Goal: Task Accomplishment & Management: Manage account settings

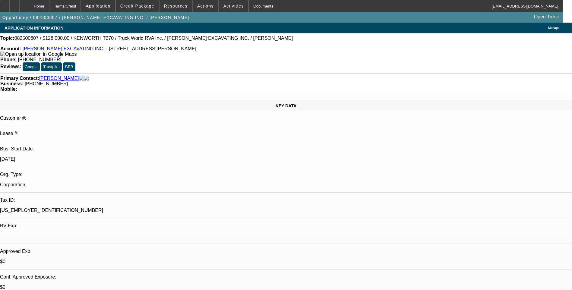
select select "0"
select select "2"
select select "0.1"
select select "4"
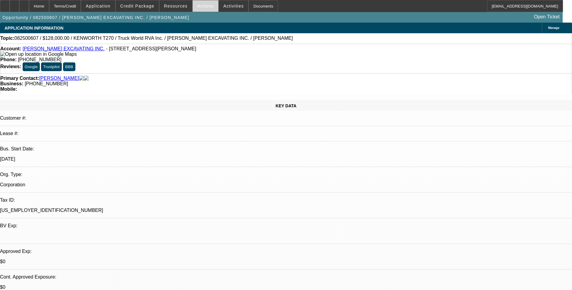
scroll to position [30, 0]
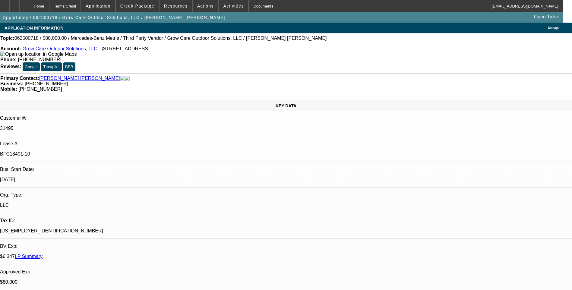
select select "0"
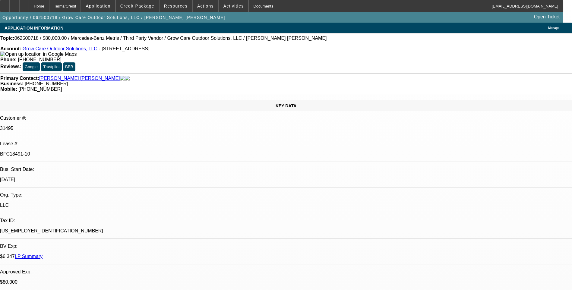
select select "0"
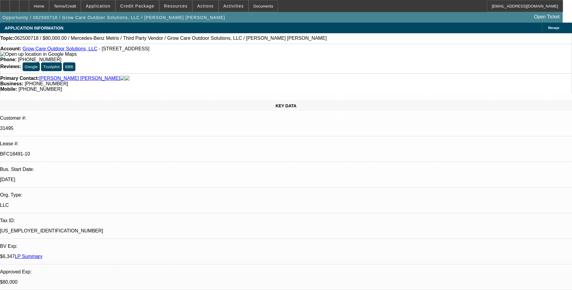
select select "0"
select select "1"
select select "6"
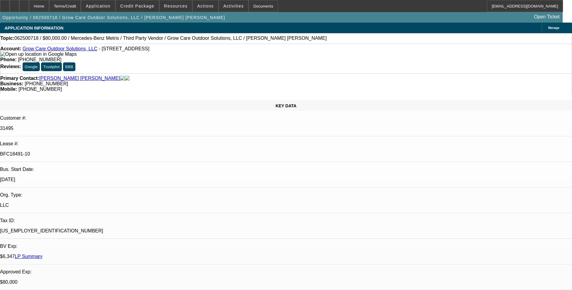
select select "1"
select select "6"
select select "1"
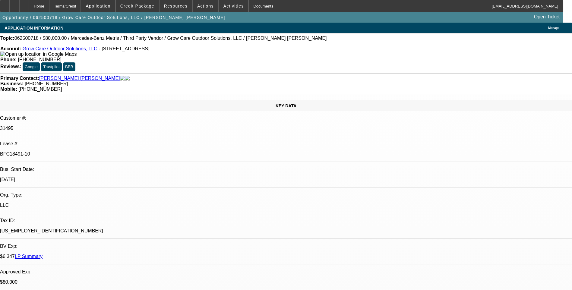
select select "6"
select select "1"
select select "6"
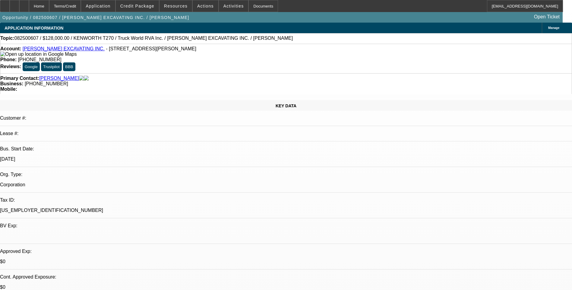
select select "0"
select select "2"
select select "0.1"
select select "4"
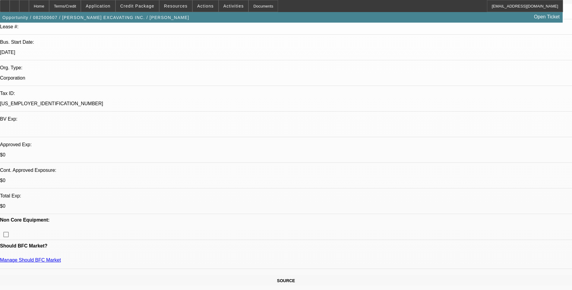
scroll to position [121, 0]
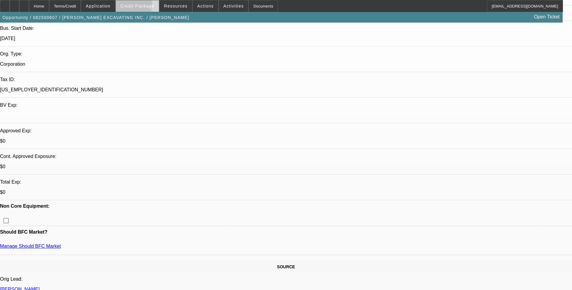
click at [134, 6] on span "Credit Package" at bounding box center [137, 6] width 34 height 5
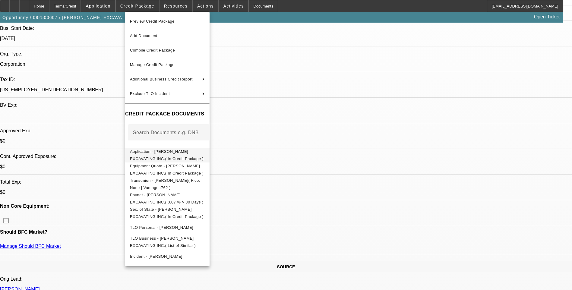
click at [186, 152] on span "Application - RODENHISER EXCAVATING INC.( In Credit Package )" at bounding box center [167, 155] width 74 height 12
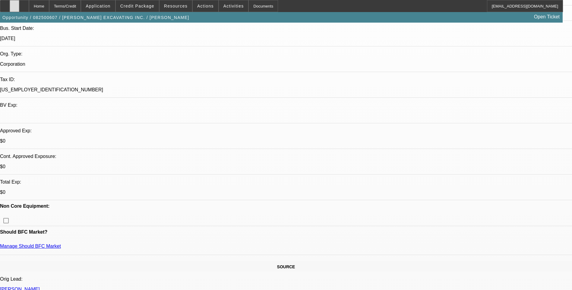
click at [14, 4] on icon at bounding box center [14, 4] width 0 height 0
click at [29, 7] on div at bounding box center [24, 6] width 10 height 12
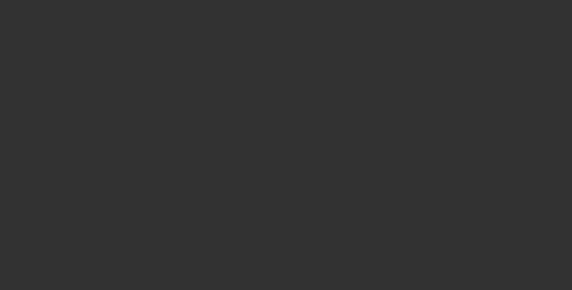
select select "0"
select select "2"
select select "0.1"
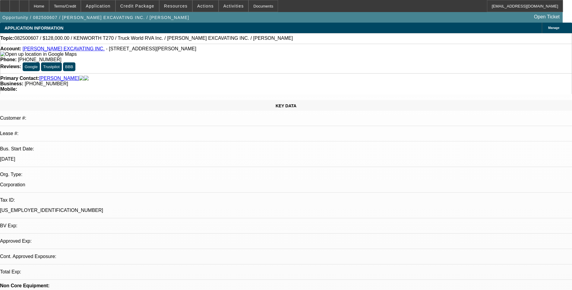
select select "1"
select select "2"
select select "4"
drag, startPoint x: 400, startPoint y: 183, endPoint x: 561, endPoint y: 188, distance: 161.0
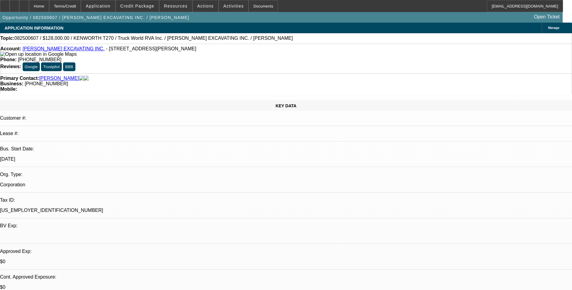
drag, startPoint x: 561, startPoint y: 188, endPoint x: 521, endPoint y: 187, distance: 40.1
copy div "https://www.truckworldrva.com/listings/coming-soon-2019-kenworth-t270-px7-diese…"
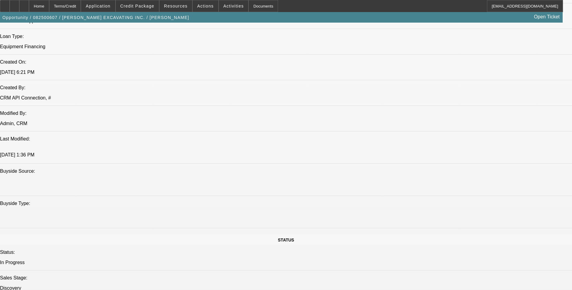
scroll to position [452, 0]
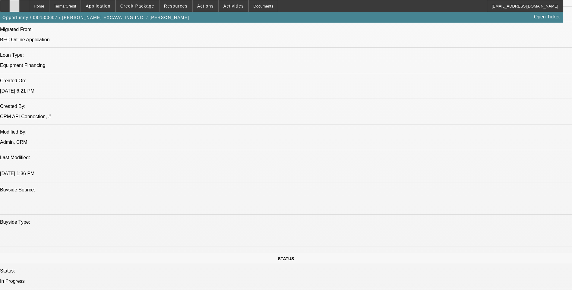
click at [19, 8] on div at bounding box center [15, 6] width 10 height 12
click at [24, 4] on icon at bounding box center [24, 4] width 0 height 0
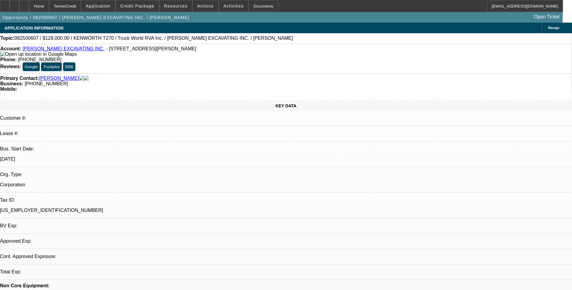
select select "0"
select select "2"
select select "0.1"
select select "1"
select select "2"
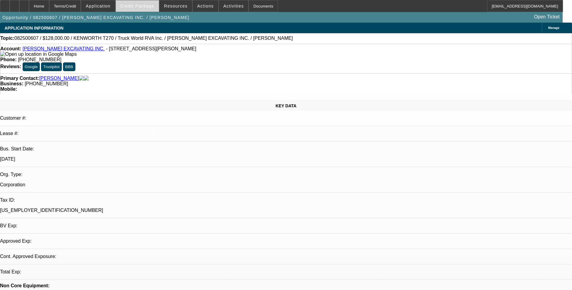
select select "4"
click at [153, 9] on span at bounding box center [137, 6] width 43 height 14
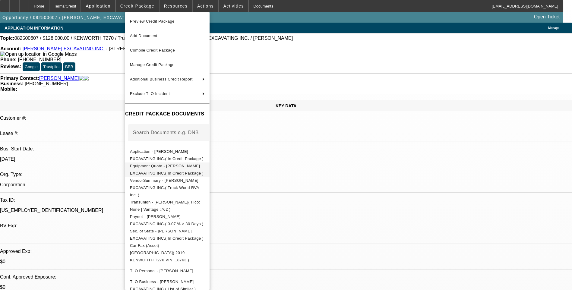
click at [185, 169] on span "Equipment Quote - RODENHISER EXCAVATING INC.( In Credit Package )" at bounding box center [167, 170] width 74 height 12
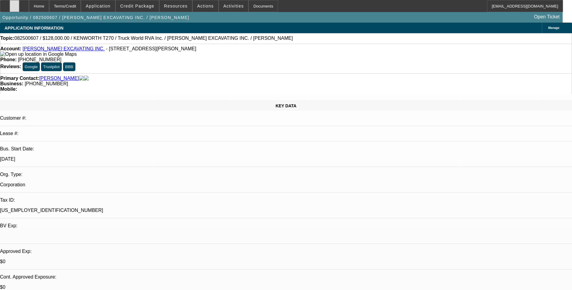
click at [14, 4] on icon at bounding box center [14, 4] width 0 height 0
click at [29, 9] on div at bounding box center [24, 6] width 10 height 12
select select "0"
select select "2"
select select "0.1"
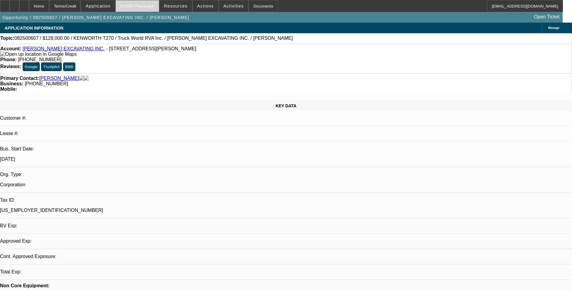
select select "1"
select select "2"
select select "4"
click at [144, 9] on span at bounding box center [137, 6] width 43 height 14
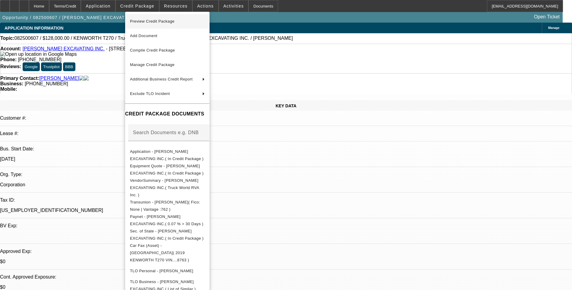
click at [156, 22] on span "Preview Credit Package" at bounding box center [152, 21] width 45 height 5
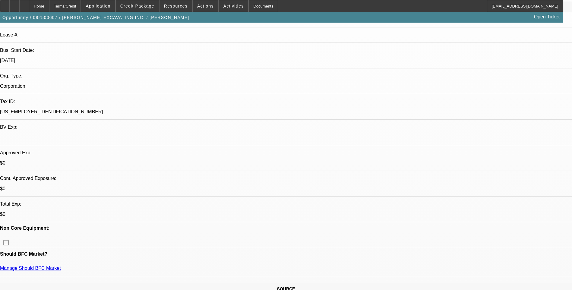
scroll to position [121, 0]
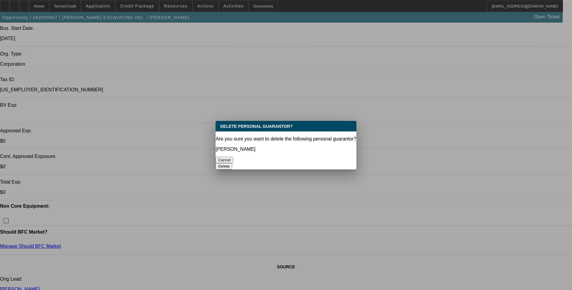
click at [232, 163] on button "Delete" at bounding box center [223, 166] width 17 height 6
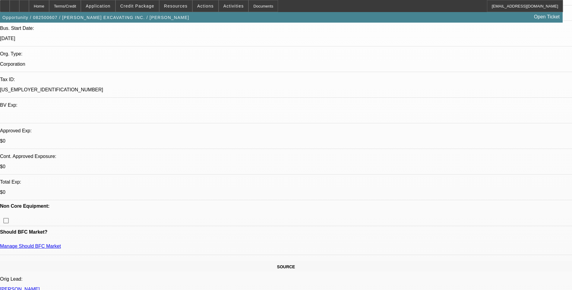
scroll to position [121, 0]
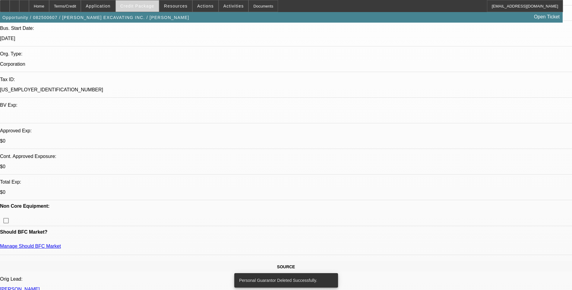
click at [140, 5] on span "Credit Package" at bounding box center [137, 6] width 34 height 5
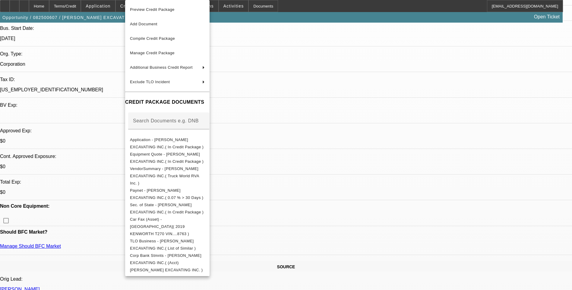
click at [89, 68] on div at bounding box center [286, 145] width 572 height 290
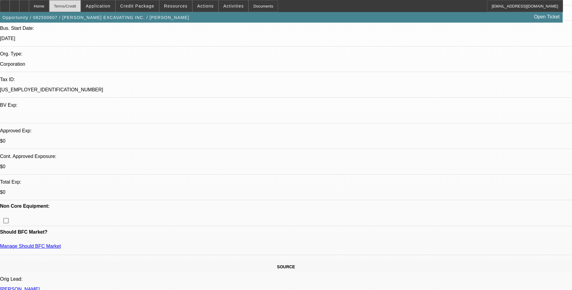
click at [80, 8] on div "Terms/Credit" at bounding box center [65, 6] width 32 height 12
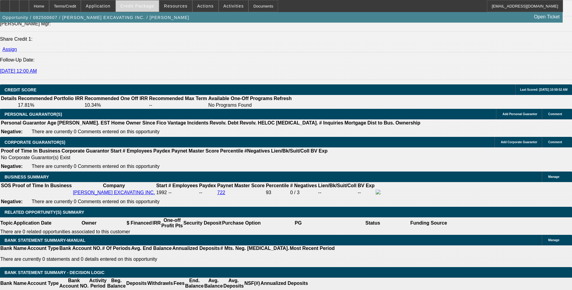
click at [146, 8] on span "Credit Package" at bounding box center [137, 6] width 34 height 5
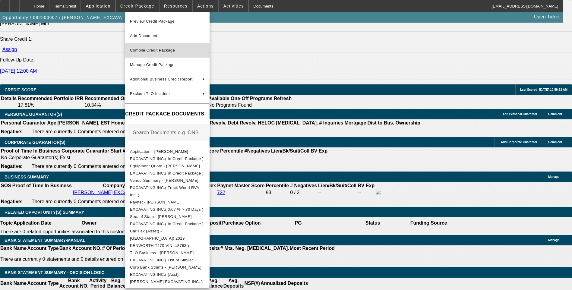
click at [166, 50] on span "Compile Credit Package" at bounding box center [152, 50] width 45 height 5
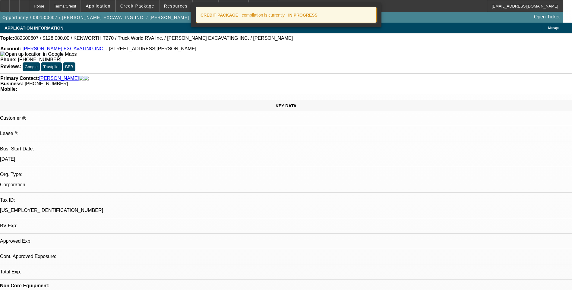
select select "0"
select select "2"
select select "0.1"
select select "4"
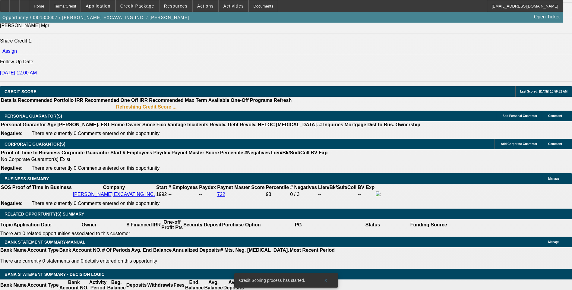
scroll to position [825, 0]
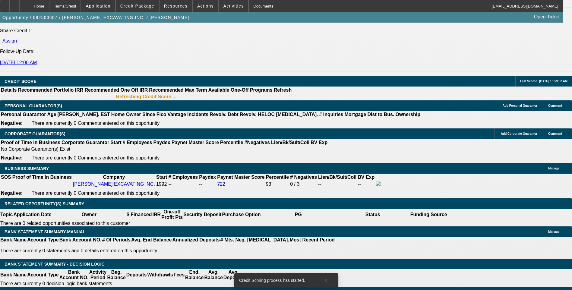
type input "$0.00"
type input "UNKNOWN"
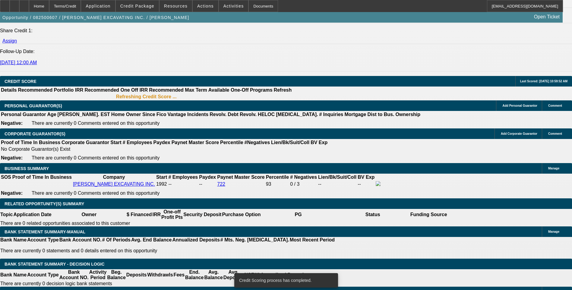
scroll to position [822, 0]
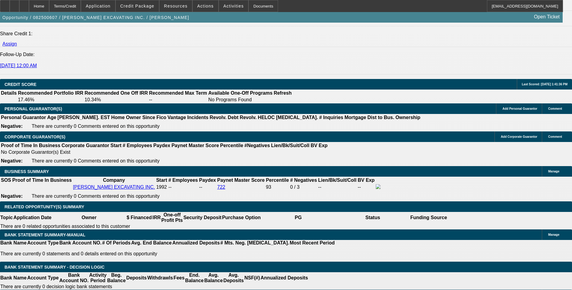
type input "60"
type input "9"
type input "$5,314.14"
type input "$2,657.07"
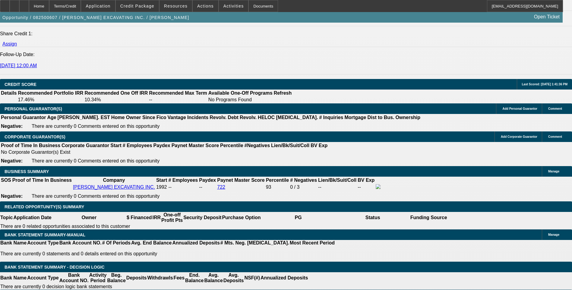
type input "9.5"
type input "$5,376.48"
type input "$2,688.24"
type input ".5"
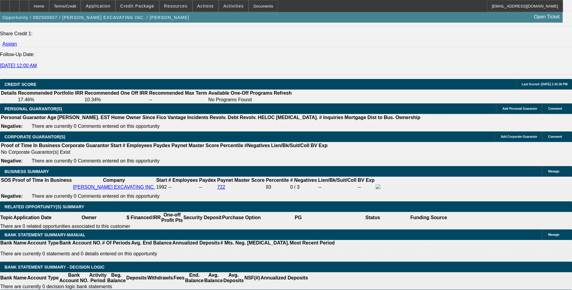
type input "$4,321.12"
type input "$2,160.56"
type input "8.5"
type input "$5,252.24"
type input "$2,626.12"
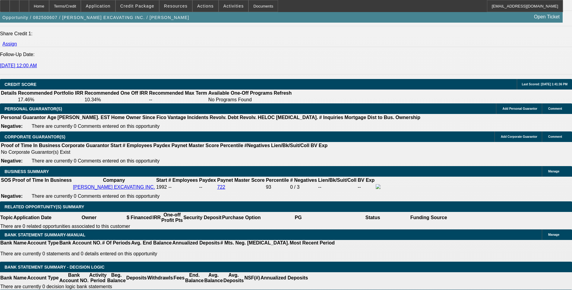
type input "8."
type input "$5,190.76"
type input "$2,595.38"
type input "8.9"
type input "$5,301.72"
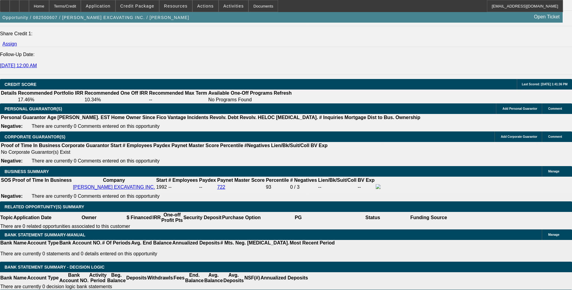
type input "$2,650.86"
type input "8.9"
type input "2650."
type input "$5,300.00"
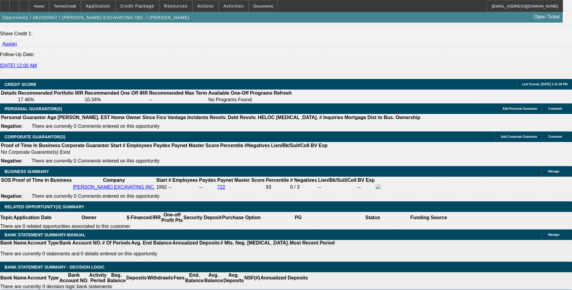
type input "$2,650.00"
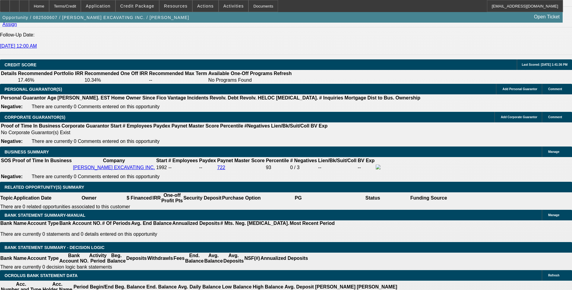
scroll to position [852, 0]
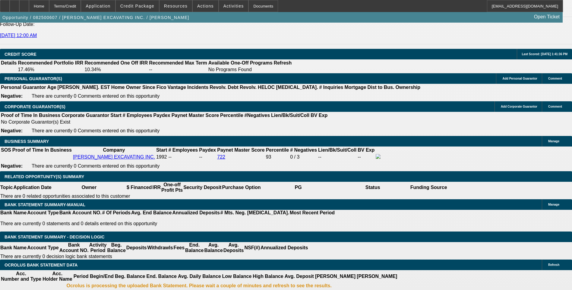
select select "6"
select select "0"
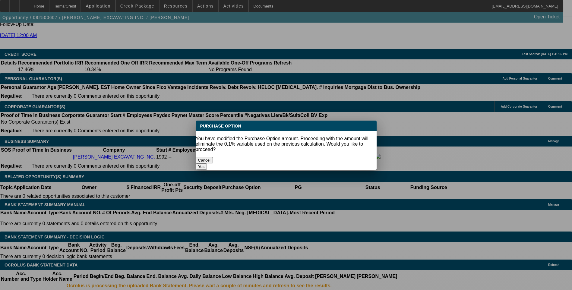
click at [207, 163] on button "Yes" at bounding box center [201, 166] width 11 height 6
type input "$0.00"
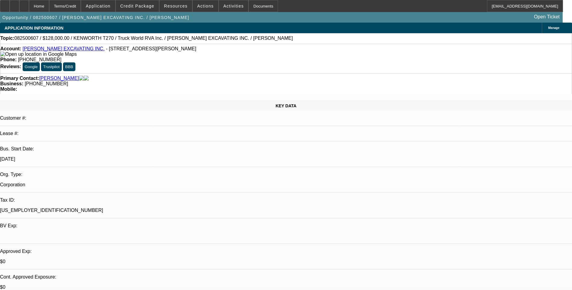
scroll to position [852, 0]
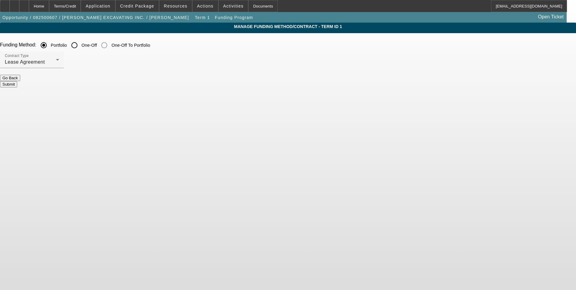
click at [80, 46] on input "One-Off" at bounding box center [74, 45] width 12 height 12
radio input "true"
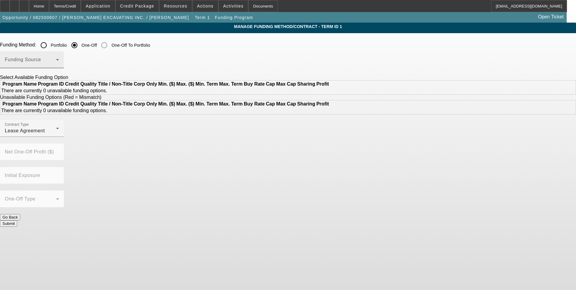
click at [56, 63] on span at bounding box center [30, 61] width 51 height 7
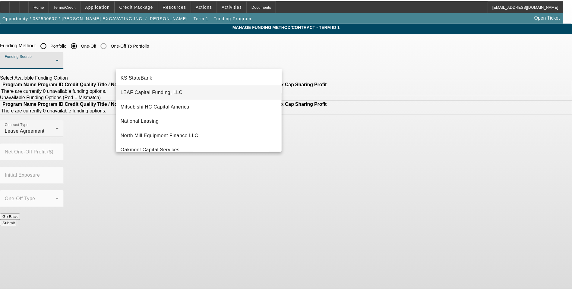
scroll to position [121, 0]
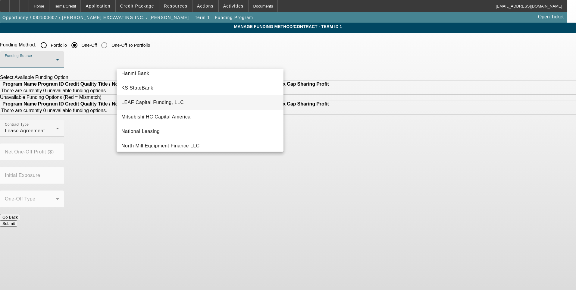
click at [172, 103] on span "LEAF Capital Funding, LLC" at bounding box center [152, 102] width 62 height 7
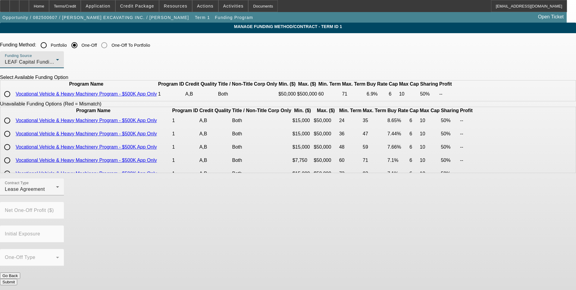
click at [13, 100] on input "radio" at bounding box center [7, 94] width 12 height 12
radio input "true"
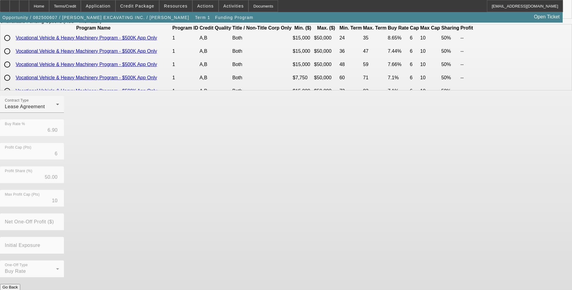
scroll to position [86, 0]
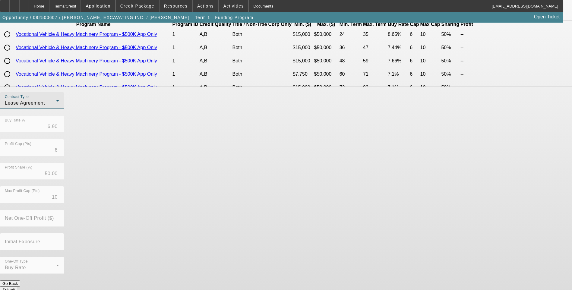
click at [56, 107] on div "Lease Agreement" at bounding box center [30, 102] width 51 height 7
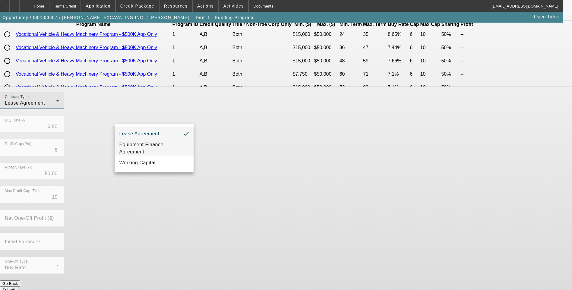
click at [169, 150] on span "Equipment Finance Agreement" at bounding box center [153, 148] width 69 height 14
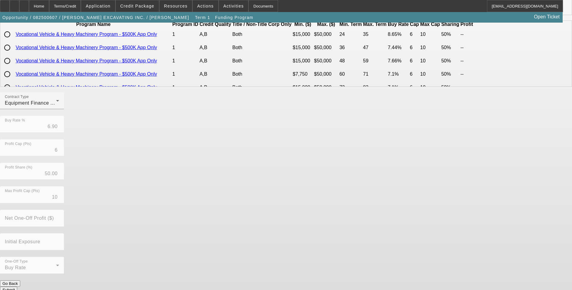
drag, startPoint x: 255, startPoint y: 168, endPoint x: 254, endPoint y: 247, distance: 79.0
click at [255, 170] on div "Contract Type Equipment Finance Agreement Buy Rate % 6.90 Profit Cap (Pts) 6 Pr…" at bounding box center [286, 186] width 572 height 188
click at [17, 287] on button "Submit" at bounding box center [8, 290] width 17 height 6
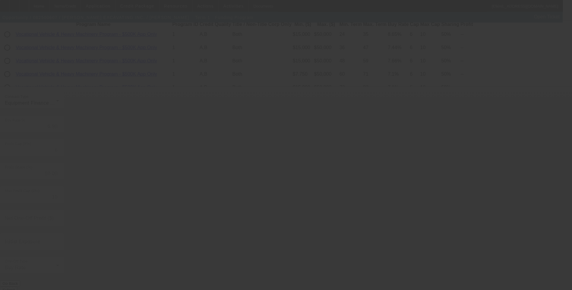
radio input "true"
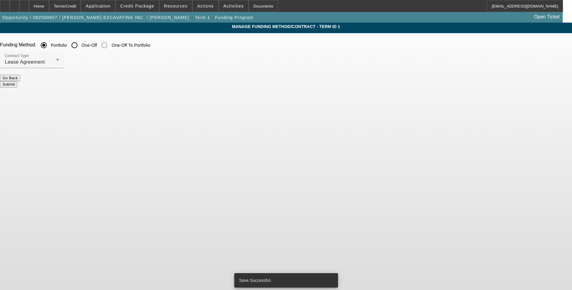
scroll to position [0, 0]
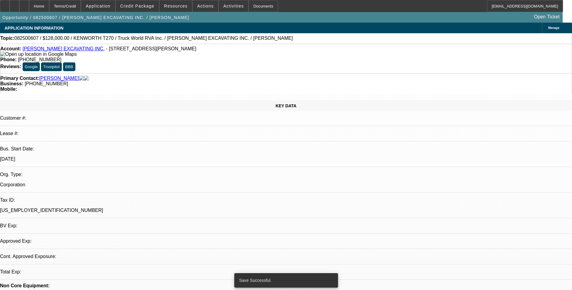
select select "0"
select select "2"
select select "0"
select select "6"
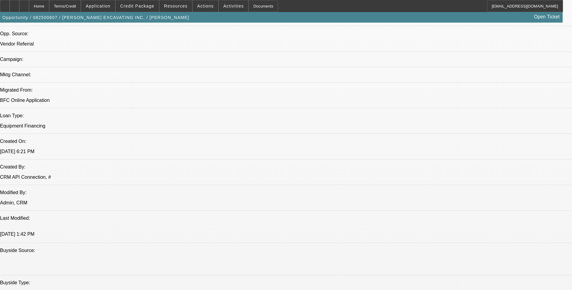
scroll to position [392, 0]
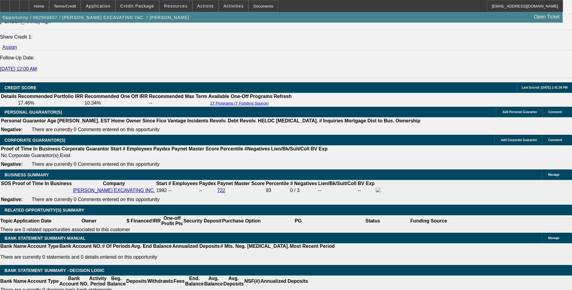
scroll to position [844, 0]
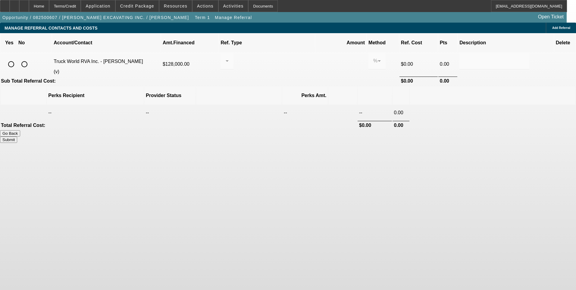
click at [17, 58] on input "radio" at bounding box center [11, 64] width 12 height 12
radio input "true"
click at [229, 58] on div at bounding box center [226, 60] width 3 height 17
click at [268, 88] on span "Pay vendor COMPANY" at bounding box center [274, 85] width 49 height 14
click at [322, 57] on input "0.000" at bounding box center [341, 60] width 38 height 7
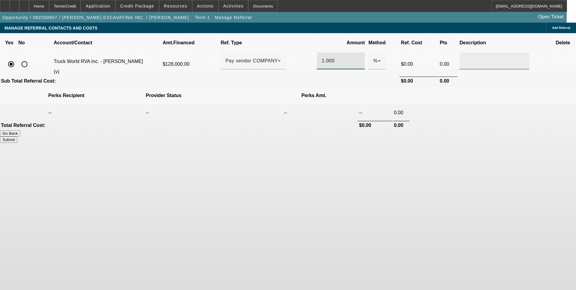
type input "1.000"
click at [464, 57] on input "text" at bounding box center [494, 60] width 60 height 7
type input "Referral Fee"
click at [426, 128] on body "Home Terms/Credit Application Credit Package Resources Actions Activities Docum…" at bounding box center [288, 145] width 576 height 290
click at [17, 137] on button "Submit" at bounding box center [8, 140] width 17 height 6
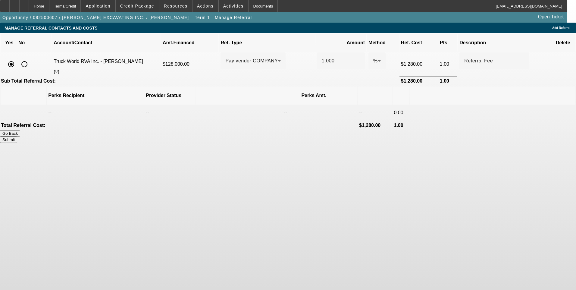
type input "1.000"
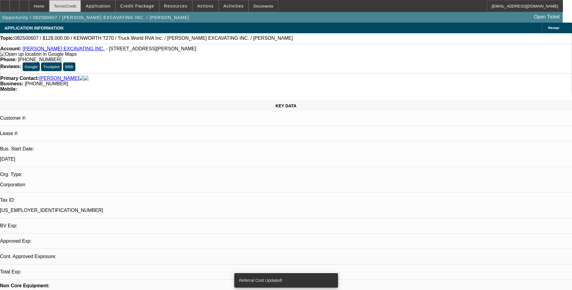
select select "0"
select select "2"
select select "0"
select select "6"
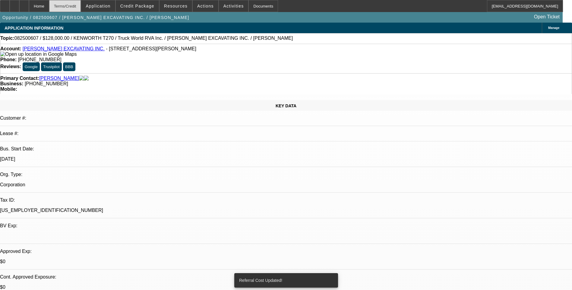
click at [81, 6] on div "Terms/Credit" at bounding box center [65, 6] width 32 height 12
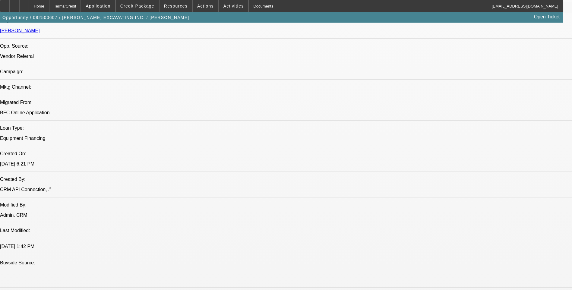
scroll to position [422, 0]
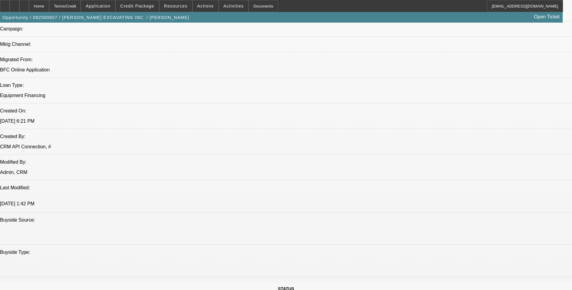
click at [24, 4] on icon at bounding box center [24, 4] width 0 height 0
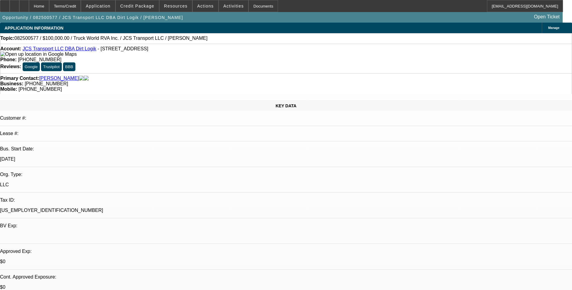
select select "0"
select select "2"
select select "0.1"
select select "1"
select select "2"
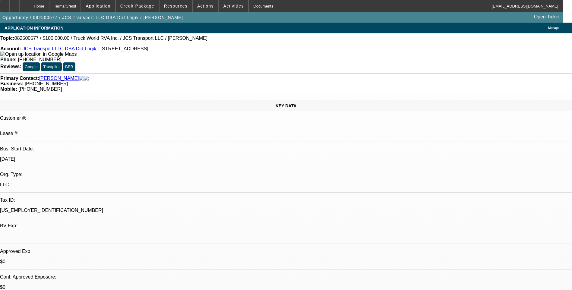
select select "4"
click at [14, 4] on icon at bounding box center [14, 4] width 0 height 0
drag, startPoint x: 36, startPoint y: 3, endPoint x: 44, endPoint y: 12, distance: 12.0
click at [29, 3] on div at bounding box center [24, 6] width 10 height 12
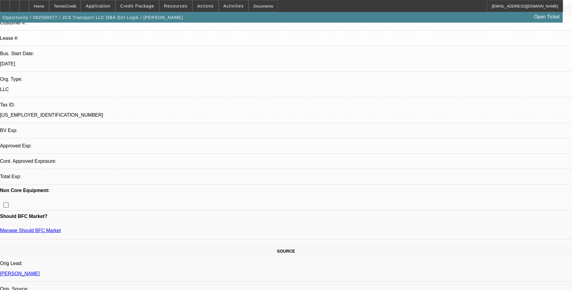
select select "0"
select select "2"
select select "0.1"
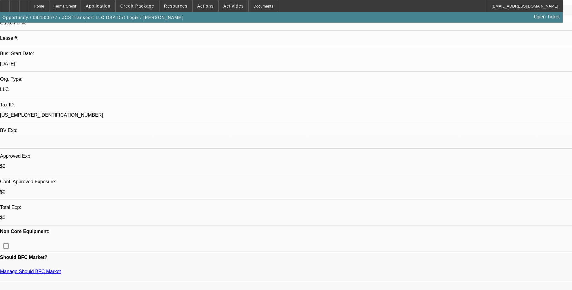
select select "1"
select select "2"
select select "4"
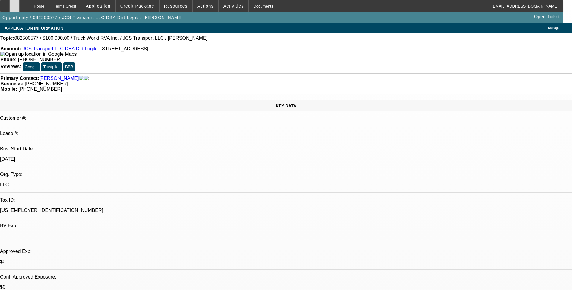
click at [14, 4] on icon at bounding box center [14, 4] width 0 height 0
click at [24, 4] on icon at bounding box center [24, 4] width 0 height 0
select select "0"
select select "2"
select select "0.1"
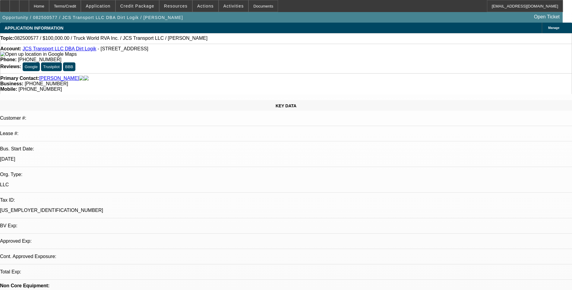
select select "1"
select select "2"
select select "4"
click at [79, 5] on div "Terms/Credit" at bounding box center [65, 6] width 32 height 12
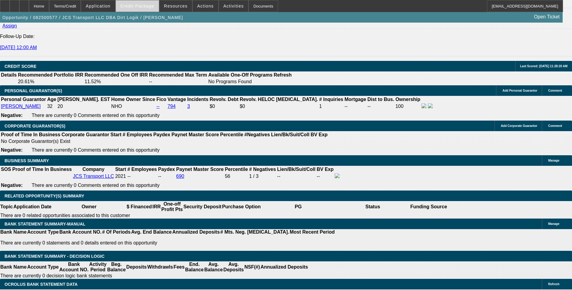
click at [148, 9] on span at bounding box center [137, 6] width 43 height 14
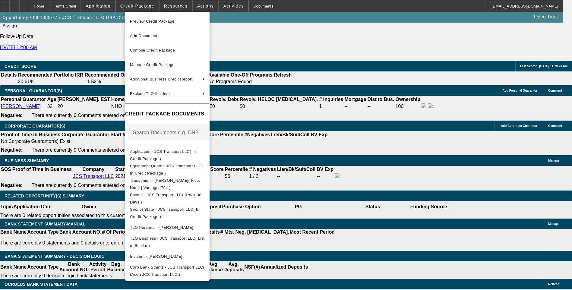
click at [322, 95] on div at bounding box center [286, 145] width 572 height 290
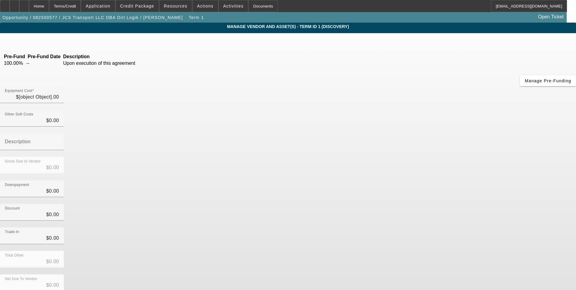
type input "$100,000.00"
type input "100000"
click at [59, 93] on input "100000" at bounding box center [32, 96] width 54 height 7
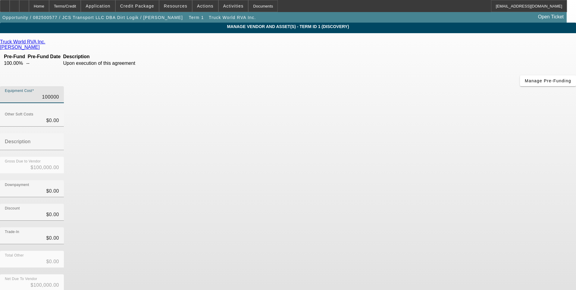
click at [59, 93] on input "100000" at bounding box center [32, 96] width 54 height 7
type input "$0.00"
type input "9"
type input "$9.00"
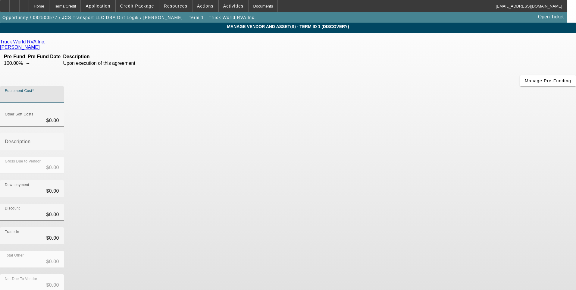
type input "$9.00"
type input "98"
type input "$98.00"
type input "980"
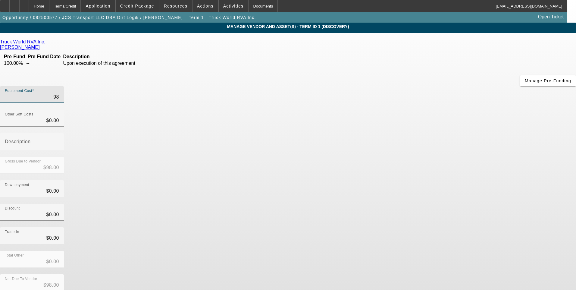
type input "$980.00"
type input "9800"
type input "$9,800.00"
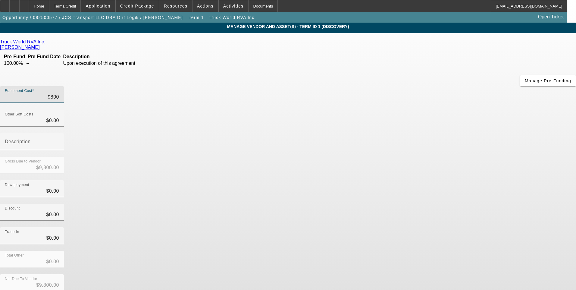
type input "98000"
type input "$98,000.00"
drag, startPoint x: 426, startPoint y: 172, endPoint x: 424, endPoint y: 209, distance: 37.1
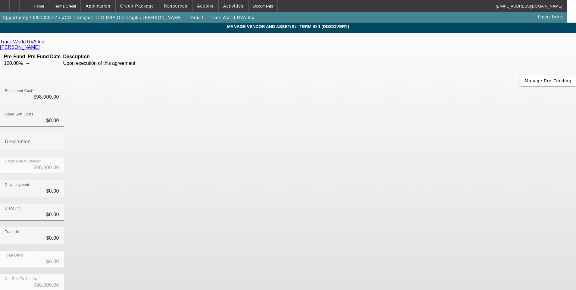
click at [425, 227] on div "Trade-In $0.00" at bounding box center [288, 239] width 576 height 24
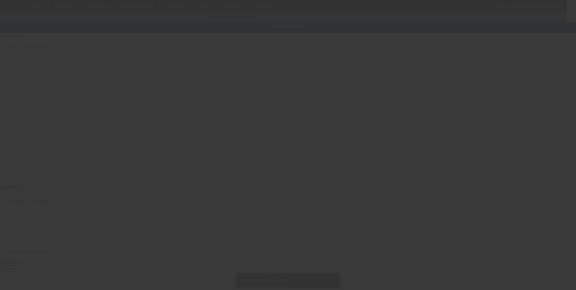
type input "39 Mill Pond Rd"
type input "Cornettsville"
type input "41731"
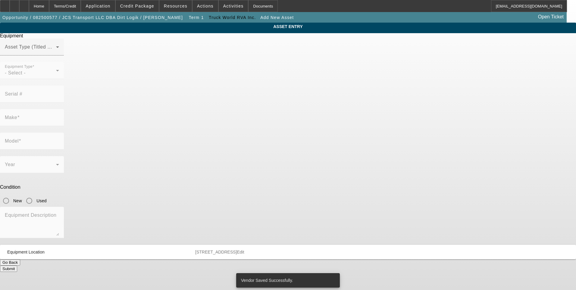
click at [56, 53] on span at bounding box center [30, 49] width 51 height 7
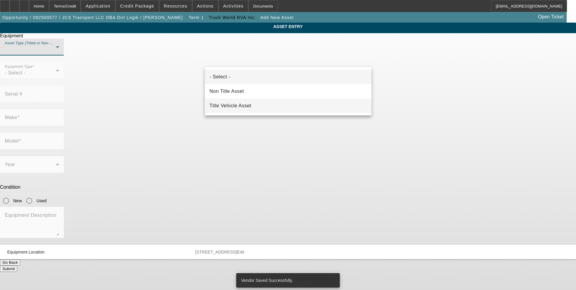
click at [256, 106] on mat-option "Title Vehicle Asset" at bounding box center [288, 106] width 167 height 14
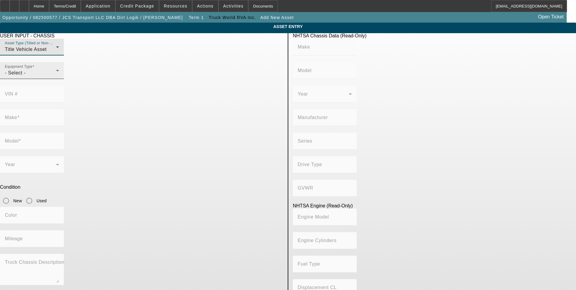
click at [56, 77] on div "- Select -" at bounding box center [30, 72] width 51 height 7
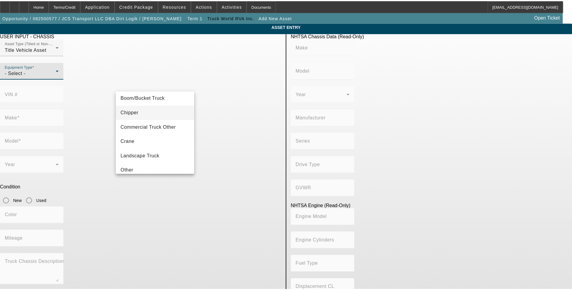
scroll to position [30, 0]
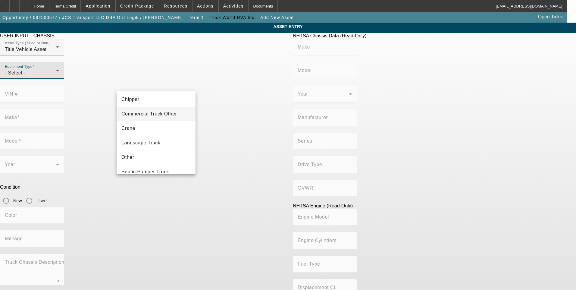
click at [162, 115] on span "Commercial Truck Other" at bounding box center [148, 113] width 55 height 7
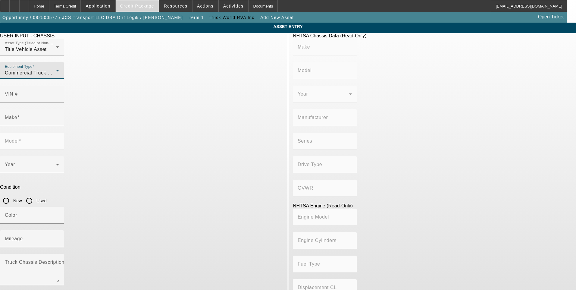
click at [136, 7] on span "Credit Package" at bounding box center [137, 6] width 34 height 5
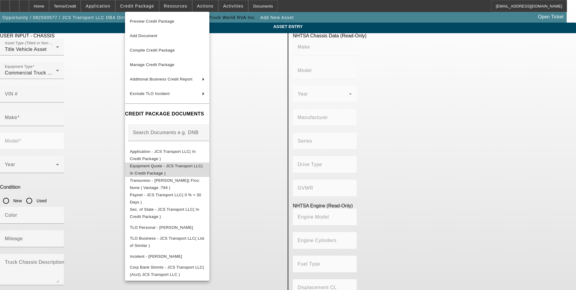
click at [196, 168] on span "Equipment Quote - JCS Transport LLC( In Credit Package )" at bounding box center [166, 170] width 73 height 12
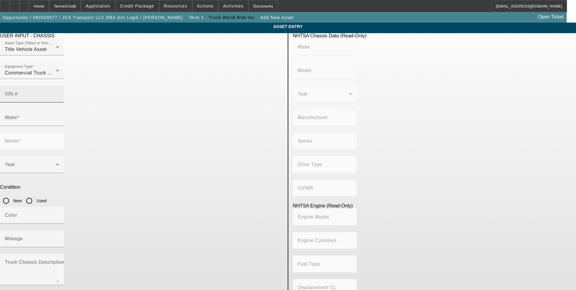
click at [59, 93] on input "VIN #" at bounding box center [32, 96] width 54 height 7
drag, startPoint x: 237, startPoint y: 86, endPoint x: 221, endPoint y: 88, distance: 15.5
click at [59, 93] on input "VIN #" at bounding box center [32, 96] width 54 height 7
paste input "1FD0X5HT6KEC46334"
type input "1FD0X5HT6KEC46334"
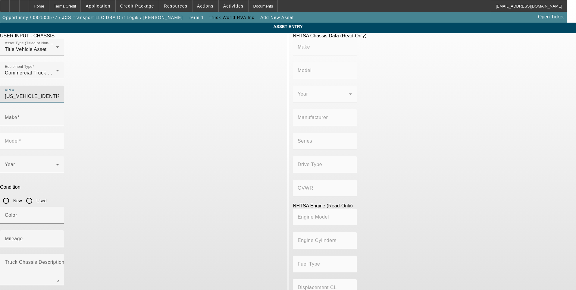
type input "FORD"
type input "F-550"
type input "FORD MOTOR COMPANY"
type input "4WD/4-Wheel Drive/4x4"
type input "Class 5: 16,001 - 19,500 lb (7,258 - 8,845 kg)"
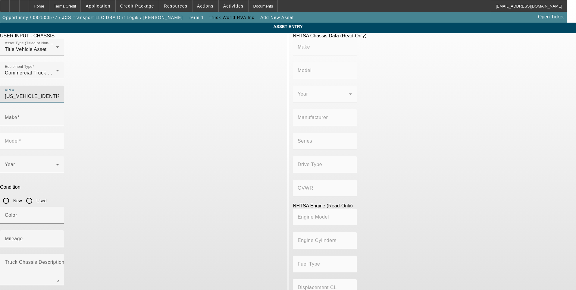
type input "8"
type input "Diesel"
type input "408.85908543470"
type input "6.7"
type input "FORD"
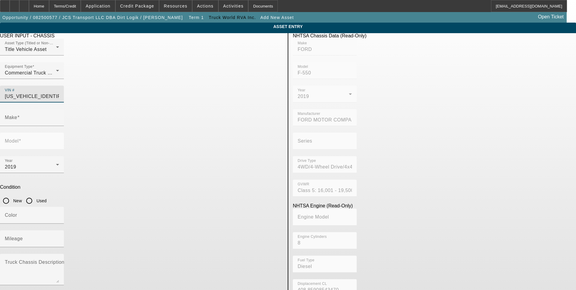
type input "F-550"
type input "1FD0X5HT6KEC46334"
click at [35, 195] on input "Used" at bounding box center [29, 201] width 12 height 12
radio input "true"
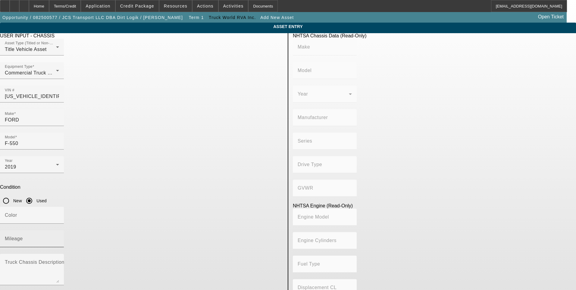
click at [23, 236] on mat-label "Mileage" at bounding box center [14, 238] width 18 height 5
click at [59, 237] on input "Mileage" at bounding box center [32, 240] width 54 height 7
type input "10534"
type input "FORD"
type input "F-550"
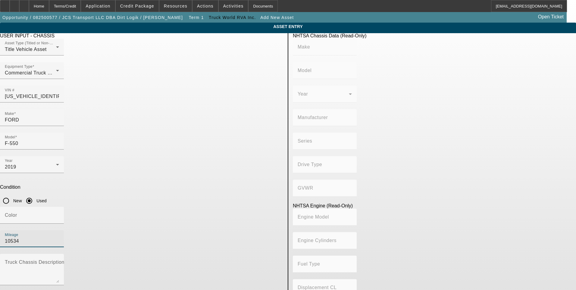
type input "FORD MOTOR COMPANY"
type input "4WD/4-Wheel Drive/4x4"
type input "Class 5: 16,001 - 19,500 lb (7,258 - 8,845 kg)"
type input "8"
type input "Diesel"
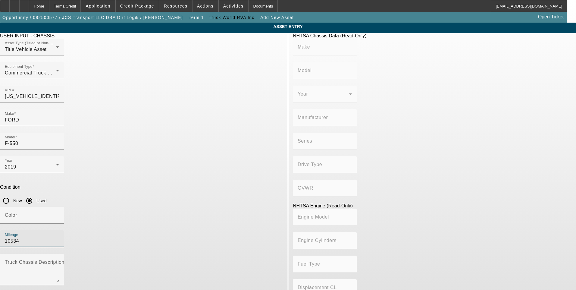
type input "408.85908543470"
type input "6.7"
type input "105341"
click at [75, 172] on app-asset-collateral-manage "ASSET ENTRY USER INPUT - CHASSIS Asset Type (Titled or Non-Titled) Title Vehicl…" at bounding box center [288, 190] width 576 height 334
click at [8, 290] on icon "button" at bounding box center [4, 294] width 5 height 5
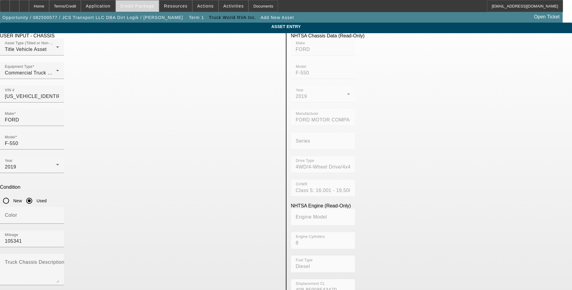
click at [147, 7] on span "Credit Package" at bounding box center [137, 6] width 34 height 5
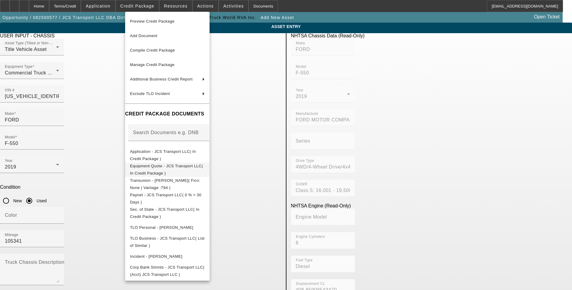
click at [177, 174] on button "Equipment Quote - JCS Transport LLC( In Credit Package )" at bounding box center [167, 169] width 84 height 14
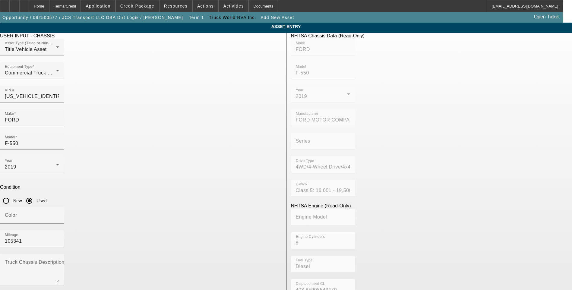
type input "Stellar"
drag, startPoint x: 151, startPoint y: 276, endPoint x: 215, endPoint y: 257, distance: 66.2
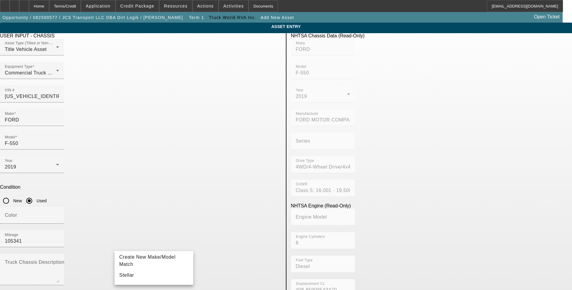
click at [151, 276] on mat-option "Stellar" at bounding box center [154, 275] width 79 height 14
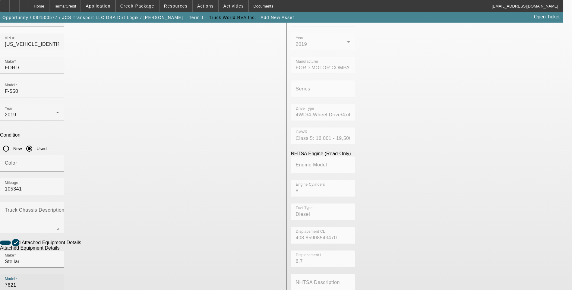
scroll to position [60, 0]
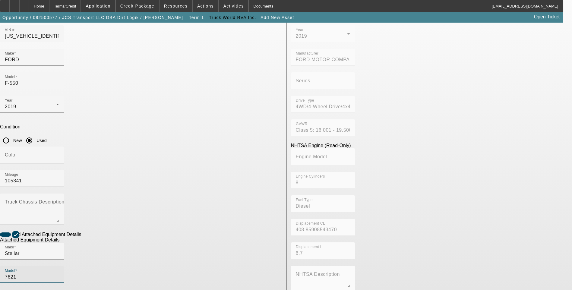
type input "7621"
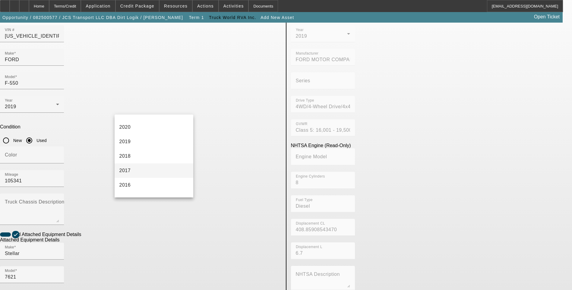
scroll to position [121, 0]
click at [150, 136] on mat-option "2019" at bounding box center [154, 134] width 79 height 14
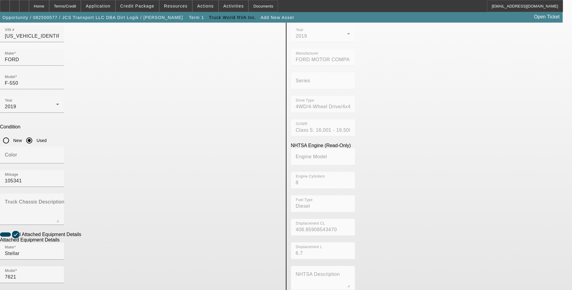
radio input "true"
type input "113643"
click at [64, 217] on app-asset-collateral-manage "ASSET ENTRY USER INPUT - CHASSIS Asset Type (Titled or Non-Titled) Title Vehicl…" at bounding box center [286, 196] width 572 height 469
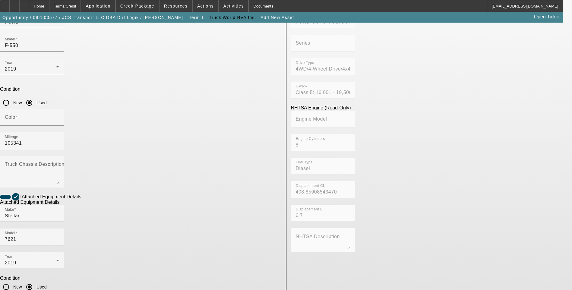
scroll to position [98, 0]
paste textarea "7500# maximum lifting capacity, and a two stage hydraulic extension out to 21′ …"
type textarea "7500LB maximum lifting capacity, and a two stage hydraulic extension out to 21′…"
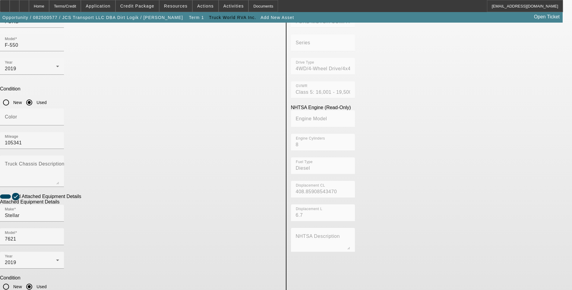
click at [84, 187] on app-asset-collateral-manage "ASSET ENTRY USER INPUT - CHASSIS Asset Type (Titled or Non-Titled) Title Vehicl…" at bounding box center [286, 158] width 572 height 469
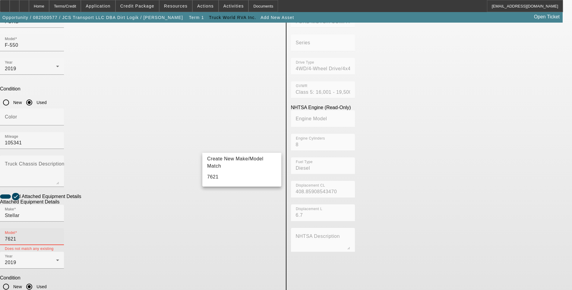
click at [59, 235] on input "7621" at bounding box center [32, 238] width 54 height 7
click at [217, 177] on mat-option "7621" at bounding box center [241, 177] width 79 height 14
type input "7621"
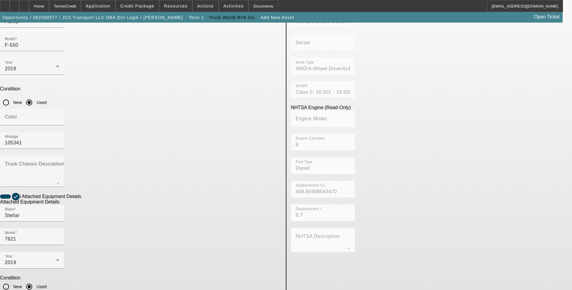
click at [37, 170] on app-asset-collateral-manage "ASSET ENTRY USER INPUT - CHASSIS Asset Type (Titled or Non-Titled) Title Vehicl…" at bounding box center [286, 158] width 572 height 469
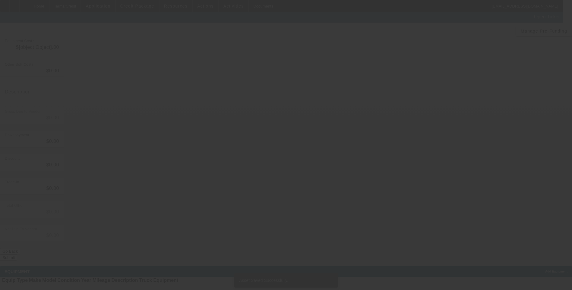
type input "$98,000.00"
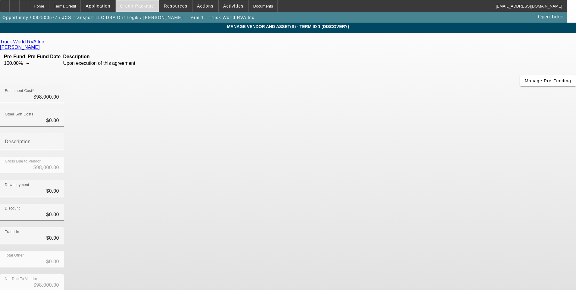
click at [141, 5] on span "Credit Package" at bounding box center [137, 6] width 34 height 5
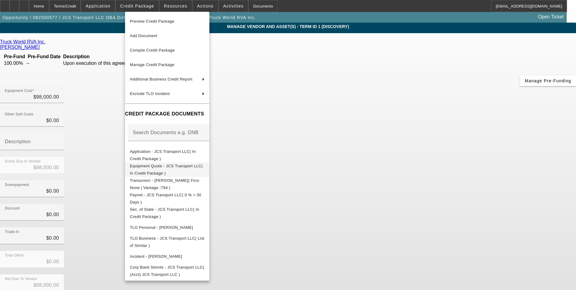
click at [180, 170] on span "Equipment Quote - JCS Transport LLC( In Credit Package )" at bounding box center [167, 169] width 75 height 14
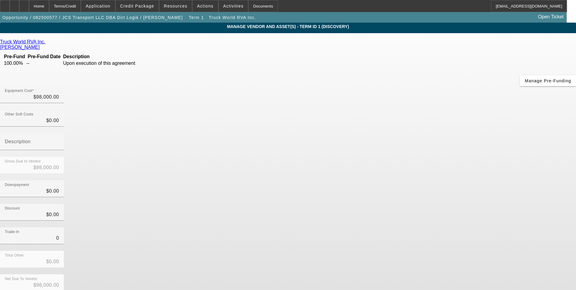
drag, startPoint x: 351, startPoint y: 166, endPoint x: 381, endPoint y: 169, distance: 29.6
click at [59, 234] on input "0" at bounding box center [32, 237] width 54 height 7
type input "$0.00"
click at [445, 227] on div "Trade-In $0.00" at bounding box center [288, 239] width 576 height 24
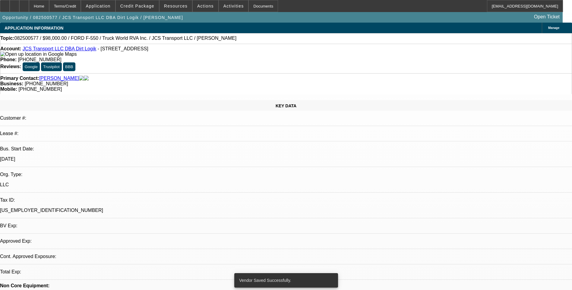
select select "0"
select select "2"
select select "0.1"
select select "4"
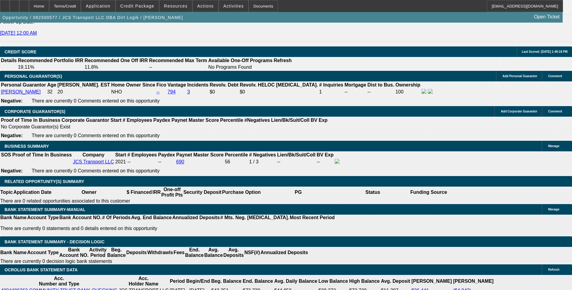
scroll to position [844, 0]
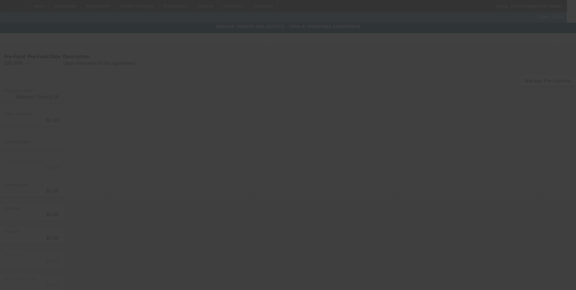
type input "$98,000.00"
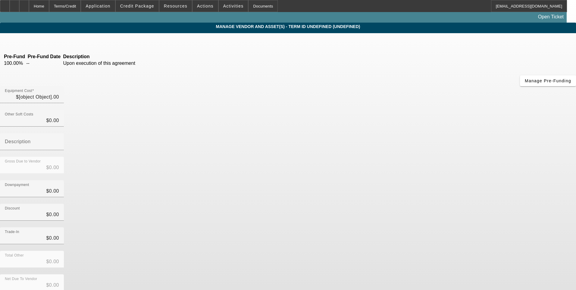
type input "$98,000.00"
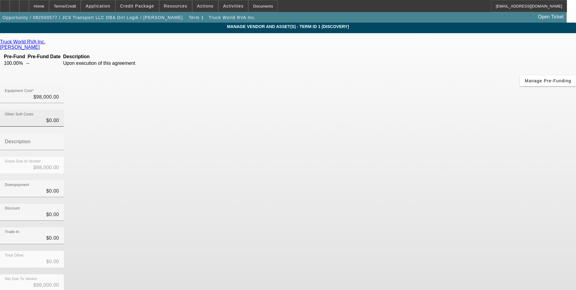
type input "0"
click at [59, 117] on input "0" at bounding box center [32, 120] width 54 height 7
type input "5"
type input "$98,005.00"
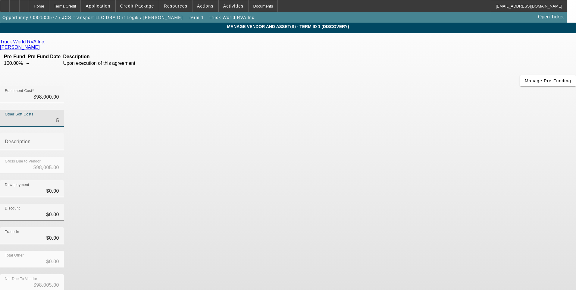
type input "58"
type input "$98,058.00"
type input "588"
type input "$98,588.00"
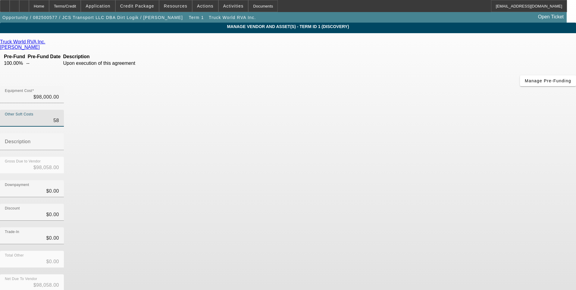
type input "$98,588.00"
type input "5880"
type input "$103,880.00"
click at [430, 204] on div "Discount $0.00" at bounding box center [288, 216] width 576 height 24
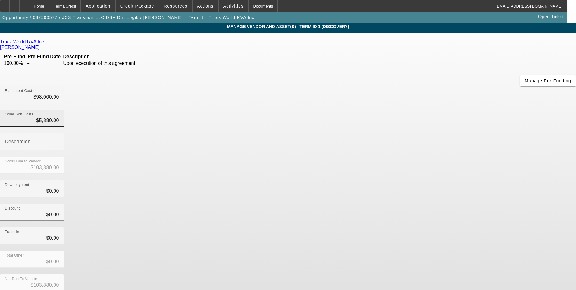
type input "5880"
click at [59, 117] on input "5880" at bounding box center [32, 120] width 54 height 7
type input "$98,000.00"
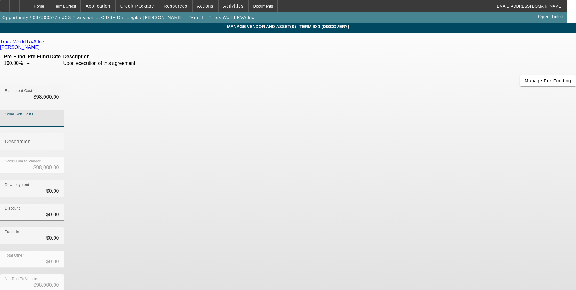
click at [392, 180] on div "Downpayment $0.00" at bounding box center [288, 192] width 576 height 24
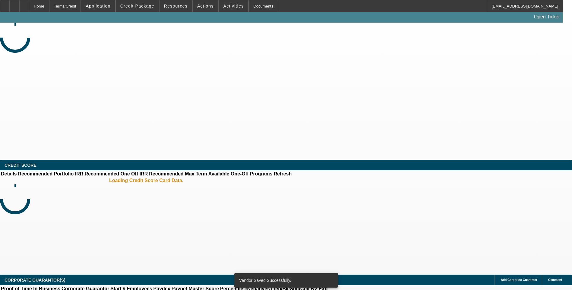
select select "0"
select select "2"
select select "0.1"
select select "4"
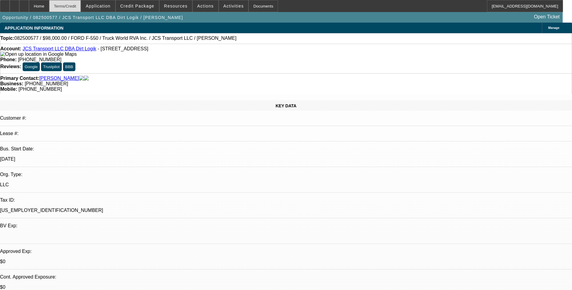
click at [79, 6] on div "Terms/Credit" at bounding box center [65, 6] width 32 height 12
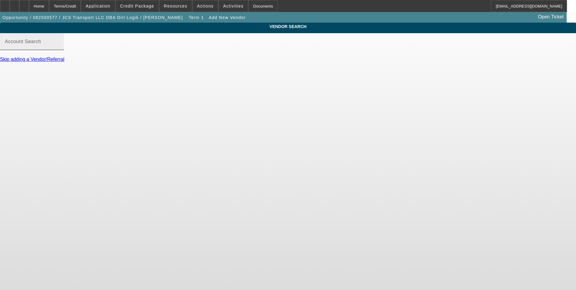
click at [41, 44] on mat-label "Account Search" at bounding box center [23, 41] width 36 height 5
click at [59, 48] on input "Account Search" at bounding box center [32, 43] width 54 height 7
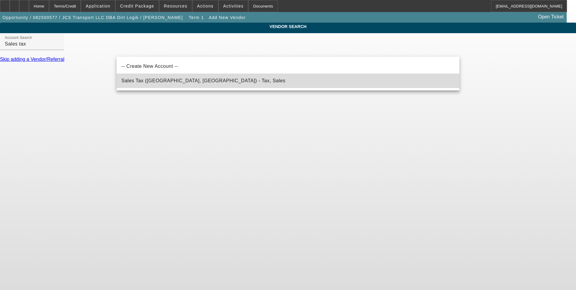
click at [182, 82] on span "Sales Tax (Marlborough, MA) - Tax, Sales" at bounding box center [203, 80] width 164 height 5
type input "Sales Tax (Marlborough, MA) - Tax, Sales"
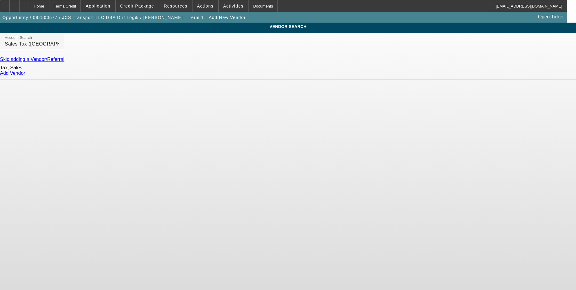
click at [25, 76] on link "Add Vendor" at bounding box center [12, 73] width 25 height 5
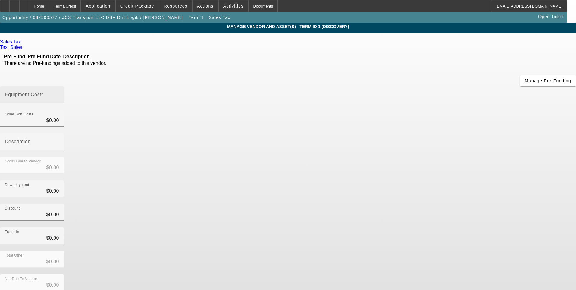
click at [59, 86] on div "Equipment Cost" at bounding box center [32, 94] width 54 height 17
type input "5"
type input "$5.00"
type input "58"
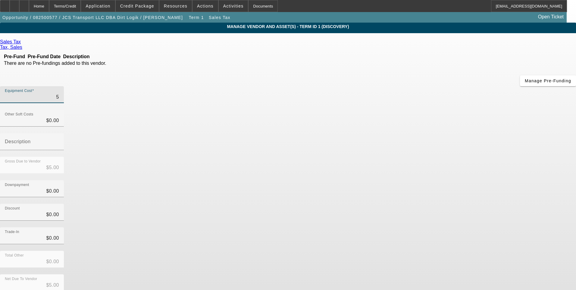
type input "$58.00"
type input "588"
type input "$588.00"
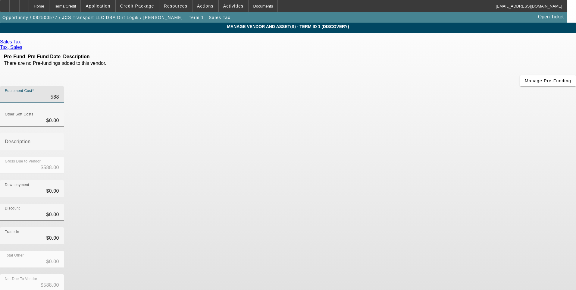
type input "5880"
type input "$5,880.00"
click at [400, 204] on div "Discount $0.00" at bounding box center [288, 216] width 576 height 24
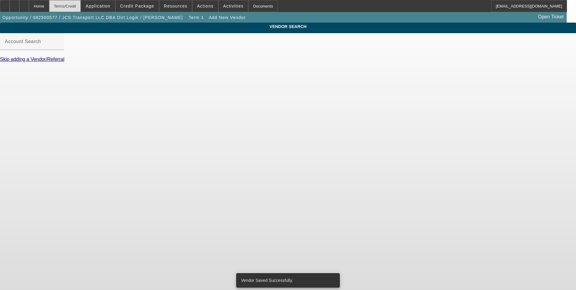
click at [74, 6] on div "Terms/Credit" at bounding box center [65, 6] width 32 height 12
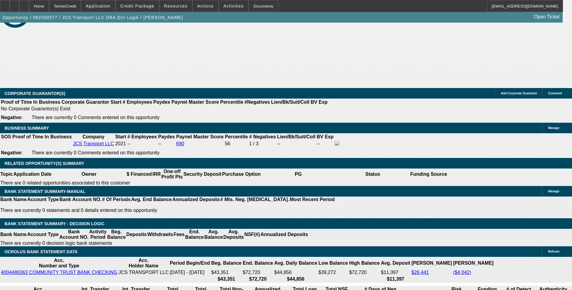
select select "0"
select select "2"
select select "0.1"
select select "4"
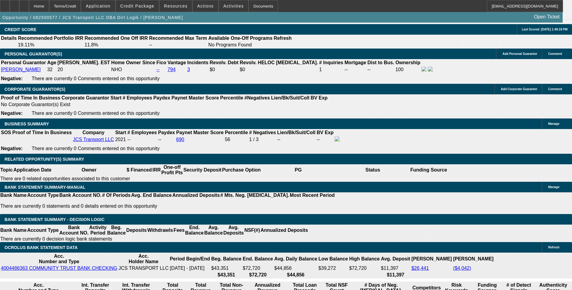
scroll to position [865, 0]
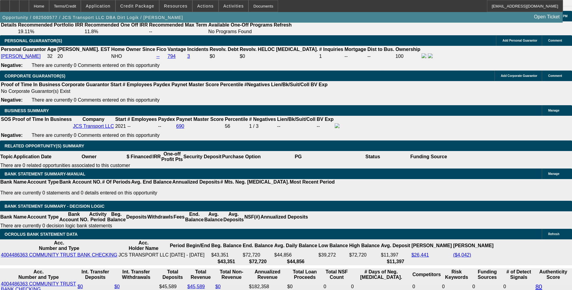
type input "$0.00"
type input "60"
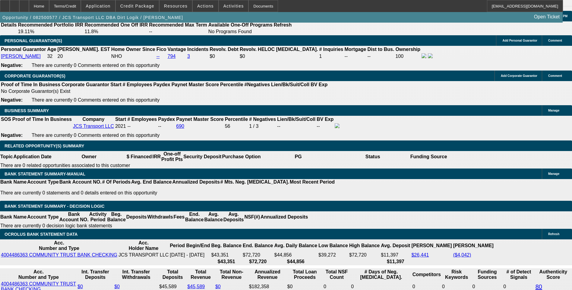
type input "9"
type input "$4,312.76"
type input "$2,156.38"
type input "9.5"
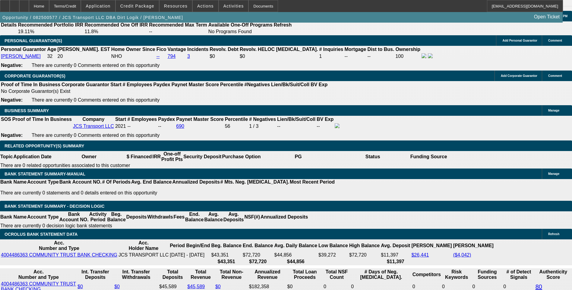
type input "$4,363.34"
type input "$2,181.67"
type input "9.5"
type input "2181"
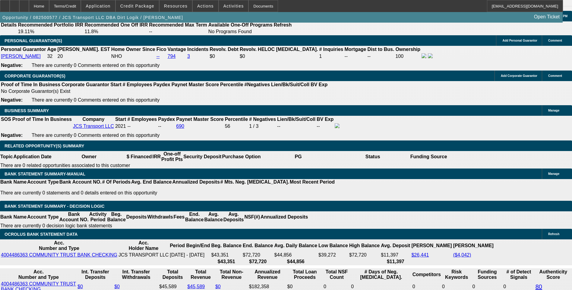
type input "$4,362.00"
type input "218"
type input "$436.00"
type input "2180"
type input "$4,360.00"
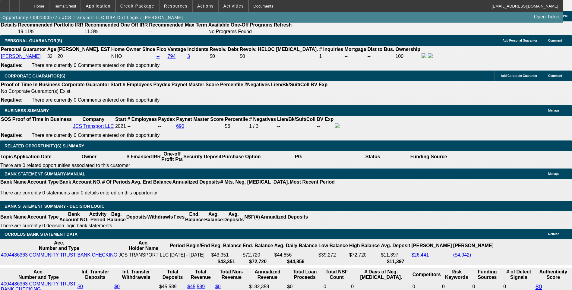
type input "9.5"
type input "$2,180.00"
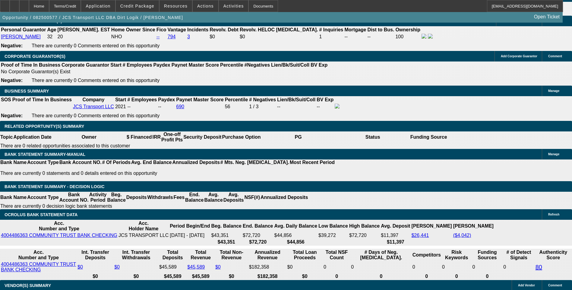
scroll to position [895, 0]
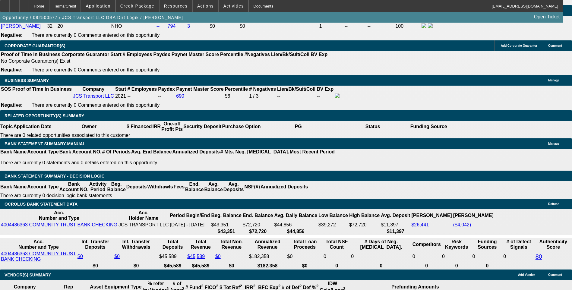
select select "1"
select select "0"
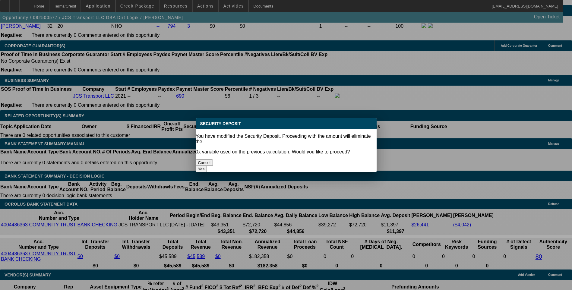
scroll to position [0, 0]
drag, startPoint x: 318, startPoint y: 155, endPoint x: 273, endPoint y: 172, distance: 48.5
click at [207, 166] on button "Yes" at bounding box center [201, 169] width 11 height 6
type input "$0.00"
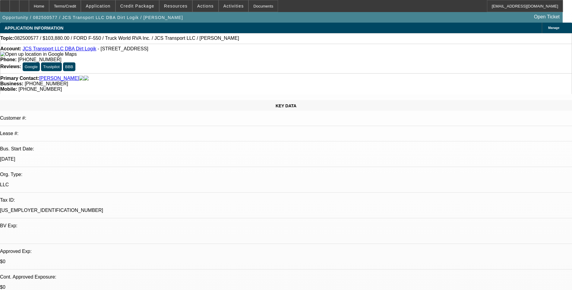
scroll to position [895, 0]
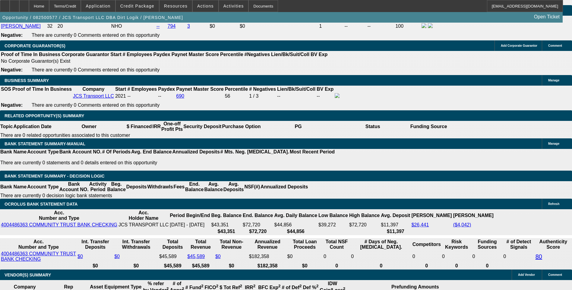
select select "6"
select select "0"
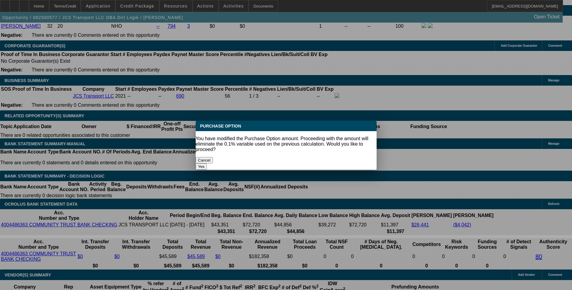
scroll to position [0, 0]
click at [207, 163] on button "Yes" at bounding box center [201, 166] width 11 height 6
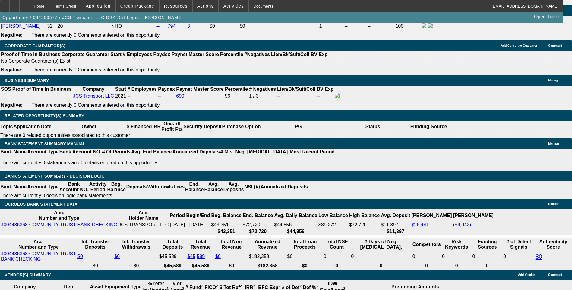
type input "$0.00"
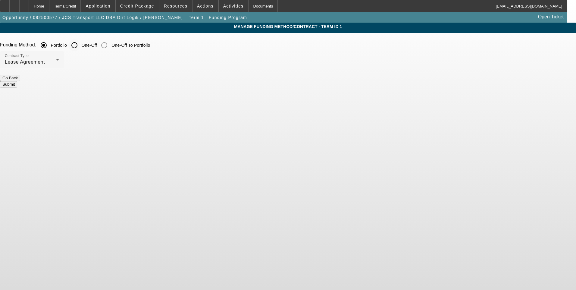
click at [80, 44] on input "One-Off" at bounding box center [74, 45] width 12 height 12
radio input "true"
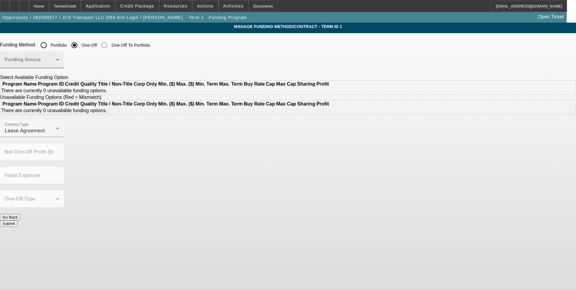
click at [56, 66] on span at bounding box center [30, 61] width 51 height 7
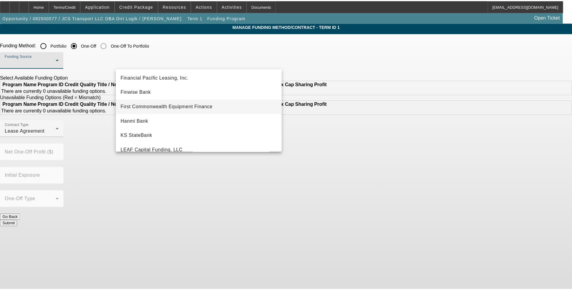
scroll to position [90, 0]
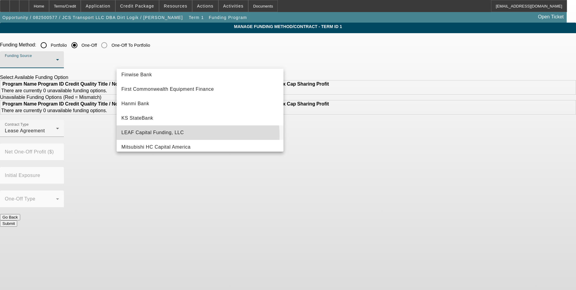
click at [170, 136] on span "LEAF Capital Funding, LLC" at bounding box center [152, 132] width 62 height 7
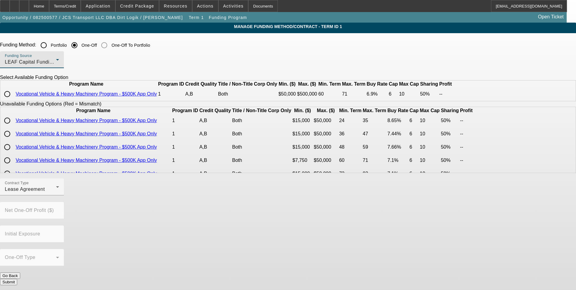
click at [13, 100] on input "radio" at bounding box center [7, 94] width 12 height 12
radio input "true"
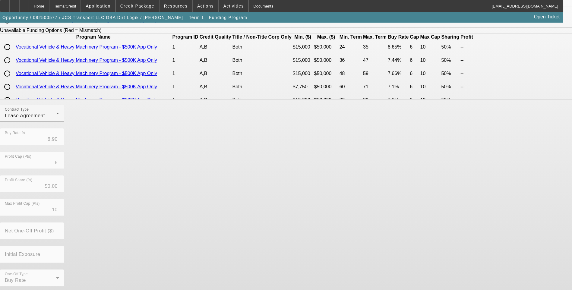
scroll to position [86, 0]
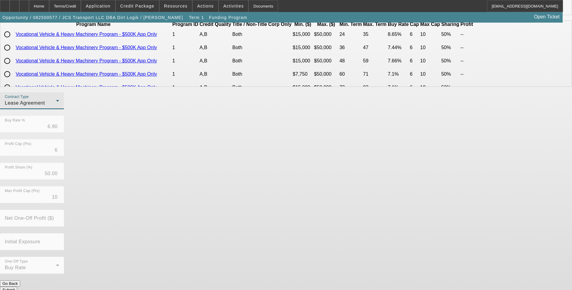
click at [45, 105] on span "Lease Agreement" at bounding box center [25, 102] width 40 height 5
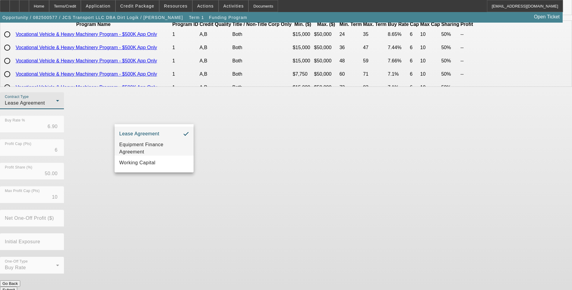
click at [152, 145] on span "Equipment Finance Agreement" at bounding box center [153, 148] width 69 height 14
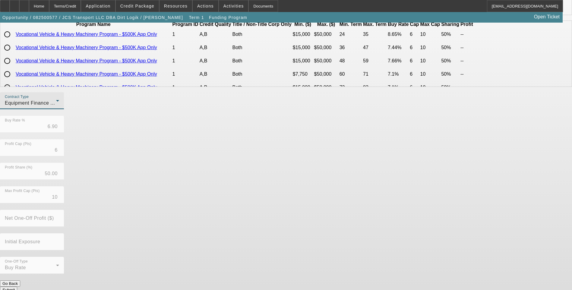
click at [17, 287] on button "Submit" at bounding box center [8, 290] width 17 height 6
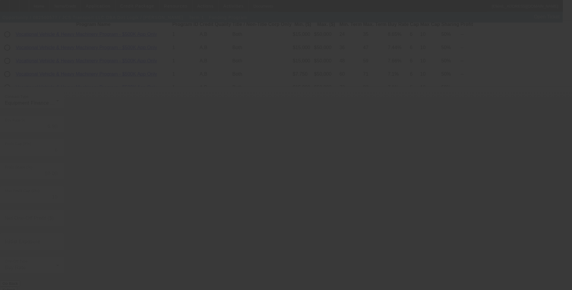
radio input "true"
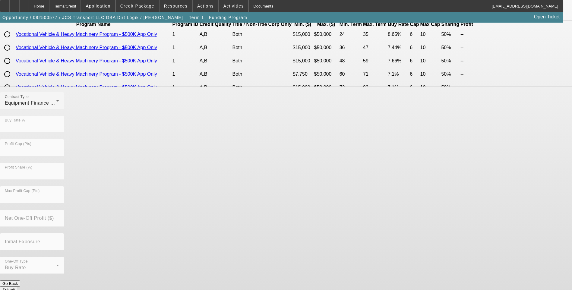
scroll to position [0, 0]
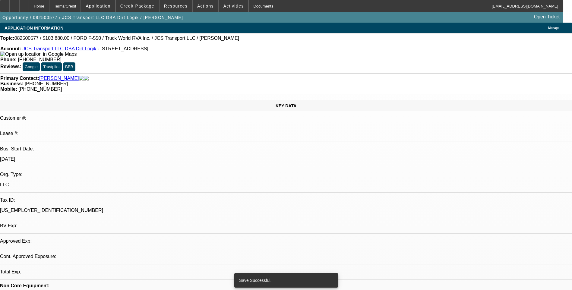
select select "0"
select select "6"
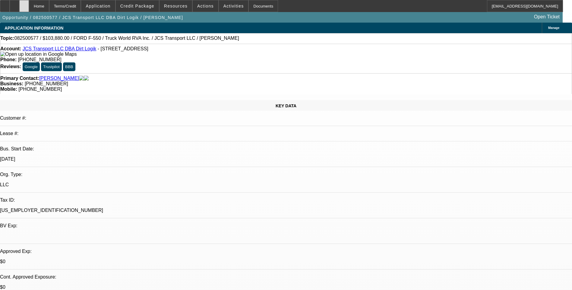
click at [29, 6] on div at bounding box center [24, 6] width 10 height 12
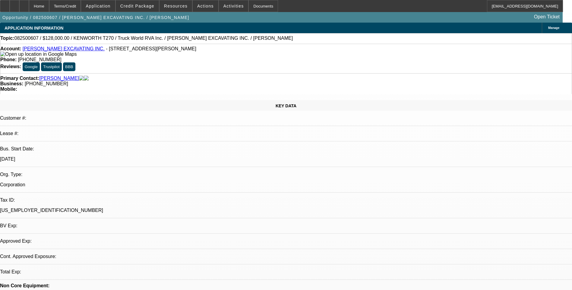
select select "0"
select select "2"
select select "0"
select select "6"
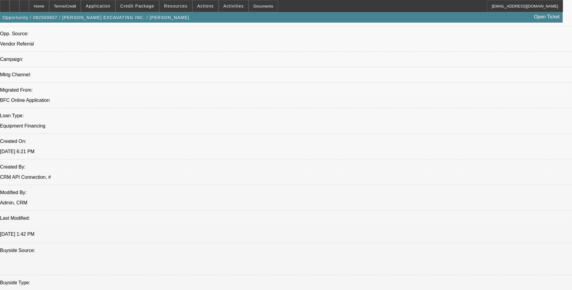
scroll to position [392, 0]
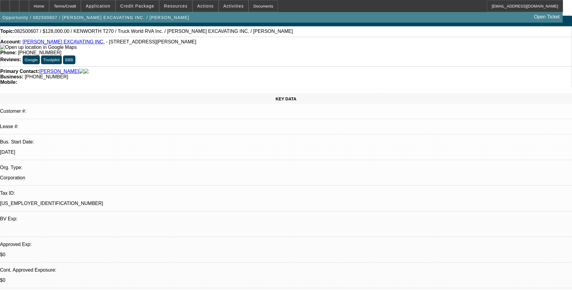
scroll to position [0, 0]
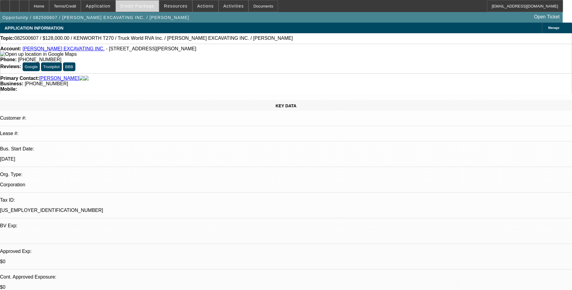
click at [143, 8] on span at bounding box center [137, 6] width 43 height 14
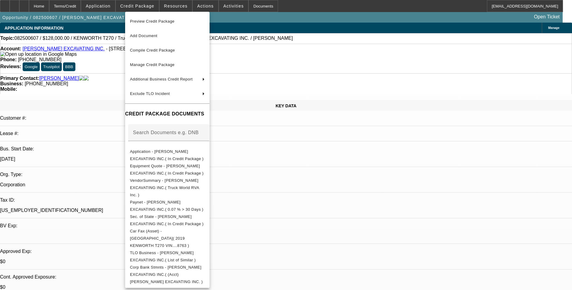
click at [165, 24] on span "Preview Credit Package" at bounding box center [167, 21] width 75 height 7
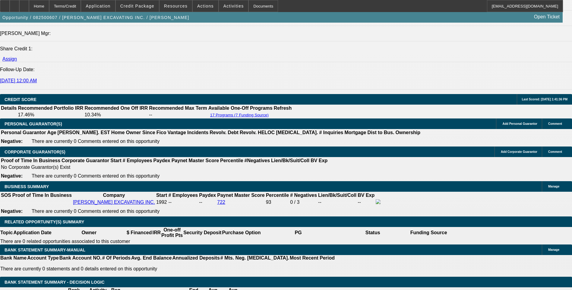
scroll to position [844, 0]
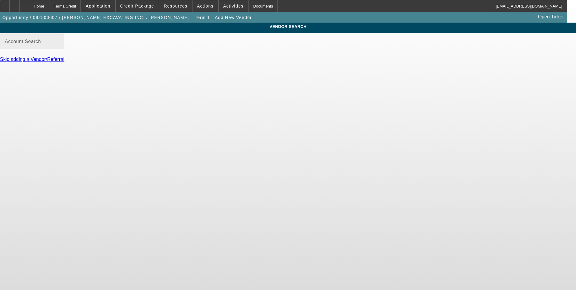
click at [41, 44] on mat-label "Account Search" at bounding box center [23, 41] width 36 height 5
click at [59, 48] on input "Account Search" at bounding box center [32, 43] width 54 height 7
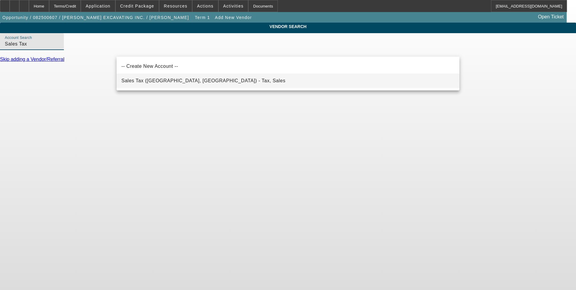
click at [153, 83] on span "Sales Tax ([GEOGRAPHIC_DATA], [GEOGRAPHIC_DATA]) - Tax, Sales" at bounding box center [203, 80] width 164 height 7
type input "Sales Tax ([GEOGRAPHIC_DATA], [GEOGRAPHIC_DATA]) - Tax, Sales"
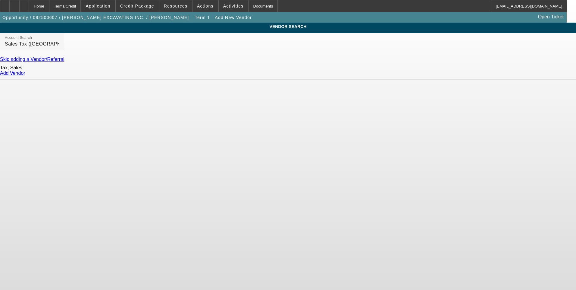
click at [25, 76] on link "Add Vendor" at bounding box center [12, 73] width 25 height 5
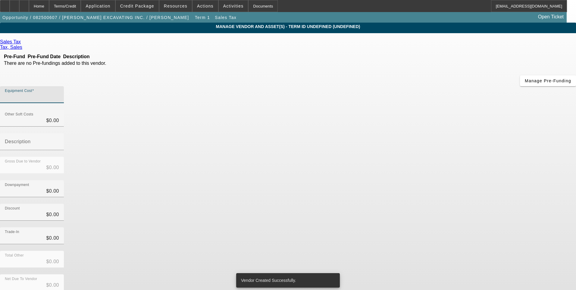
click at [59, 93] on input "Equipment Cost" at bounding box center [32, 96] width 54 height 7
type input "8"
type input "$8.00"
type input "80"
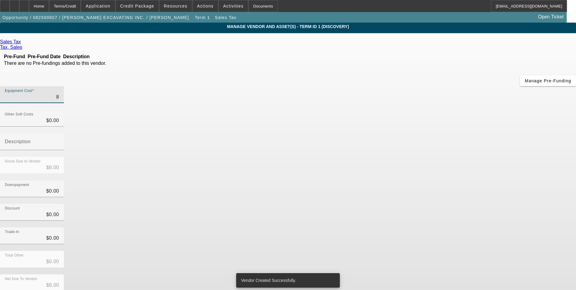
type input "$80.00"
type input "800"
type input "$800.00"
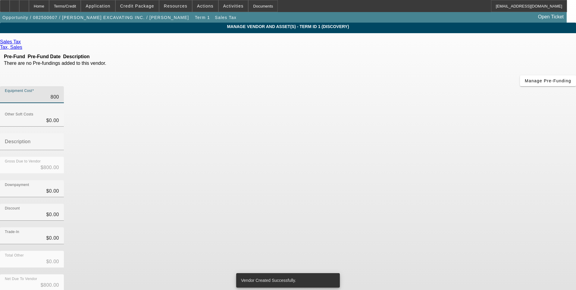
type input "8000"
type input "$8,000.00"
click at [444, 227] on div "Trade-In $0.00" at bounding box center [288, 239] width 576 height 24
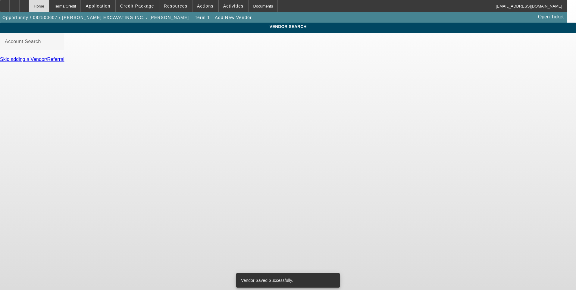
click at [49, 5] on div "Home" at bounding box center [39, 6] width 20 height 12
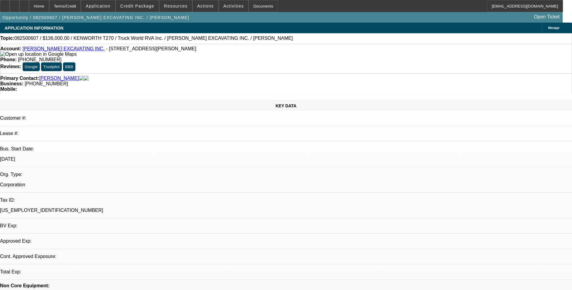
select select "0"
select select "2"
select select "0"
select select "6"
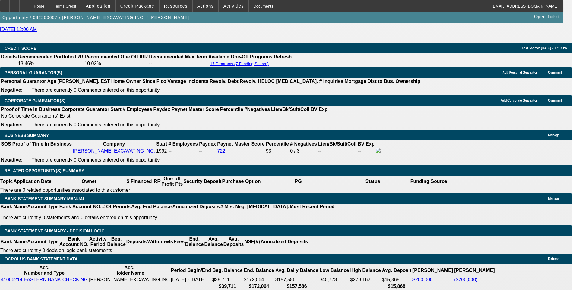
scroll to position [844, 0]
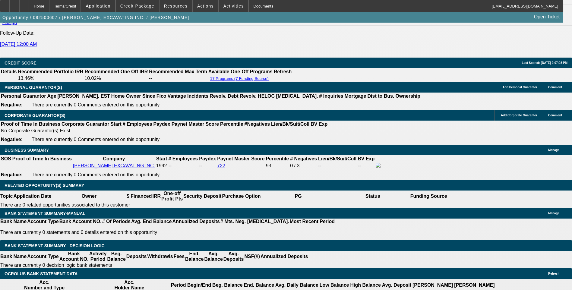
type input "$2,815.62"
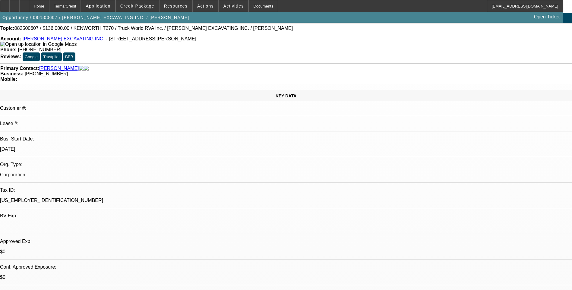
scroll to position [0, 0]
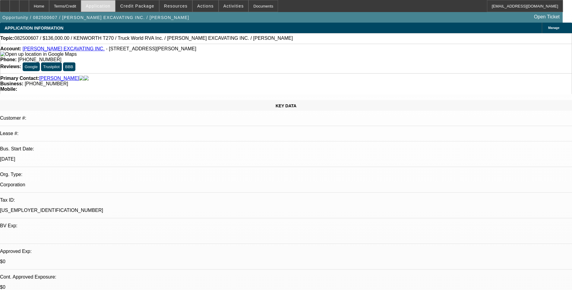
click at [110, 8] on span "Application" at bounding box center [98, 6] width 25 height 5
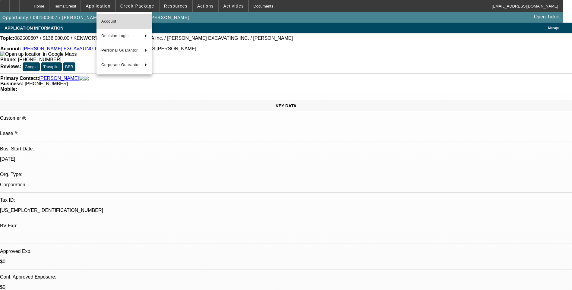
click at [118, 20] on span "Account" at bounding box center [124, 21] width 46 height 7
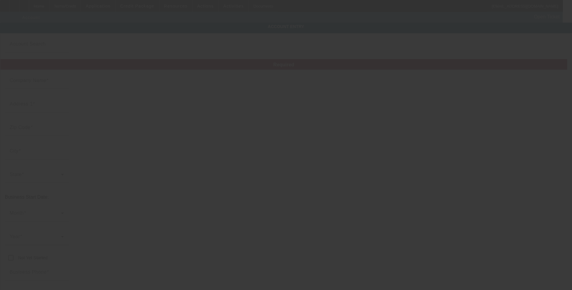
type input "RODENHISER EXCAVATING INC."
type input "70 Bartzak Dr"
type input "01746"
type input "Holliston"
type input "(508) 429-9553"
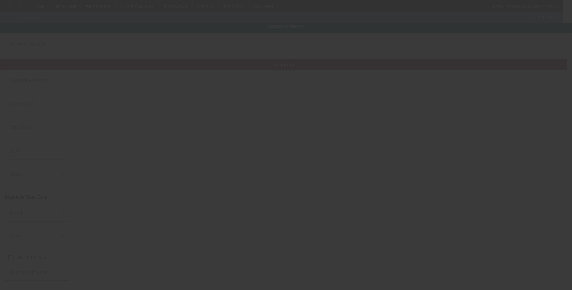
type input "rachele@rodenhiser.biz"
type input "04-3176907"
type input "https://rodenhiser.biz/"
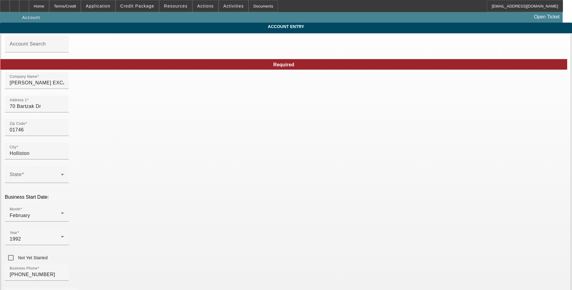
type input "8/21/2025"
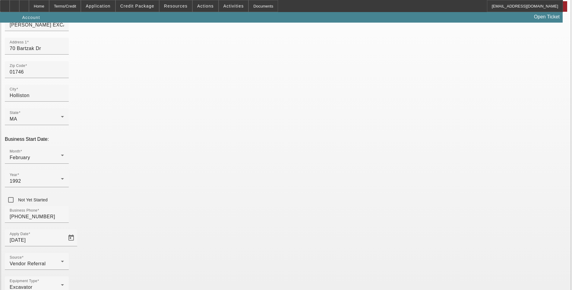
scroll to position [60, 0]
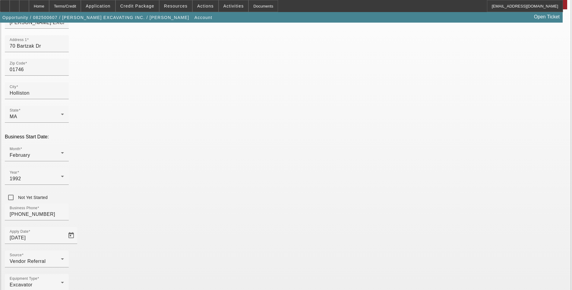
drag, startPoint x: 501, startPoint y: 195, endPoint x: 480, endPoint y: 244, distance: 53.6
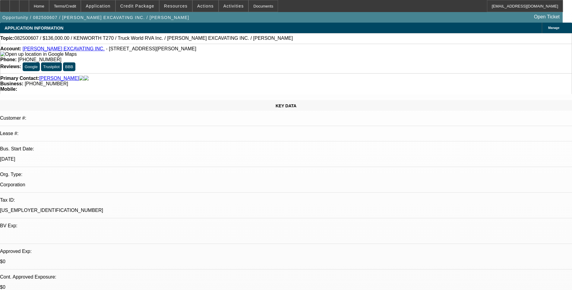
select select "0"
select select "2"
select select "0"
select select "6"
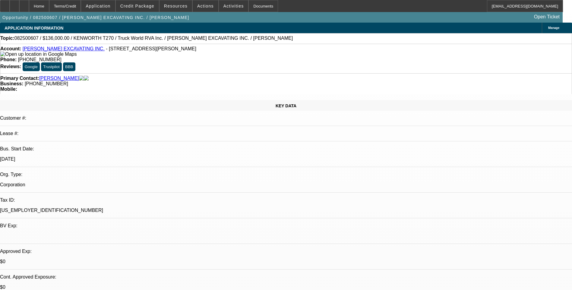
click at [24, 4] on icon at bounding box center [24, 4] width 0 height 0
select select "0"
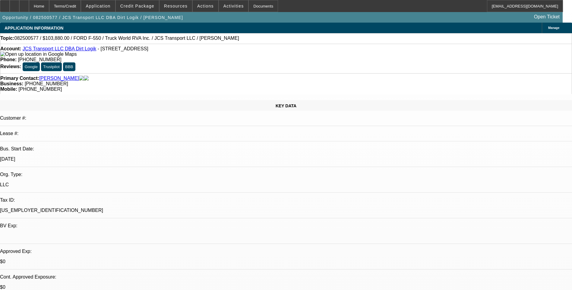
select select "6"
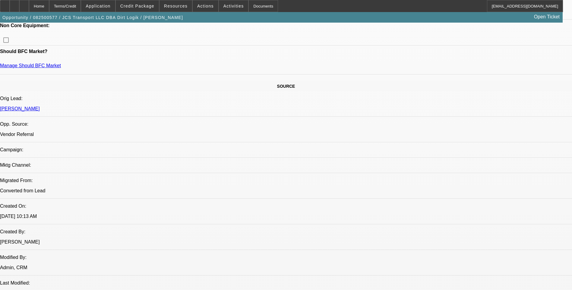
scroll to position [301, 0]
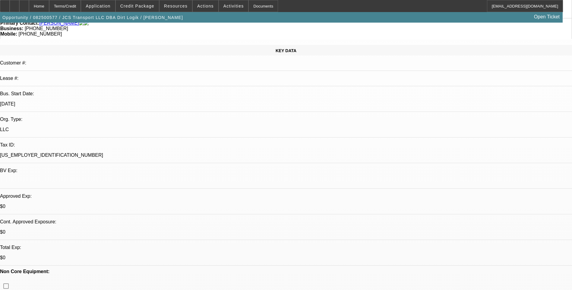
scroll to position [0, 0]
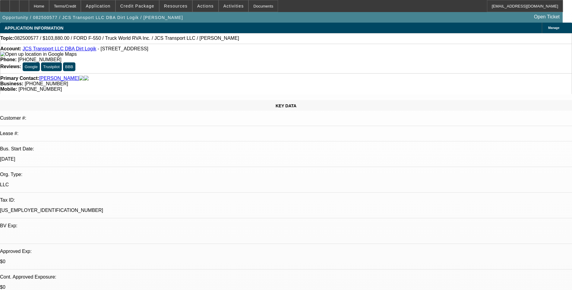
click at [223, 7] on span "Activities" at bounding box center [233, 6] width 20 height 5
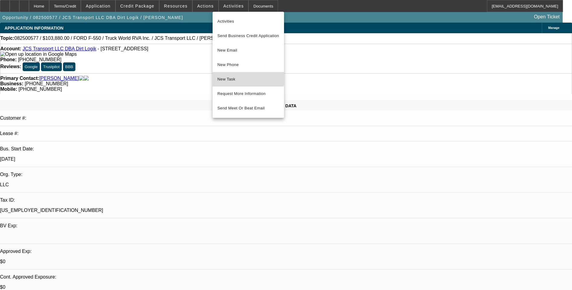
click at [247, 78] on span "New Task" at bounding box center [248, 79] width 62 height 7
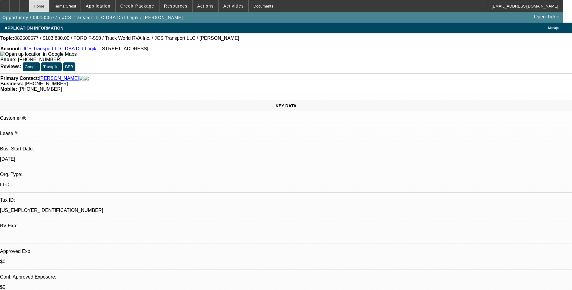
drag, startPoint x: 42, startPoint y: 3, endPoint x: 46, endPoint y: 5, distance: 4.5
click at [29, 4] on div at bounding box center [24, 6] width 10 height 12
select select "0"
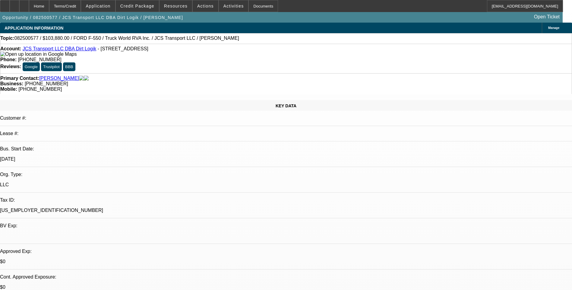
select select "1"
select select "6"
click at [78, 5] on div "Terms/Credit" at bounding box center [65, 6] width 32 height 12
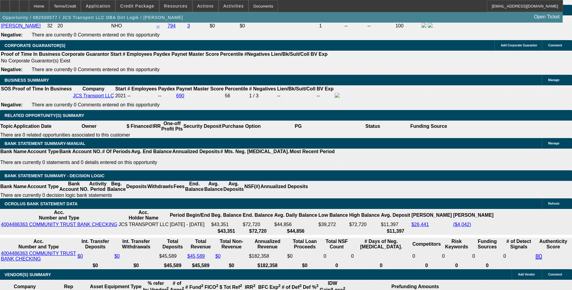
scroll to position [896, 0]
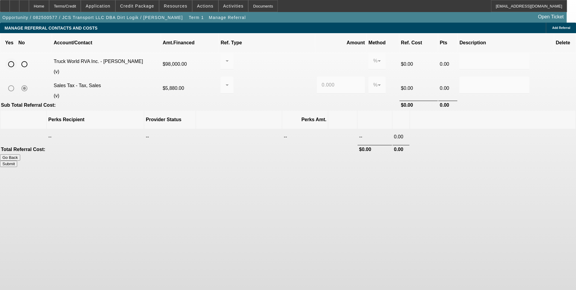
click at [17, 58] on input "radio" at bounding box center [11, 64] width 12 height 12
radio input "true"
click at [229, 57] on div at bounding box center [226, 60] width 3 height 17
click at [273, 87] on span "Pay vendor COMPANY" at bounding box center [274, 85] width 49 height 14
click at [322, 57] on input "0.000" at bounding box center [341, 60] width 38 height 7
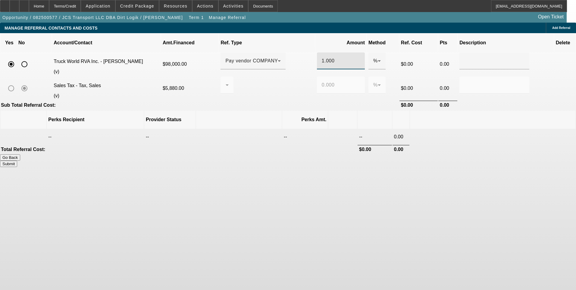
type input "1.000"
click at [381, 201] on body "Home Terms/Credit Application Credit Package Resources Actions Activities Docum…" at bounding box center [288, 145] width 576 height 290
click at [464, 58] on div at bounding box center [494, 60] width 60 height 17
type input "Referral Fee"
click at [405, 215] on body "Home Terms/Credit Application Credit Package Resources Actions Activities Docum…" at bounding box center [288, 145] width 576 height 290
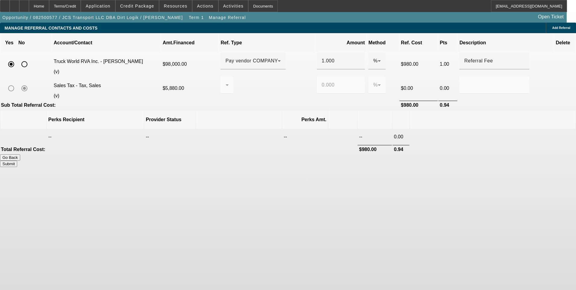
click at [17, 161] on button "Submit" at bounding box center [8, 164] width 17 height 6
type input "0.000"
type input "1.000"
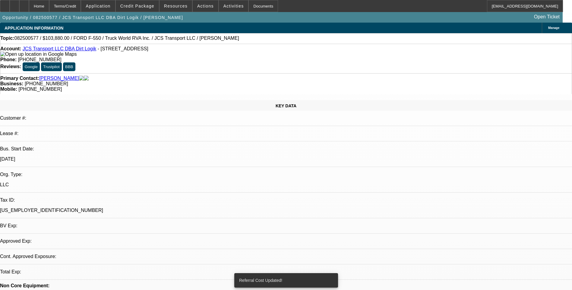
select select "0"
select select "6"
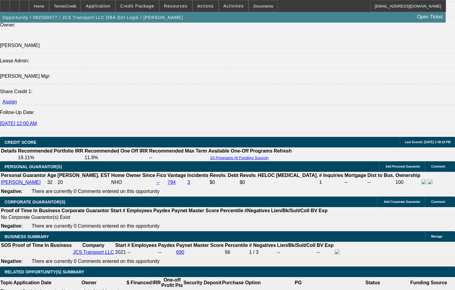
scroll to position [723, 0]
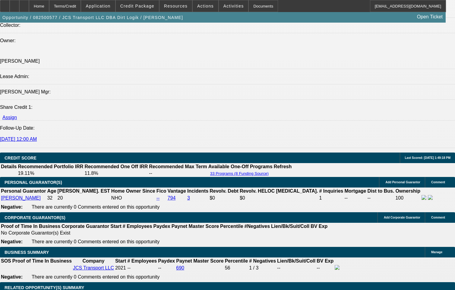
click at [29, 5] on div at bounding box center [24, 6] width 10 height 12
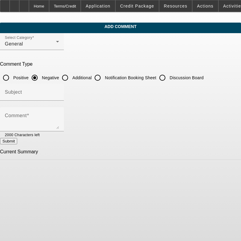
click at [71, 76] on input "Additional" at bounding box center [65, 78] width 12 height 12
radio input "true"
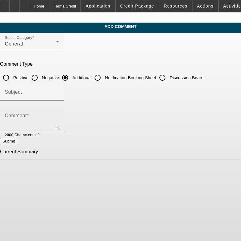
click at [53, 115] on textarea "Comment" at bounding box center [32, 122] width 54 height 14
paste textarea "JCS Transport LLC DBA Dirt Logik, established in [DATE] and based in [GEOGRAPHI…"
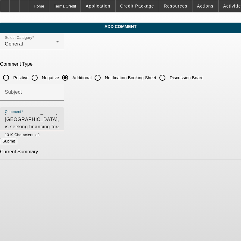
scroll to position [29, 0]
type textarea "JCS Transport LLC DBA Dirt Logik, established in [DATE] and based in [GEOGRAPHI…"
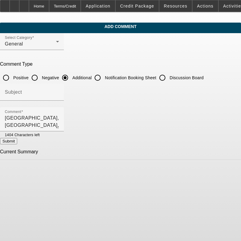
click at [17, 142] on button "Submit" at bounding box center [8, 141] width 17 height 6
radio input "true"
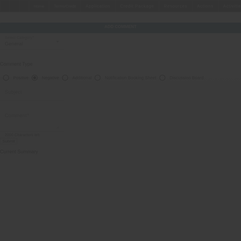
scroll to position [0, 0]
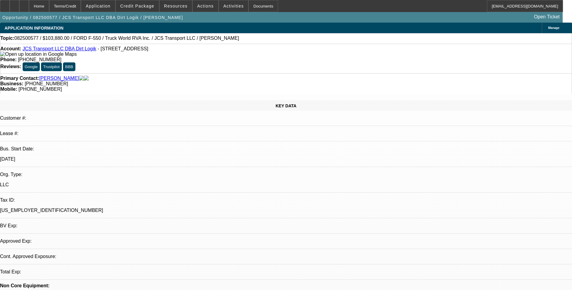
select select "0"
select select "1"
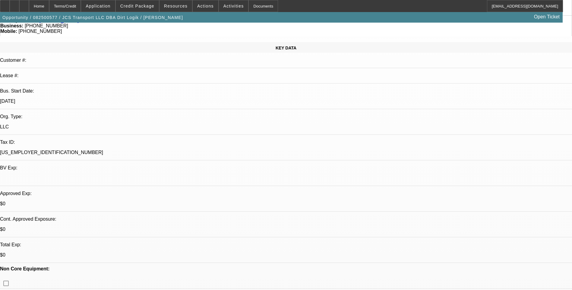
select select "1"
select select "6"
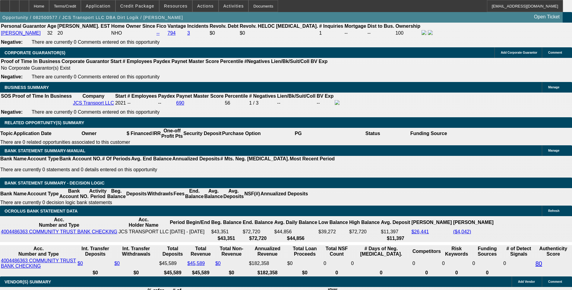
scroll to position [902, 0]
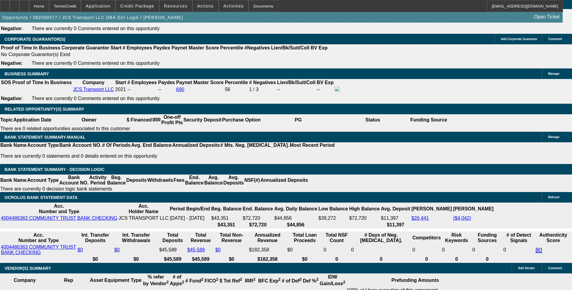
type input "UNKNOWN"
type input "9."
type input "$2,156.38"
type input "9.9"
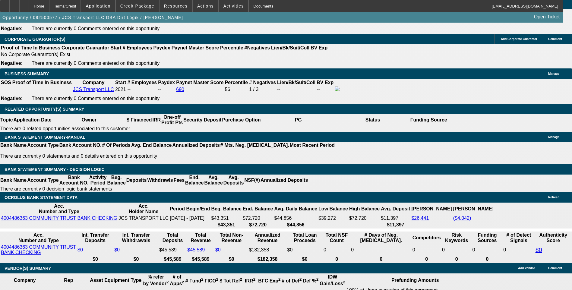
type input "$2,202.04"
type input "9.9"
type input "220"
type input "2205"
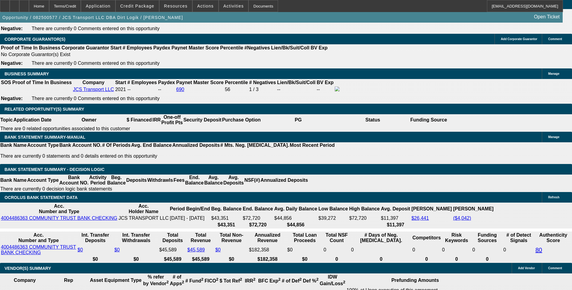
type input "10"
type input "$2,205.00"
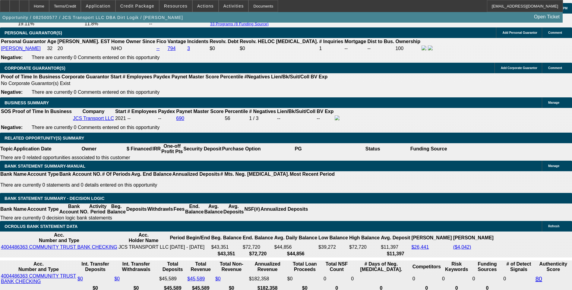
scroll to position [841, 0]
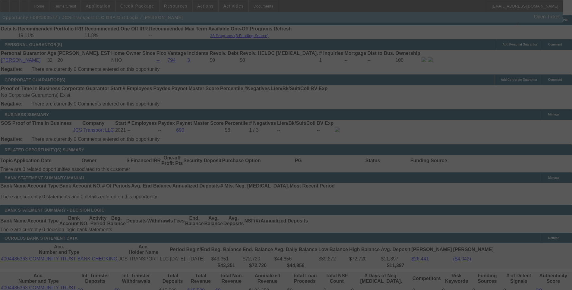
scroll to position [871, 0]
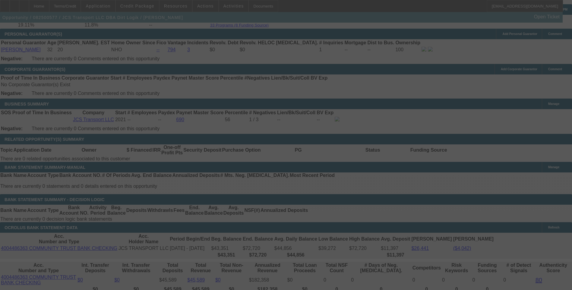
select select "0"
select select "6"
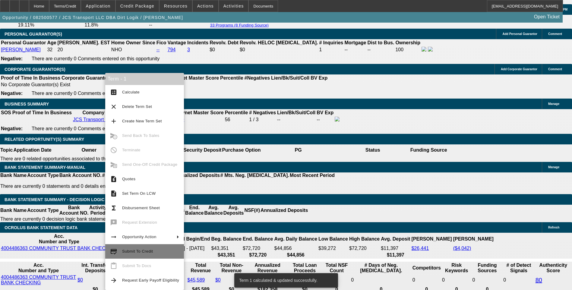
click at [144, 250] on span "Submit To Credit" at bounding box center [137, 251] width 31 height 5
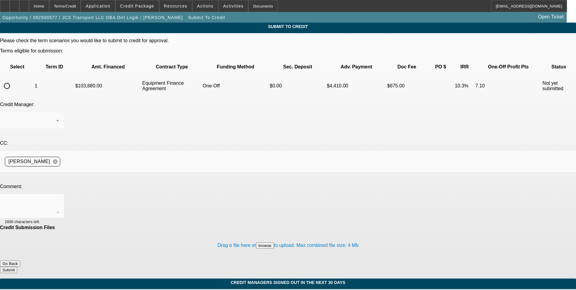
click at [13, 80] on input "radio" at bounding box center [7, 86] width 12 height 12
radio input "true"
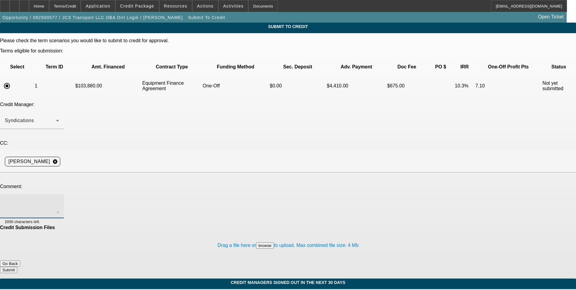
click at [59, 199] on textarea at bounding box center [32, 206] width 54 height 14
type textarea "See additional comments for write up and ok to sell one off to Leaf. Thanks"
click at [17, 267] on button "Submit" at bounding box center [8, 270] width 17 height 6
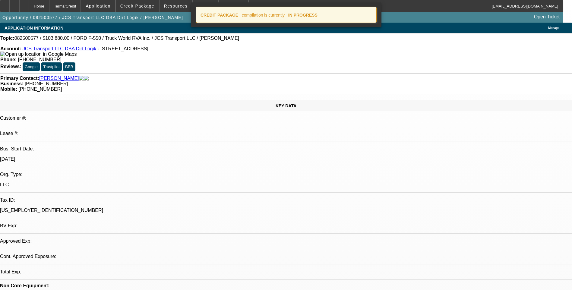
select select "0"
select select "6"
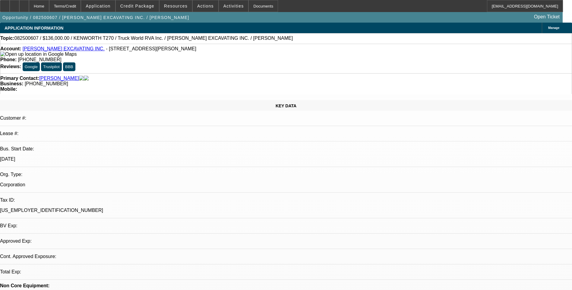
select select "0"
select select "2"
select select "0"
select select "1"
select select "2"
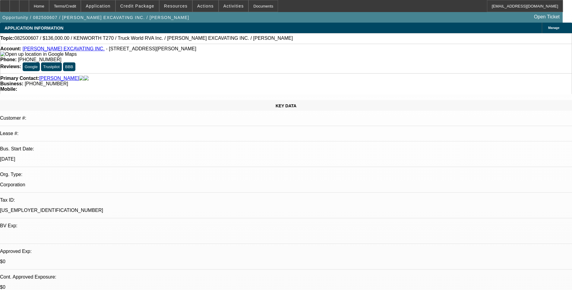
select select "6"
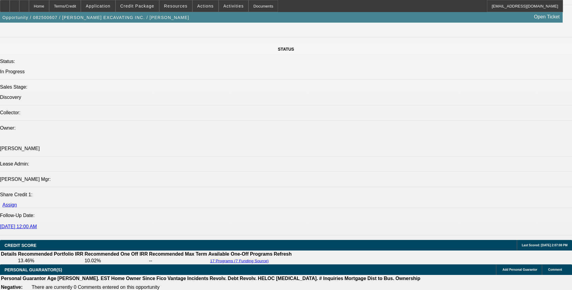
scroll to position [663, 0]
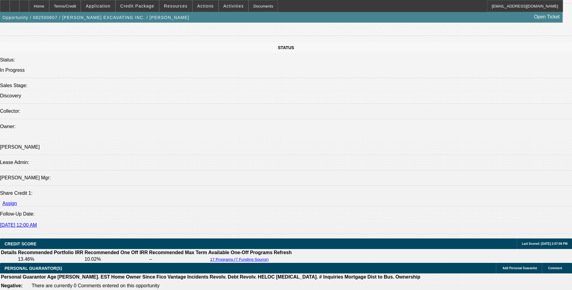
click at [24, 4] on icon at bounding box center [24, 4] width 0 height 0
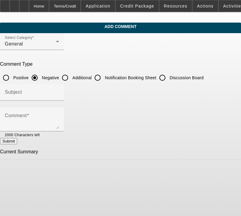
click at [71, 78] on input "Additional" at bounding box center [65, 78] width 12 height 12
radio input "true"
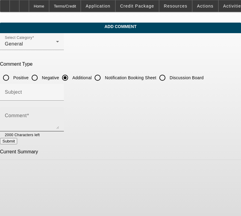
drag, startPoint x: 31, startPoint y: 112, endPoint x: 28, endPoint y: 114, distance: 3.8
click at [27, 113] on mat-label "Comment" at bounding box center [16, 115] width 22 height 5
click at [30, 115] on textarea "Comment" at bounding box center [32, 122] width 54 height 14
paste textarea "[PERSON_NAME] Excavating in, a well-established family-owned business operating…"
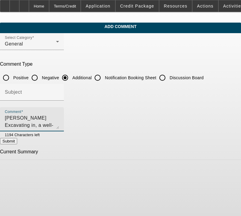
scroll to position [42, 0]
type textarea "[PERSON_NAME] Excavating in, a well-established family-owned business operating…"
click at [17, 143] on button "Submit" at bounding box center [8, 141] width 17 height 6
radio input "true"
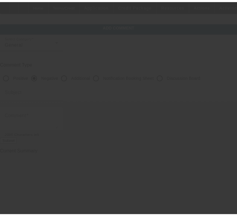
scroll to position [0, 0]
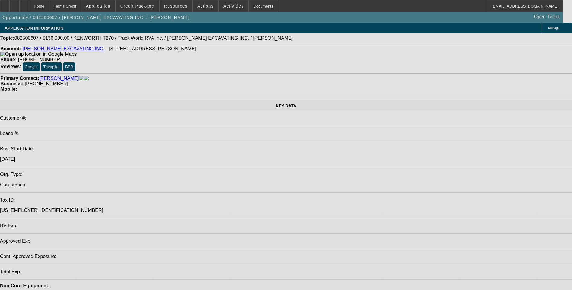
select select "0"
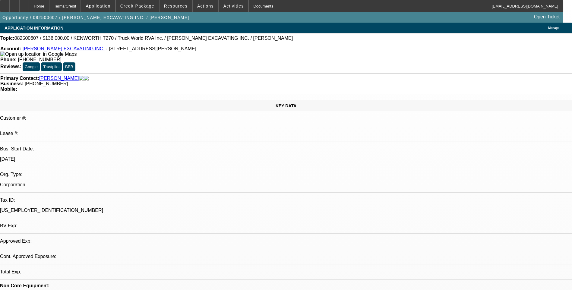
select select "2"
select select "0"
select select "1"
select select "2"
select select "6"
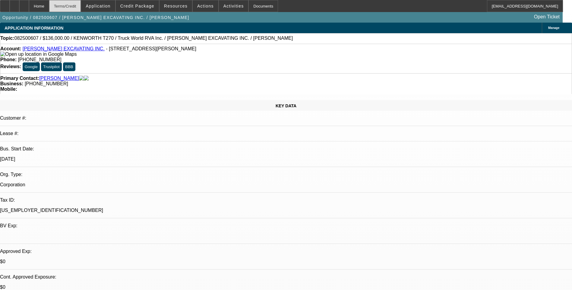
click at [80, 8] on div "Terms/Credit" at bounding box center [65, 6] width 32 height 12
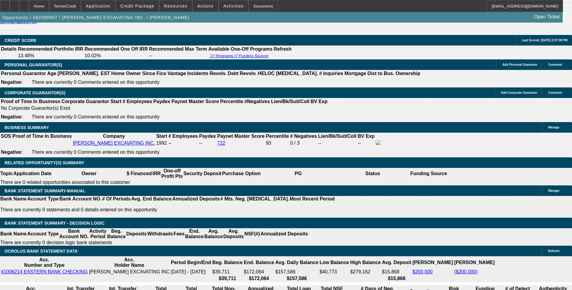
scroll to position [880, 0]
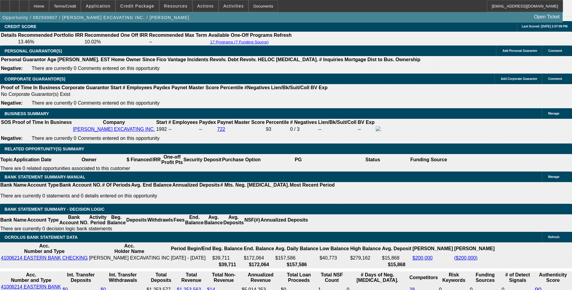
select select "0"
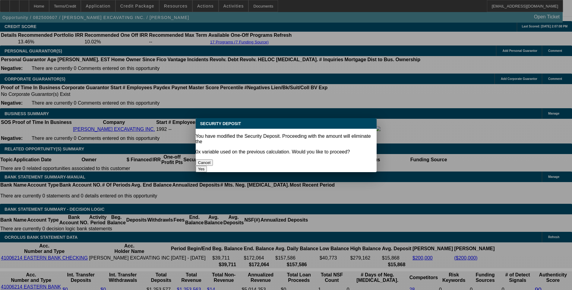
scroll to position [0, 0]
click at [207, 166] on button "Yes" at bounding box center [201, 169] width 11 height 6
type input "$0.00"
type input "UNKNOWN"
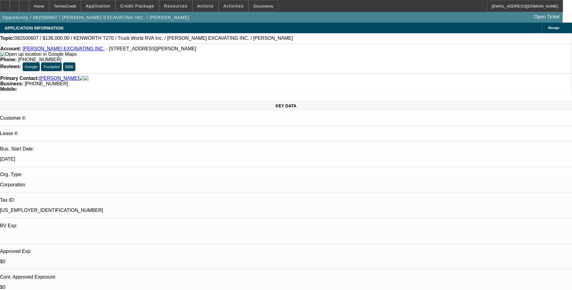
scroll to position [880, 0]
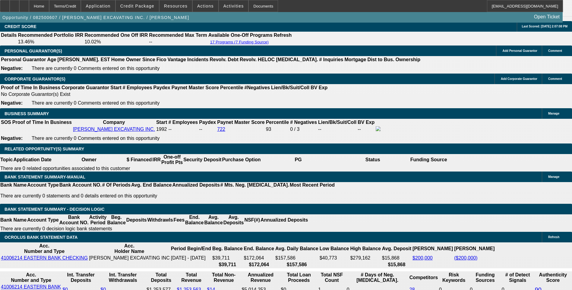
select select "1"
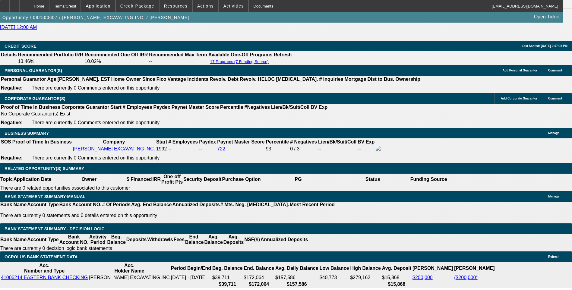
scroll to position [850, 0]
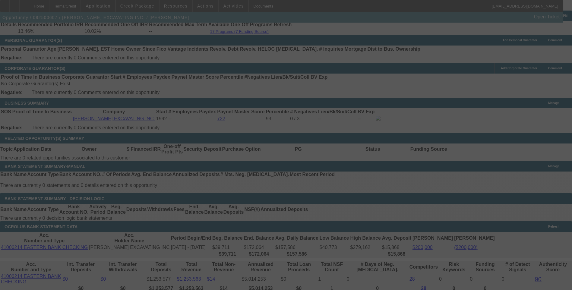
scroll to position [880, 0]
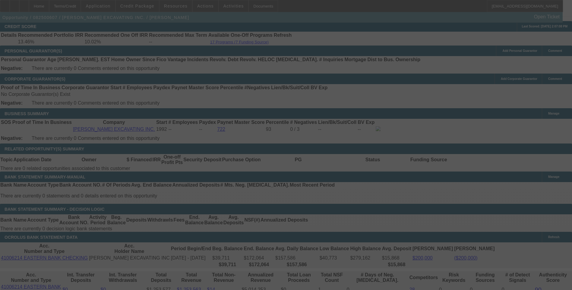
select select "0"
select select "6"
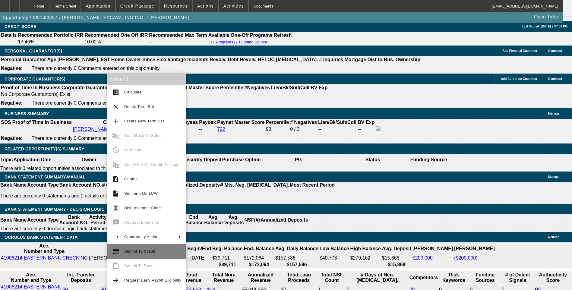
click at [150, 253] on span "Submit To Credit" at bounding box center [139, 251] width 31 height 5
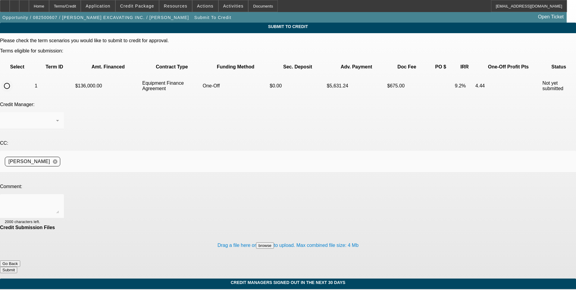
click at [13, 80] on input "radio" at bounding box center [7, 86] width 12 height 12
radio input "true"
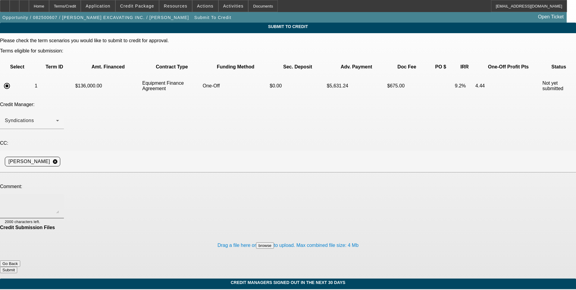
click at [59, 199] on textarea at bounding box center [32, 206] width 54 height 14
type textarea "See additional comments for write up and ok to sell one off to Leaf. Thanks"
click at [17, 267] on button "Submit" at bounding box center [8, 270] width 17 height 6
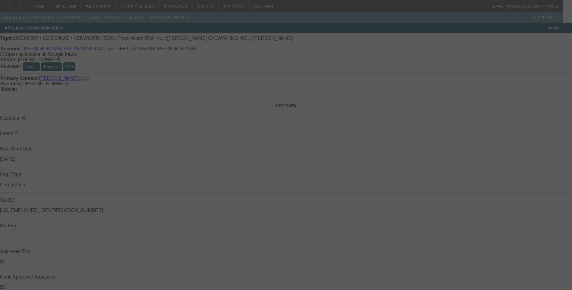
select select "0"
select select "6"
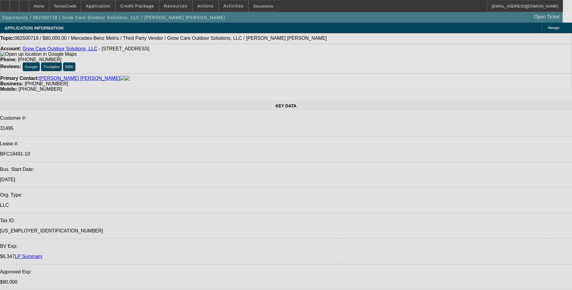
select select "0"
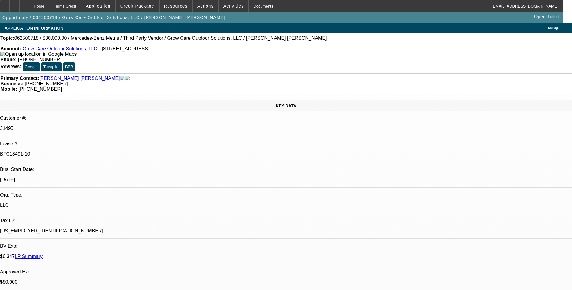
select select "0"
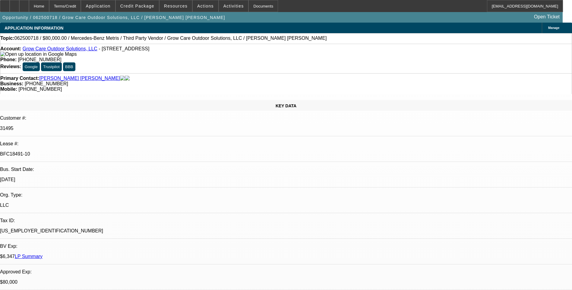
select select "0"
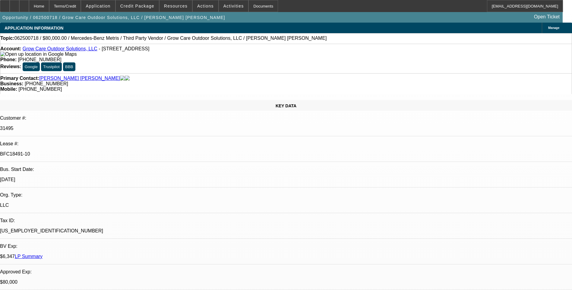
select select "0"
select select "1"
select select "6"
select select "1"
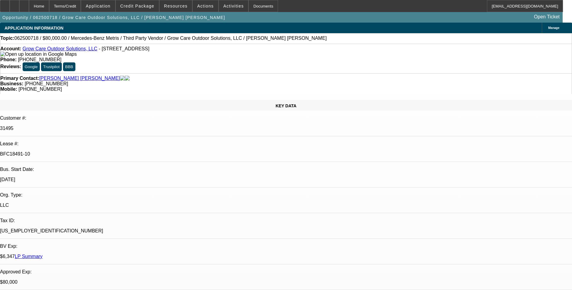
select select "1"
select select "6"
select select "1"
select select "6"
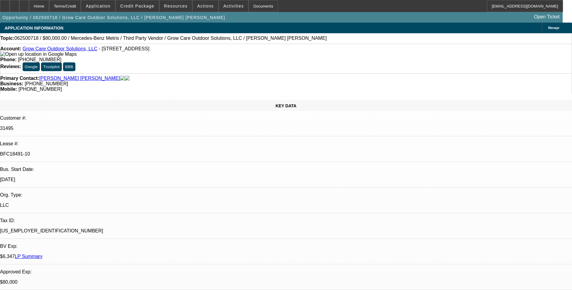
select select "1"
select select "6"
click at [74, 9] on div "Terms/Credit" at bounding box center [65, 6] width 32 height 12
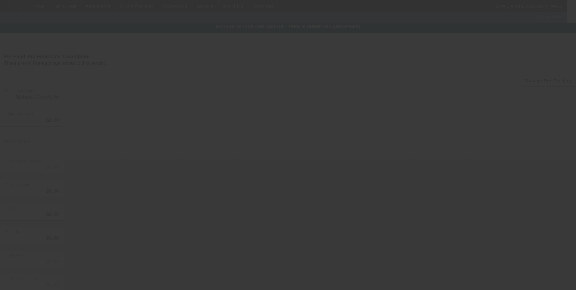
type input "$80,000.00"
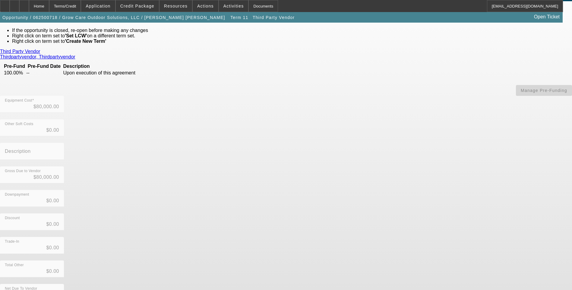
scroll to position [33, 0]
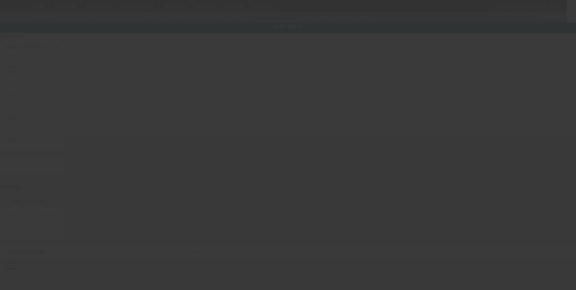
type input "W1XV0FEY2M3915850"
type input "Mercedes-Benz"
type input "METRIS"
radio input "true"
type textarea "Includes All Accessories, Attachments and Options"
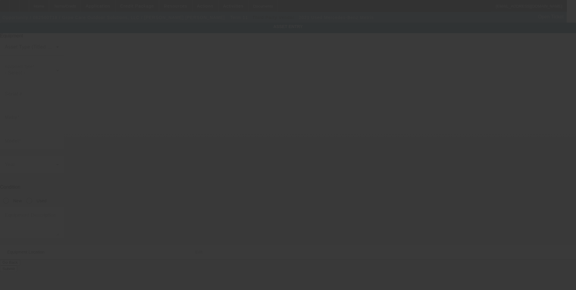
type input "17940 N Tamiami Trl"
type input "Ste 110"
type input "North Fort Myers"
type input "33903"
type input "Lee"
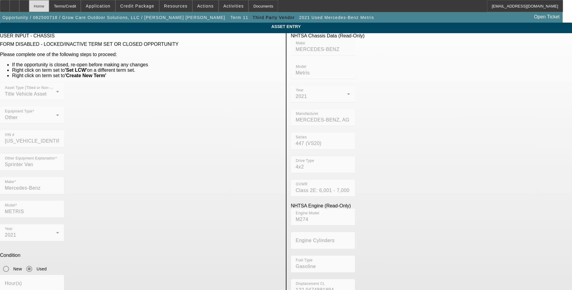
click at [49, 9] on div "Home" at bounding box center [39, 6] width 20 height 12
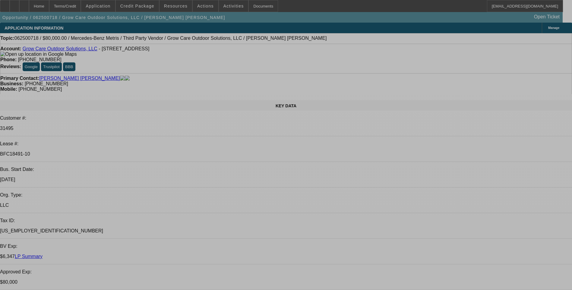
select select "0"
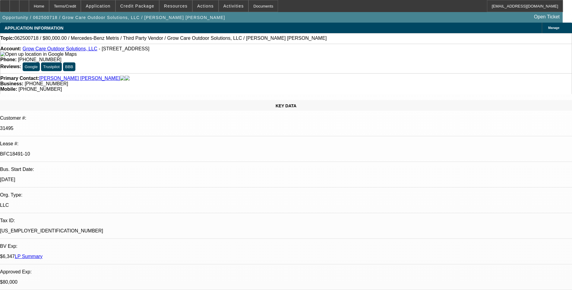
select select "0"
select select "6"
select select "0"
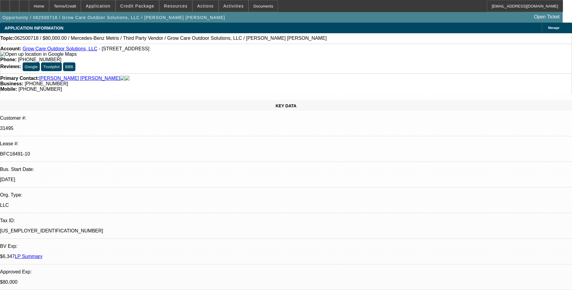
select select "0"
select select "6"
select select "0"
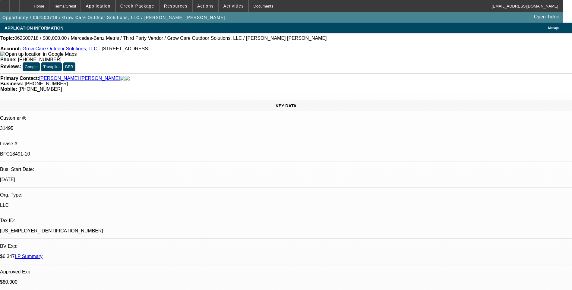
select select "6"
select select "0"
select select "6"
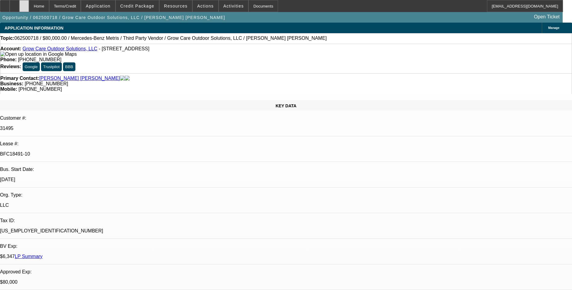
click at [24, 4] on icon at bounding box center [24, 4] width 0 height 0
select select "0"
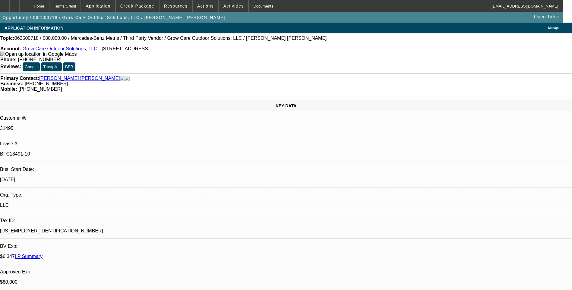
select select "0"
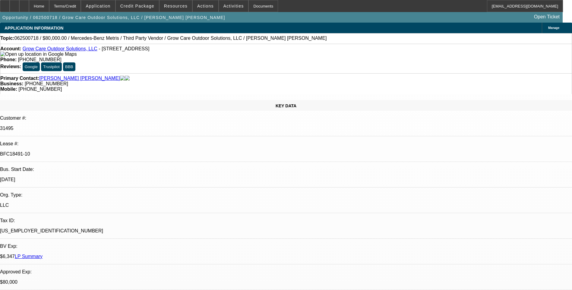
select select "0"
select select "1"
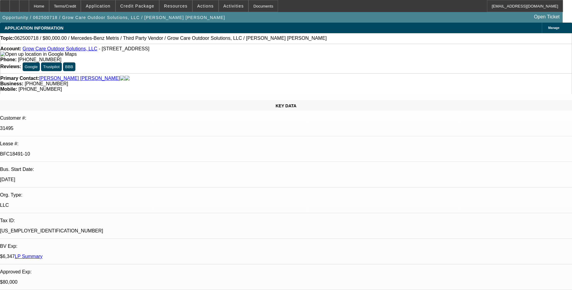
select select "6"
select select "1"
select select "6"
select select "1"
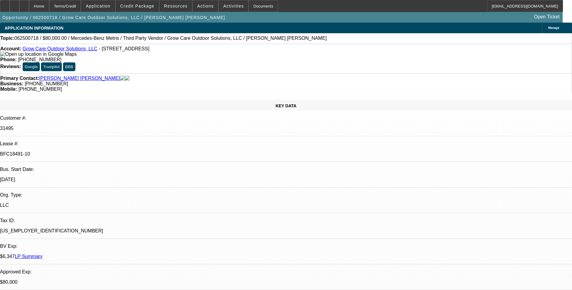
select select "1"
select select "6"
select select "1"
select select "6"
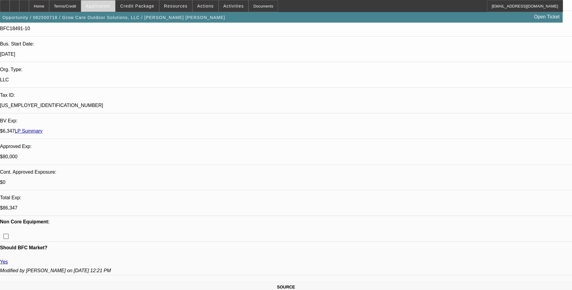
scroll to position [30, 0]
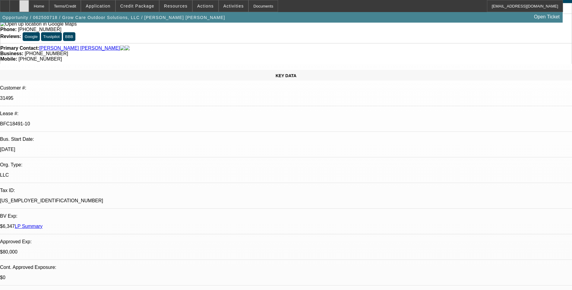
click at [29, 5] on div at bounding box center [24, 6] width 10 height 12
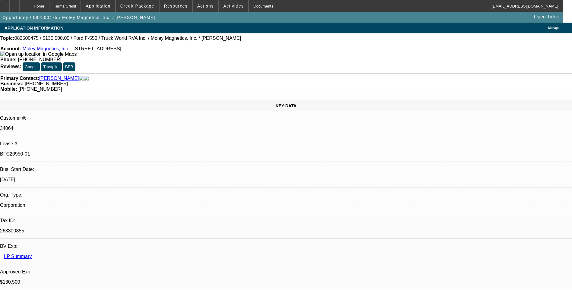
select select "0.1"
select select "0"
select select "0.1"
select select "0"
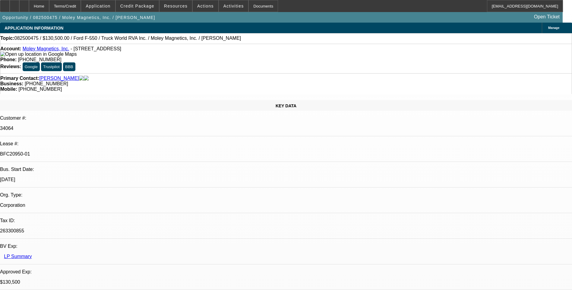
select select "0"
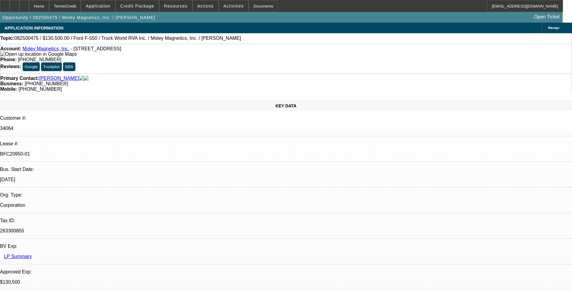
select select "0"
select select "1"
select select "6"
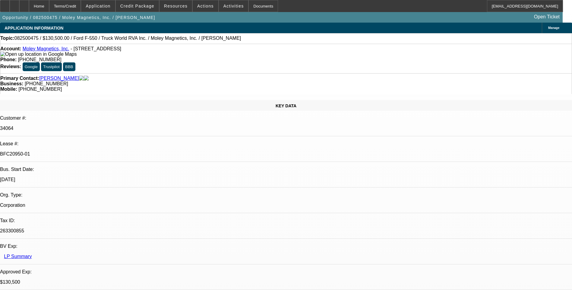
select select "1"
select select "6"
select select "1"
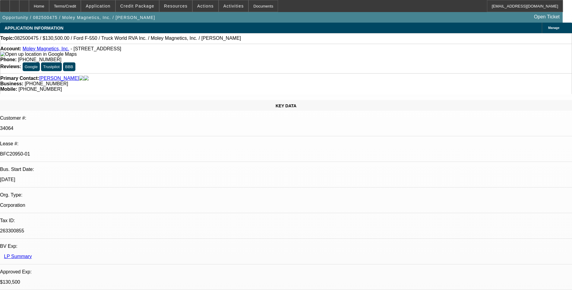
select select "6"
select select "1"
select select "6"
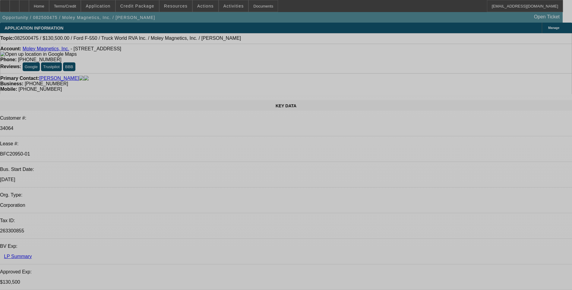
select select "0.1"
select select "0"
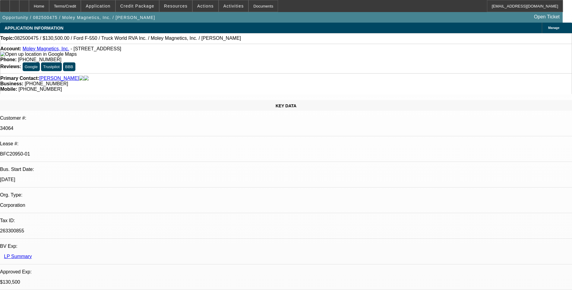
select select "0.1"
select select "0"
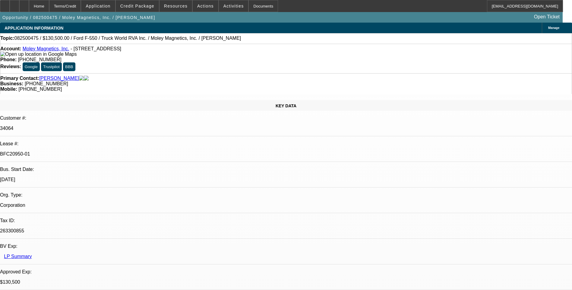
select select "0"
select select "1"
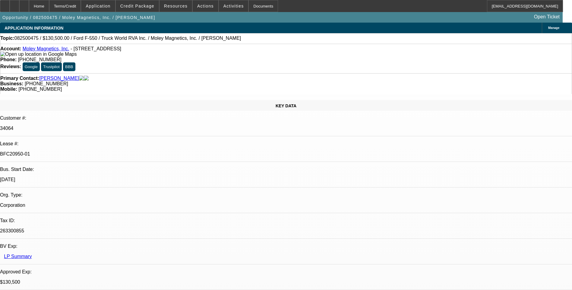
select select "1"
select select "6"
select select "1"
select select "6"
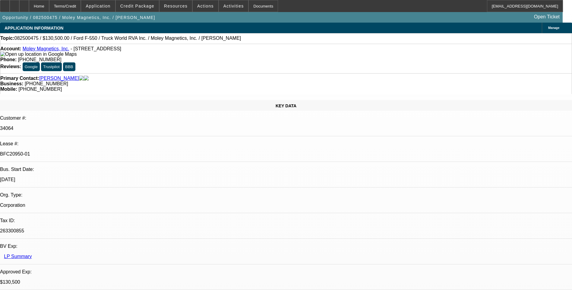
select select "1"
select select "6"
select select "1"
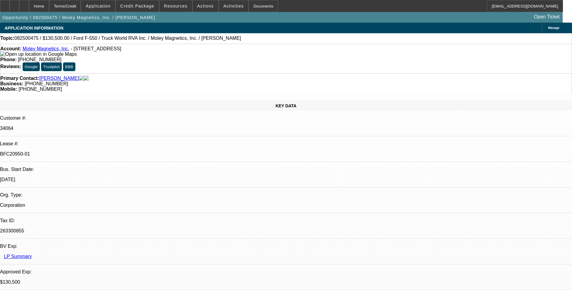
select select "6"
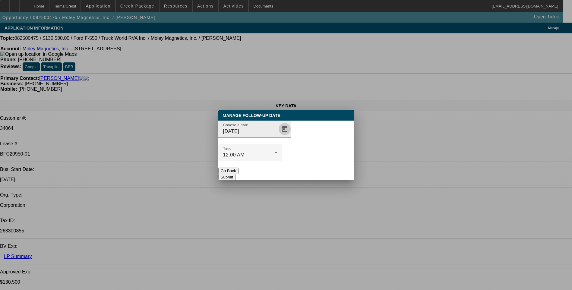
click at [277, 136] on span "Open calendar" at bounding box center [284, 129] width 14 height 14
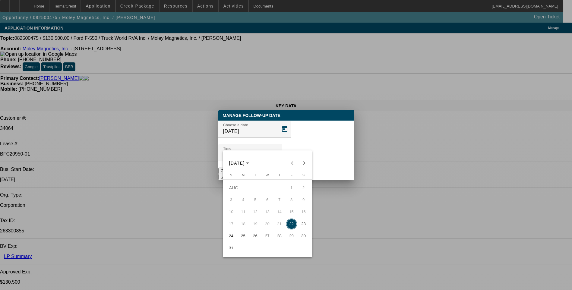
click at [242, 239] on span "25" at bounding box center [243, 236] width 11 height 11
type input "8/25/2025"
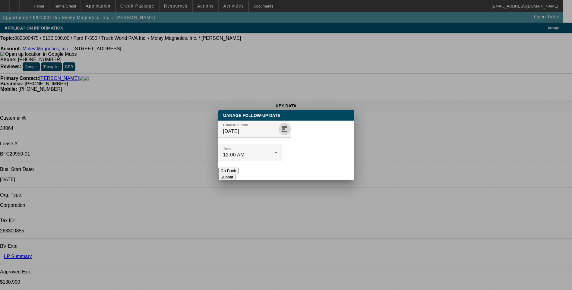
click at [235, 174] on button "Submit" at bounding box center [226, 177] width 17 height 6
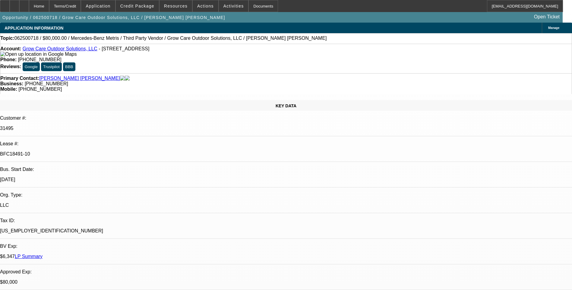
select select "0"
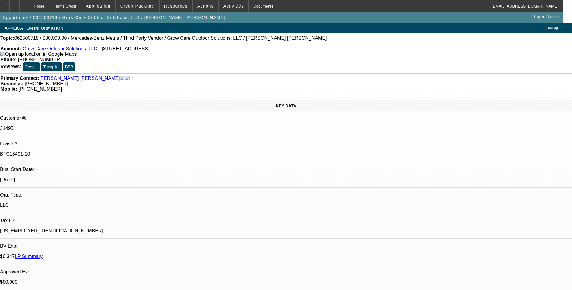
select select "0"
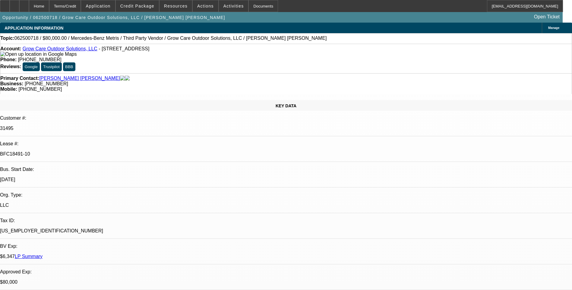
select select "0"
select select "1"
select select "6"
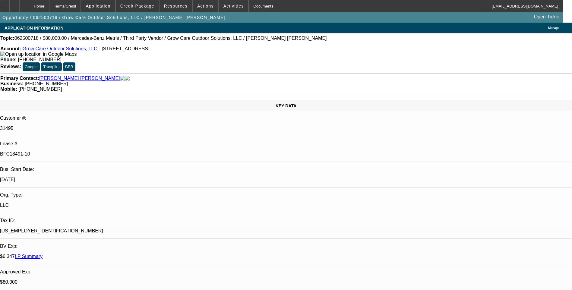
select select "1"
select select "6"
select select "1"
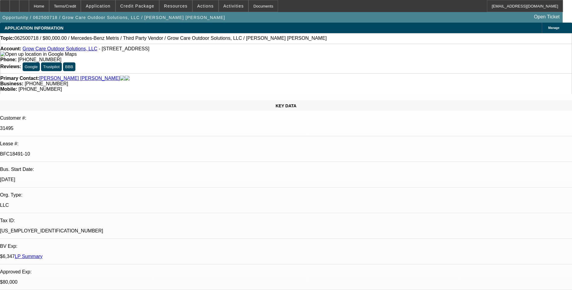
select select "6"
select select "1"
select select "6"
click at [254, 81] on div "Business: (239) 677-9160" at bounding box center [285, 83] width 571 height 5
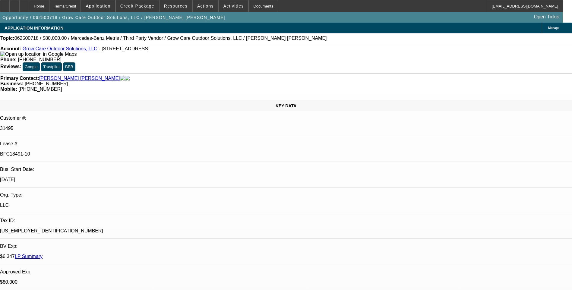
click at [376, 44] on div "Topic: 062500718 / $80,000.00 / Mercedes-Benz Metris / Third Party Vendor / Gro…" at bounding box center [286, 38] width 572 height 11
click at [61, 57] on span "[PHONE_NUMBER]" at bounding box center [39, 59] width 43 height 5
click at [29, 7] on div at bounding box center [24, 6] width 10 height 12
select select "0"
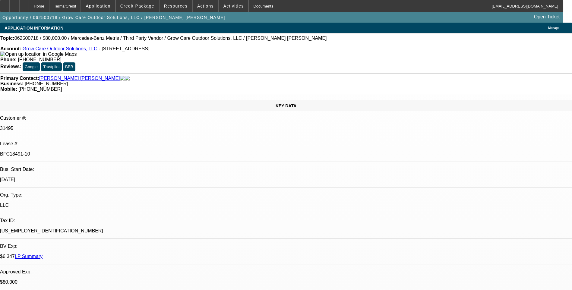
select select "0"
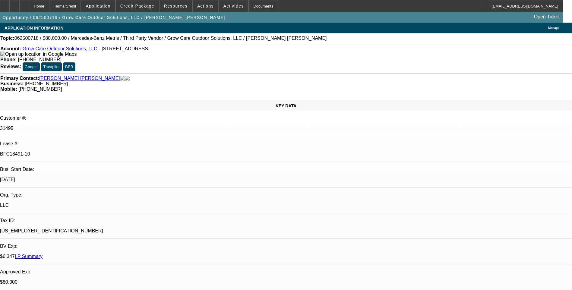
select select "0"
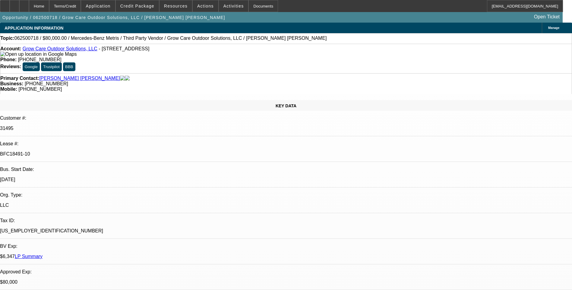
select select "1"
select select "6"
select select "1"
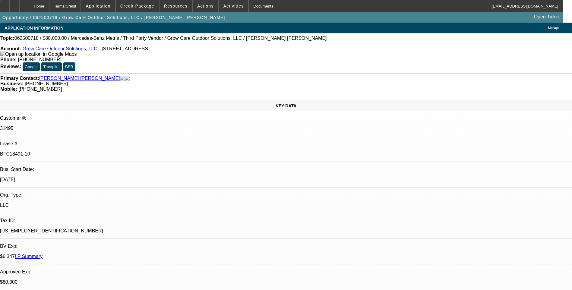
select select "6"
select select "1"
select select "6"
select select "1"
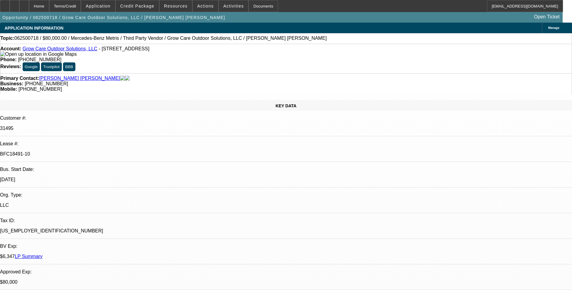
select select "1"
select select "6"
click at [24, 4] on icon at bounding box center [24, 4] width 0 height 0
select select "0"
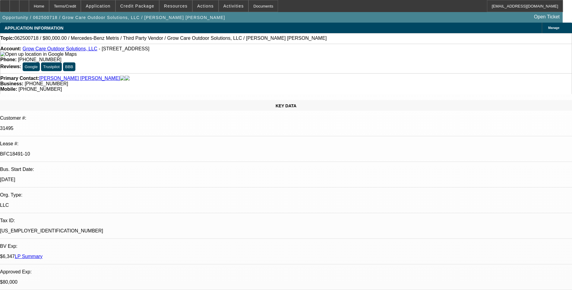
select select "0"
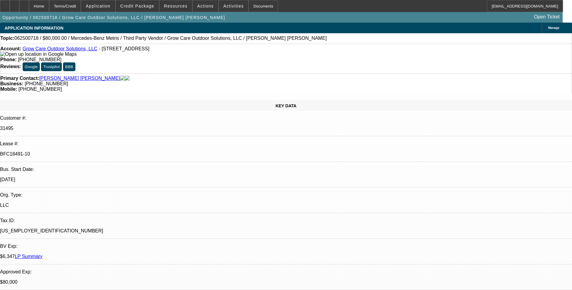
select select "0"
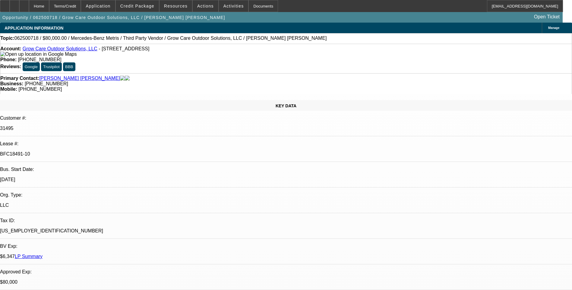
select select "1"
select select "6"
select select "1"
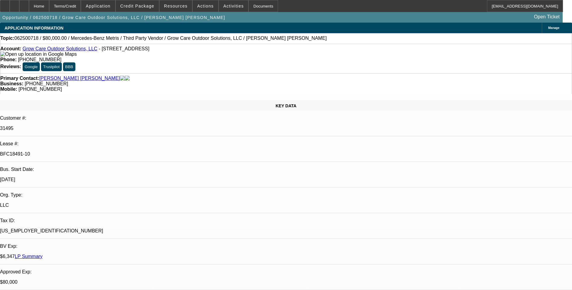
select select "6"
select select "1"
select select "6"
select select "1"
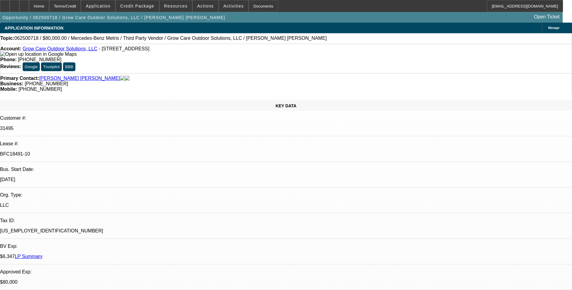
select select "1"
select select "6"
click at [29, 9] on div at bounding box center [24, 6] width 10 height 12
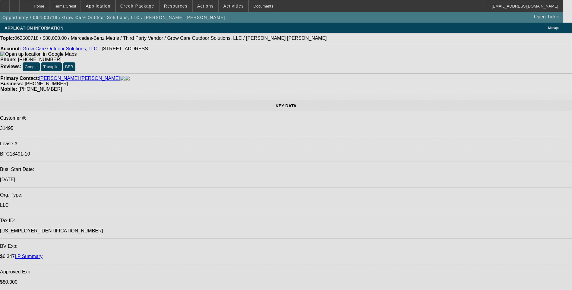
select select "0"
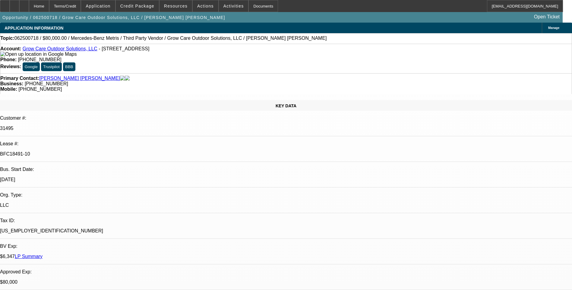
select select "0"
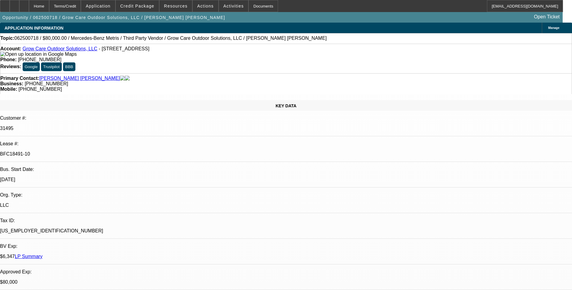
select select "0"
select select "1"
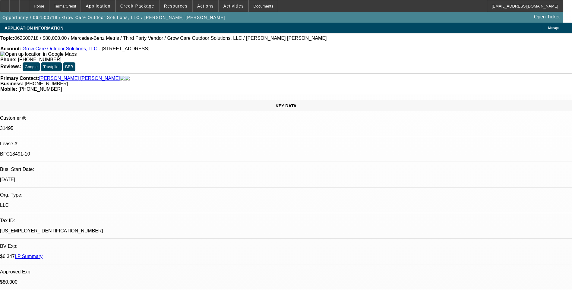
select select "1"
select select "6"
select select "1"
select select "6"
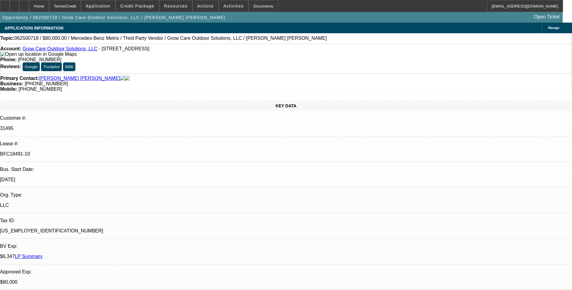
select select "1"
select select "6"
select select "1"
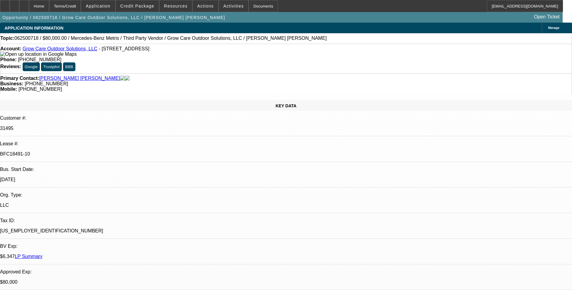
select select "6"
drag, startPoint x: 376, startPoint y: 132, endPoint x: 377, endPoint y: 125, distance: 7.2
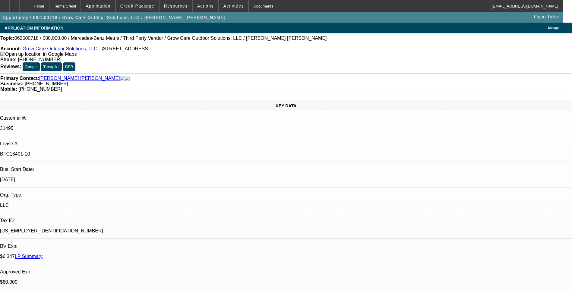
drag, startPoint x: 55, startPoint y: 51, endPoint x: 81, endPoint y: 43, distance: 27.4
click at [55, 51] on link "Grow Care Outdoor Solutions, LLC" at bounding box center [60, 48] width 75 height 5
click at [81, 7] on div "Terms/Credit" at bounding box center [65, 6] width 32 height 12
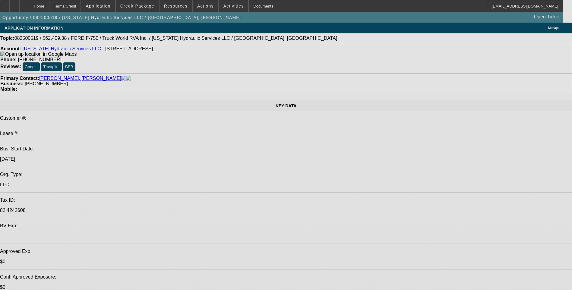
select select "0.1"
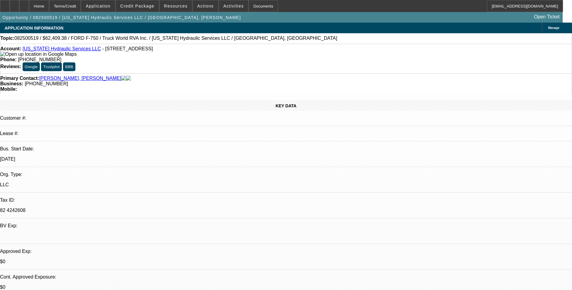
select select "0"
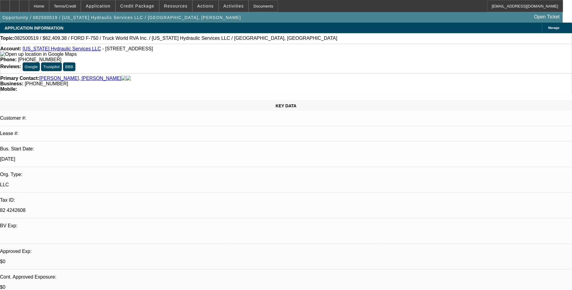
select select "0"
select select "1"
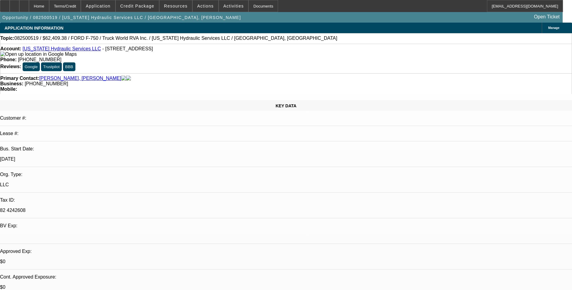
select select "6"
select select "1"
select select "6"
select select "1"
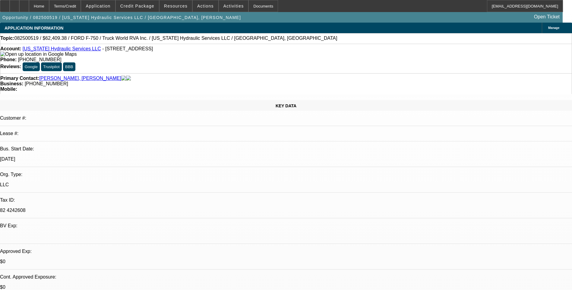
select select "1"
select select "6"
click at [80, 4] on div "Terms/Credit" at bounding box center [65, 6] width 32 height 12
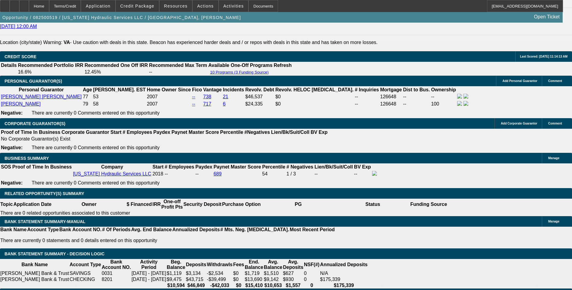
scroll to position [865, 0]
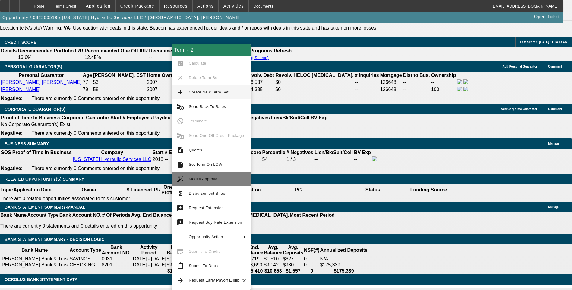
click at [211, 178] on span "Modify Approval" at bounding box center [204, 179] width 30 height 5
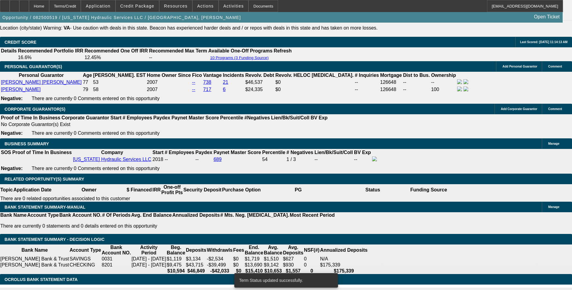
select select "0"
select select "6"
select select "0.1"
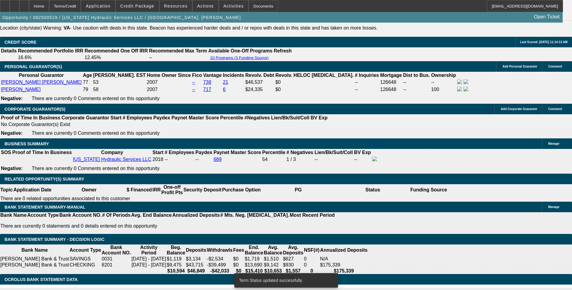
select select "0"
select select "6"
select select "0"
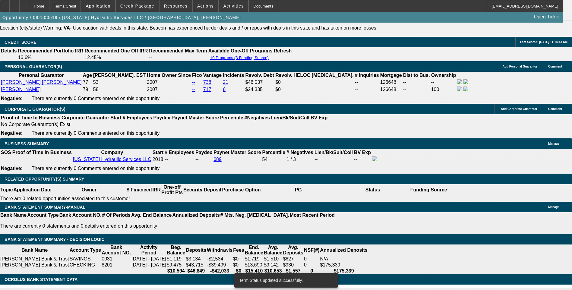
select select "0"
select select "6"
select select "0"
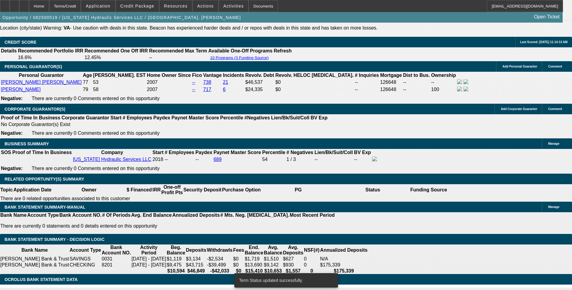
select select "6"
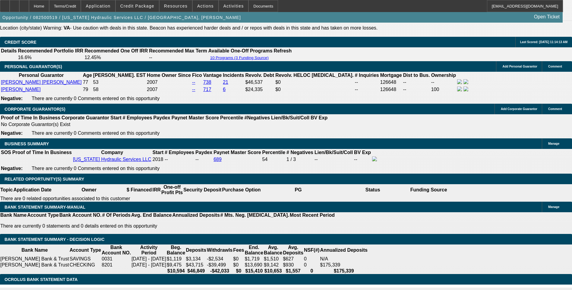
scroll to position [895, 0]
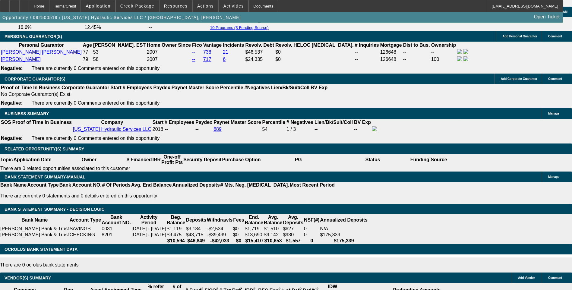
type input "1760"
type input "UNKNOWN"
type input "17"
type input "1775"
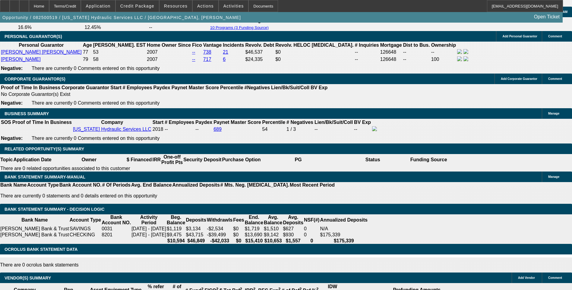
type input "10.5"
type input "$1,775.00"
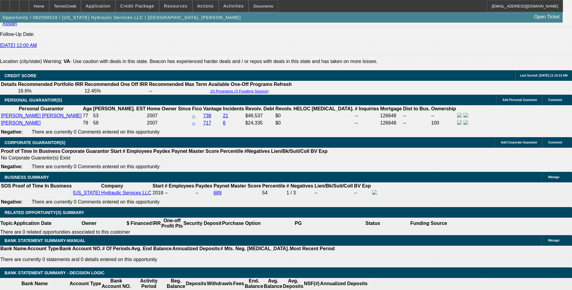
scroll to position [805, 0]
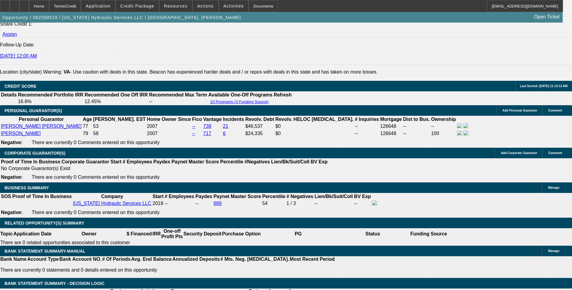
scroll to position [835, 0]
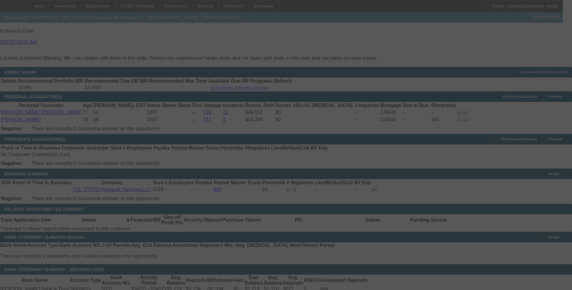
select select "0"
select select "6"
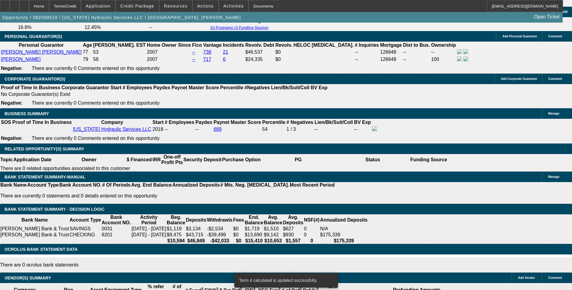
scroll to position [865, 0]
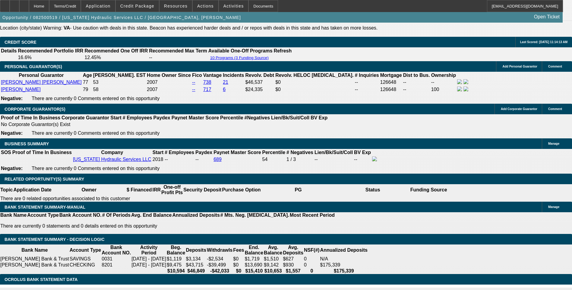
type input "UNKNOWN"
type input "10."
type input "$1,582.86"
type input "10.5"
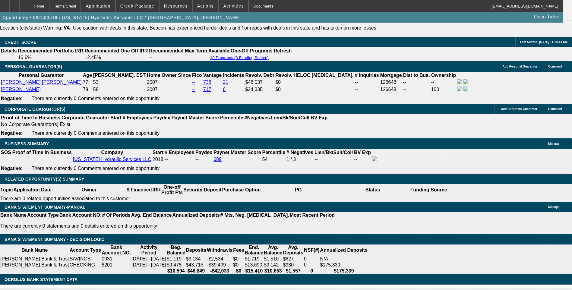
type input "$1,597.89"
type input "10.5"
type input "159"
type input "1560"
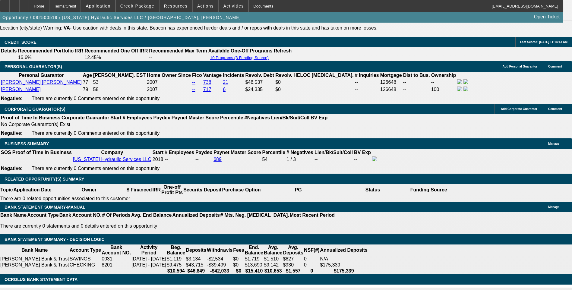
type input "9.2"
type input "156"
type input "1570"
type input "9.6"
type input "$1,570.00"
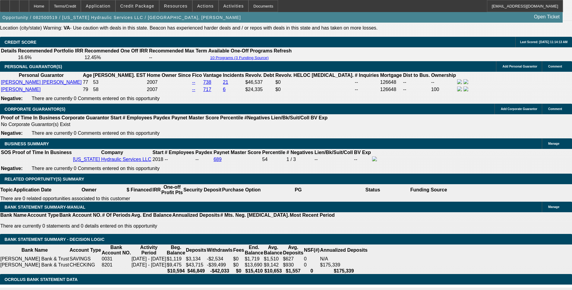
type input "10.6"
type input "$1,600.91"
type input "10."
type input "$1,582.86"
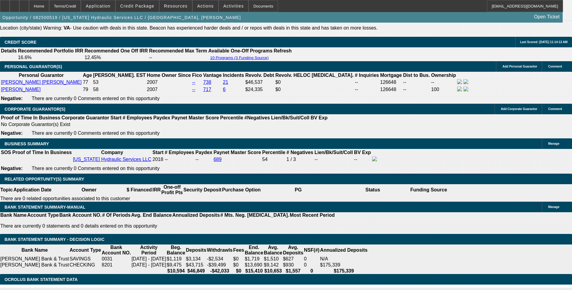
type input "10.5"
type input "$1,597.89"
type input "10.5"
type input "159"
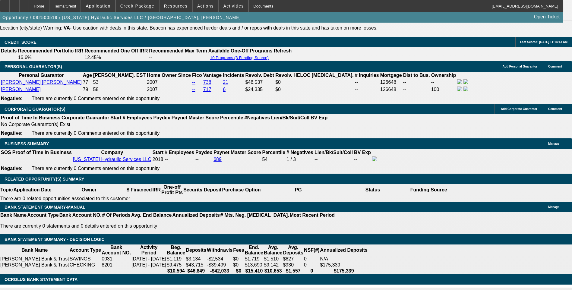
type input "1595"
type input "10.4"
type input "$1,595.00"
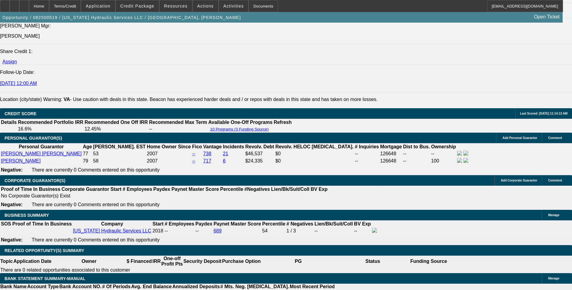
scroll to position [775, 0]
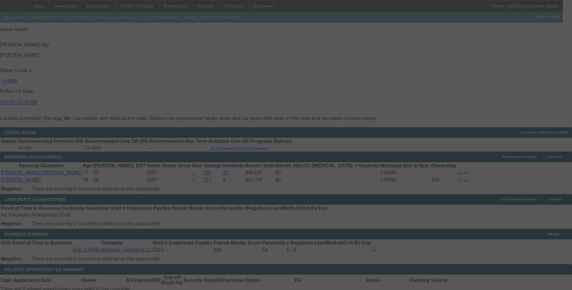
select select "0.1"
select select "0"
select select "6"
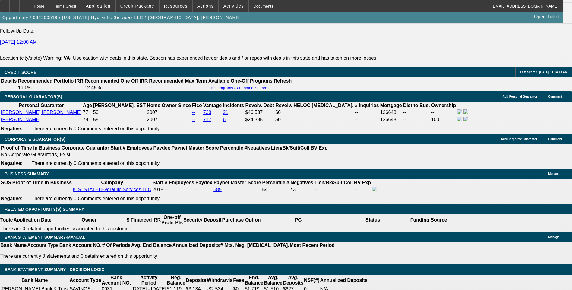
scroll to position [865, 0]
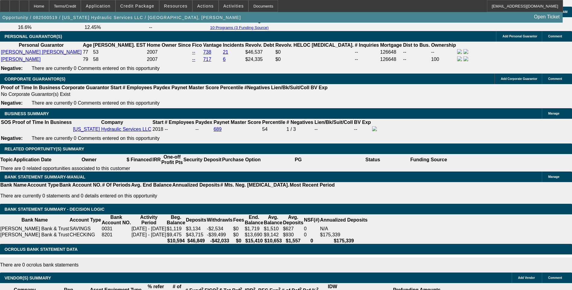
scroll to position [865, 0]
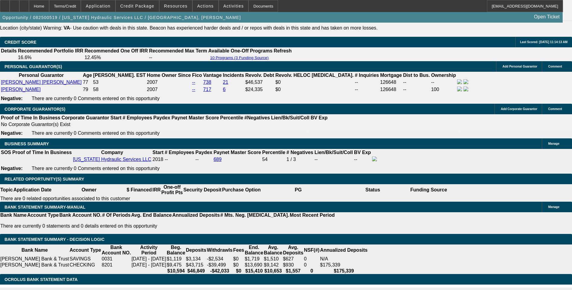
type input "$1,595.00"
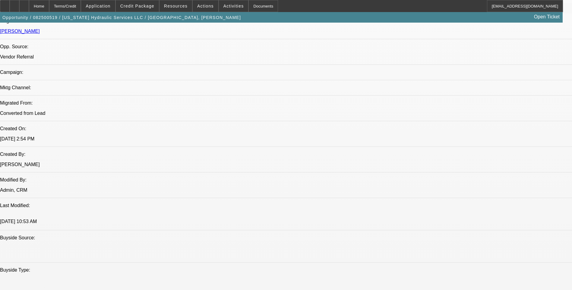
scroll to position [108, 0]
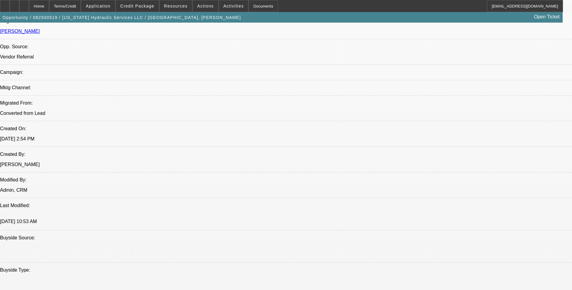
drag, startPoint x: 447, startPoint y: 114, endPoint x: 441, endPoint y: 86, distance: 28.2
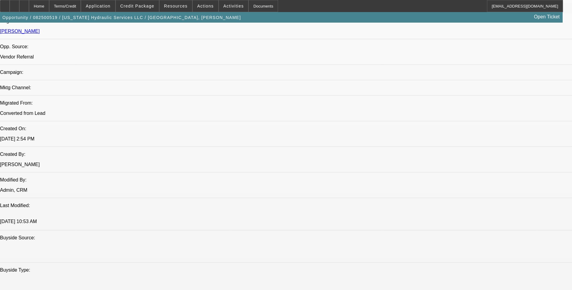
click at [81, 6] on div "Terms/Credit" at bounding box center [65, 6] width 32 height 12
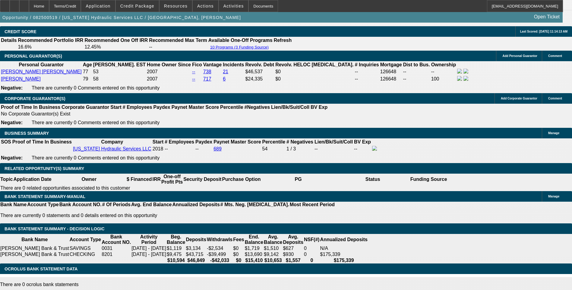
scroll to position [865, 0]
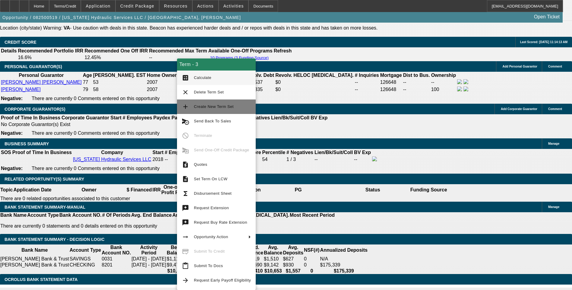
click at [205, 108] on span "Create New Term Set" at bounding box center [214, 106] width 40 height 5
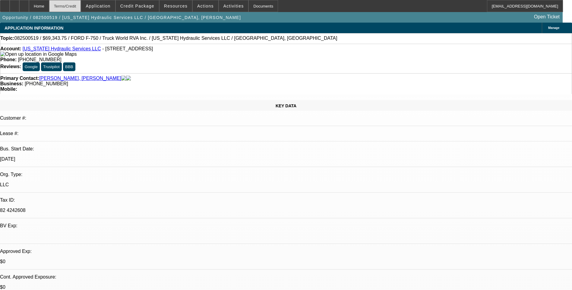
select select "0.1"
select select "0"
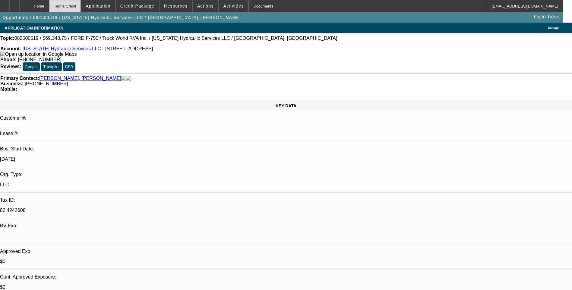
select select "0"
select select "0.1"
select select "0"
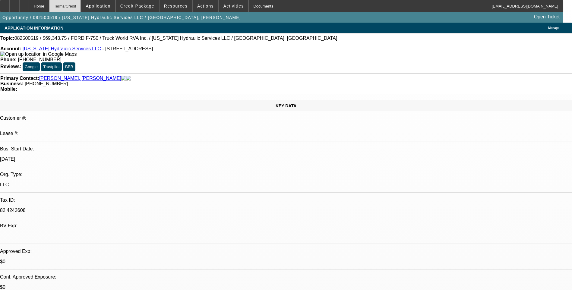
select select "0"
select select "1"
select select "6"
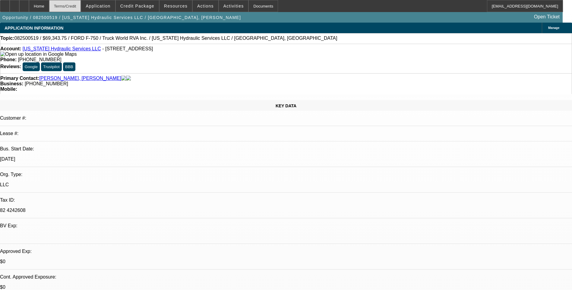
select select "1"
select select "6"
select select "1"
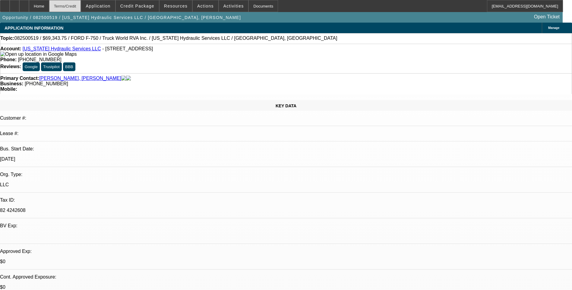
select select "6"
select select "1"
select select "6"
click at [76, 6] on div "Terms/Credit" at bounding box center [65, 6] width 32 height 12
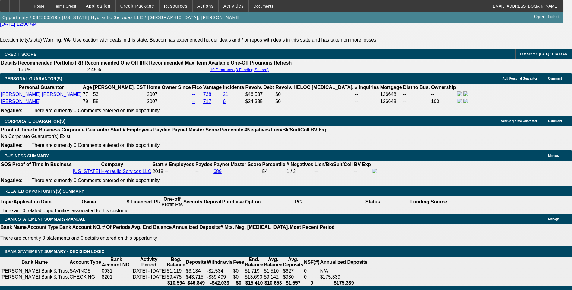
scroll to position [865, 0]
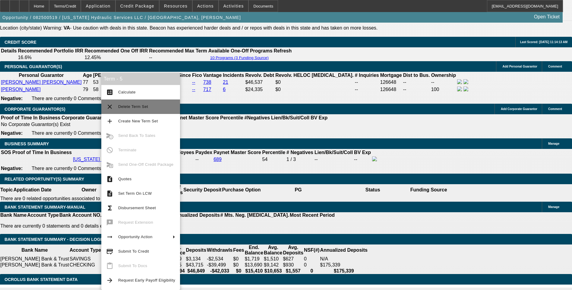
click at [110, 105] on mat-icon "clear" at bounding box center [109, 106] width 7 height 7
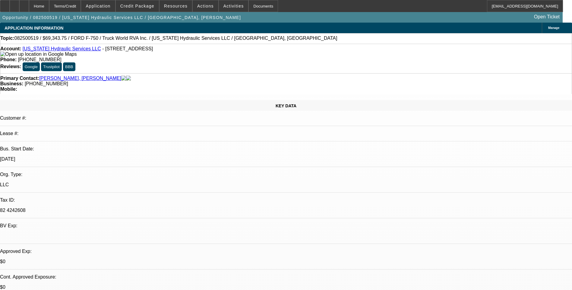
select select "0"
select select "0.1"
select select "0"
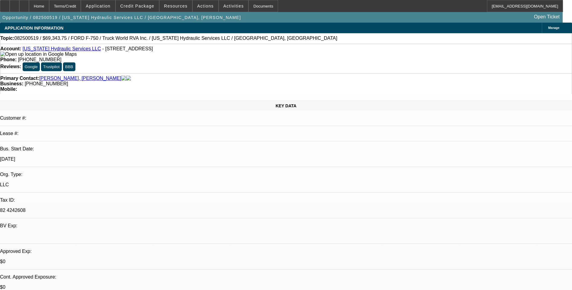
select select "0"
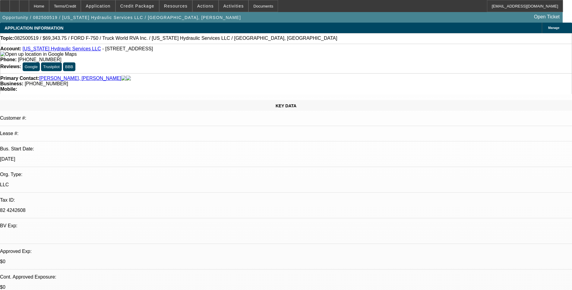
select select "0"
select select "1"
select select "6"
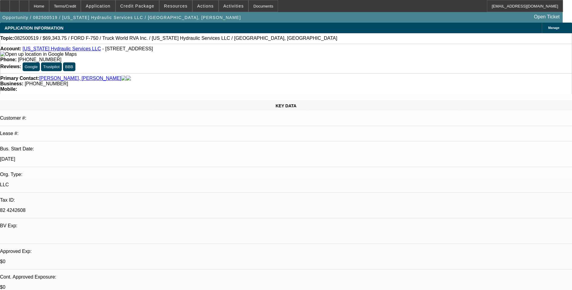
select select "1"
select select "6"
select select "1"
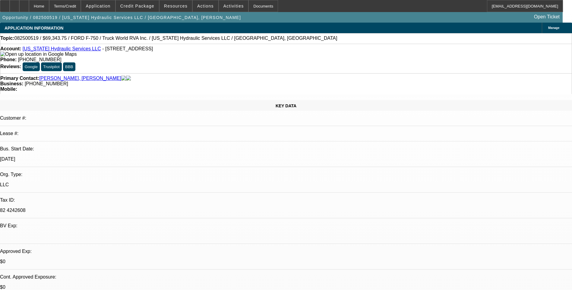
select select "6"
select select "1"
select select "6"
click at [81, 6] on div "Terms/Credit" at bounding box center [65, 6] width 32 height 12
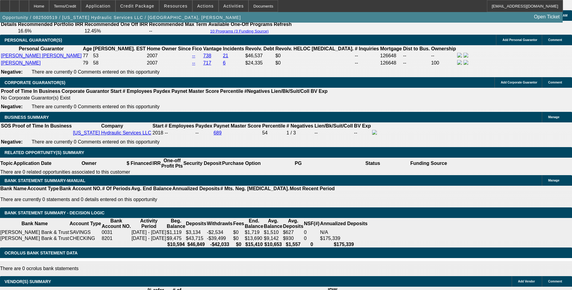
scroll to position [865, 0]
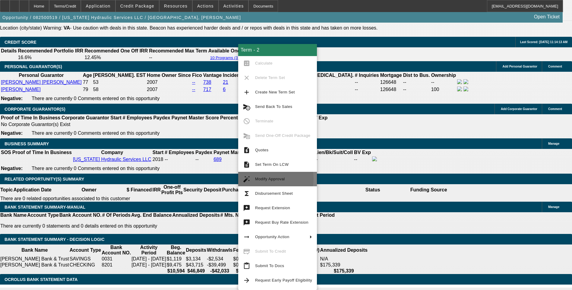
click at [265, 178] on span "Modify Approval" at bounding box center [270, 179] width 30 height 5
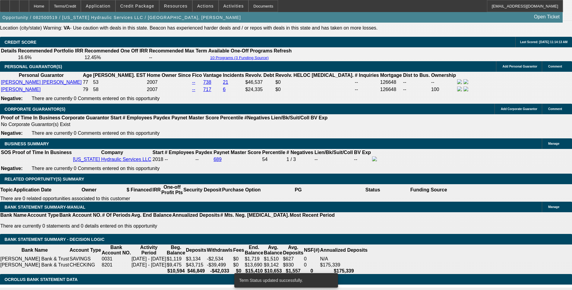
select select "0"
select select "6"
select select "0"
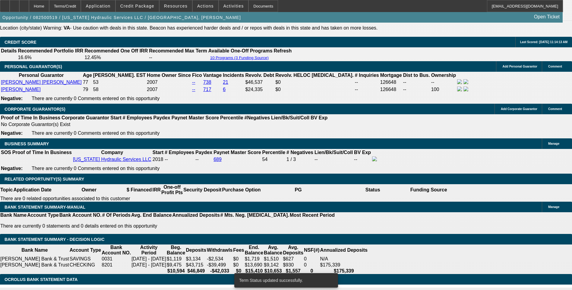
select select "0"
select select "6"
select select "0.1"
select select "0"
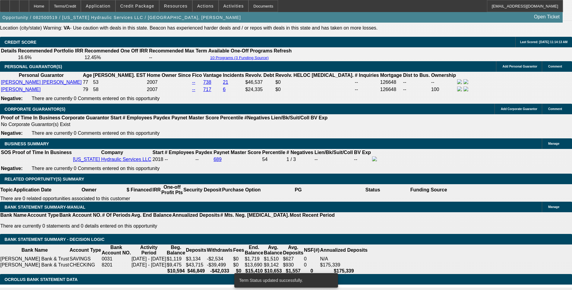
select select "0"
select select "6"
select select "0"
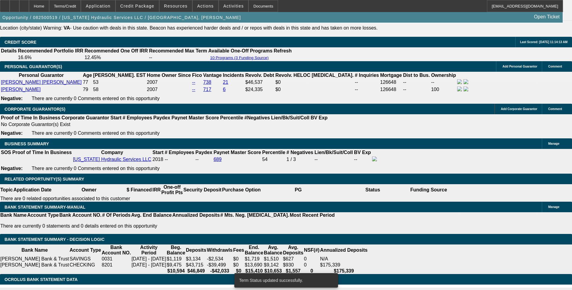
select select "6"
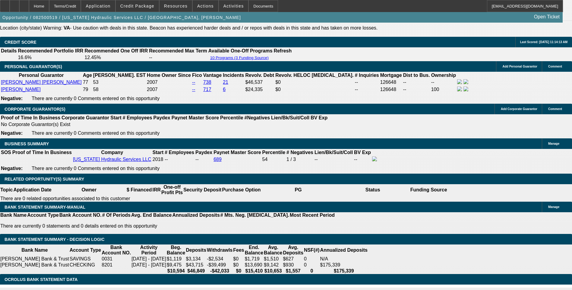
select select "2"
type input "UNKNOWN"
type input "0"
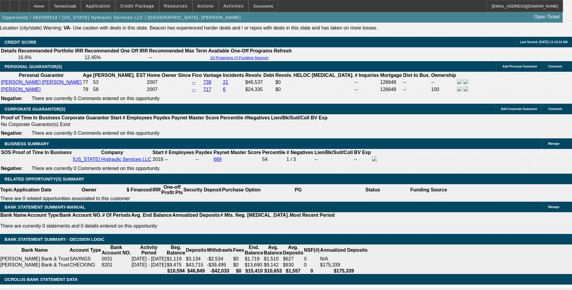
type input "$8,343.75"
type input "$1,548.52"
type input "8343.75"
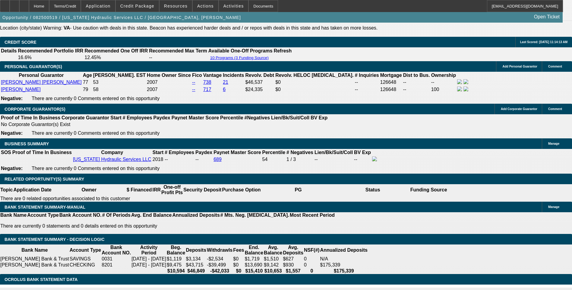
type input "$9,343.75"
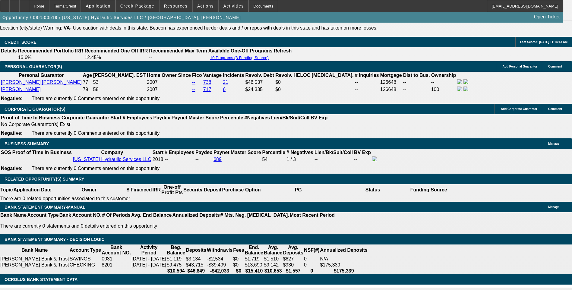
type input "152"
type input "1525"
type input "10.1"
type input "$1,525.00"
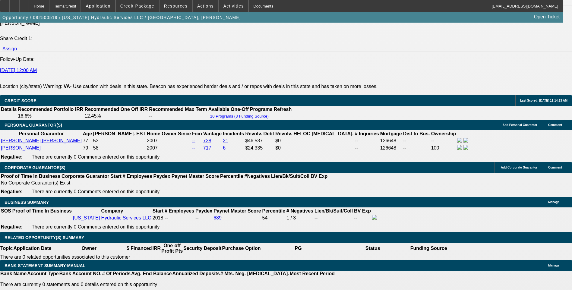
scroll to position [805, 0]
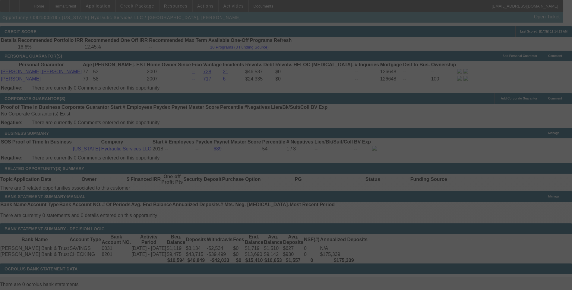
scroll to position [865, 0]
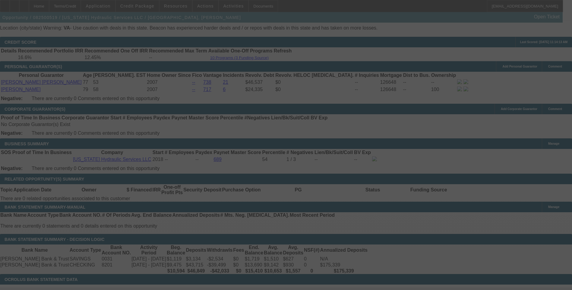
select select "0"
select select "2"
select select "0"
select select "6"
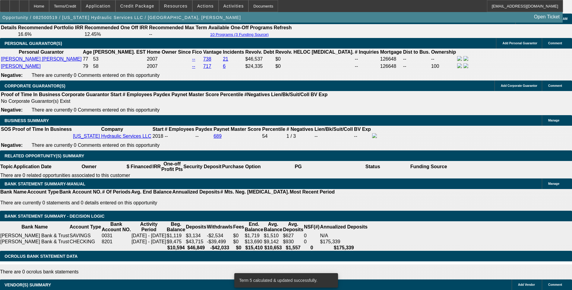
scroll to position [895, 0]
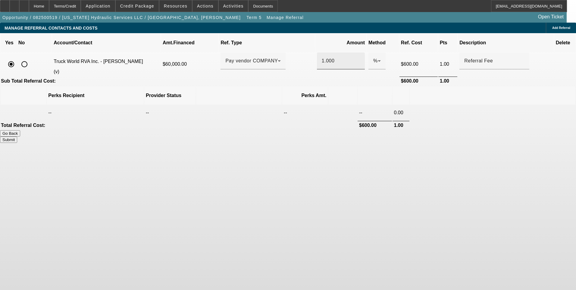
click at [322, 57] on input "1.000" at bounding box center [341, 60] width 38 height 7
drag, startPoint x: 243, startPoint y: 193, endPoint x: 371, endPoint y: 149, distance: 135.0
click at [251, 188] on body "Home Terms/Credit Application Credit Package Resources Actions Activities Docum…" at bounding box center [288, 145] width 576 height 290
click at [17, 137] on button "Submit" at bounding box center [8, 140] width 17 height 6
type input "0.500"
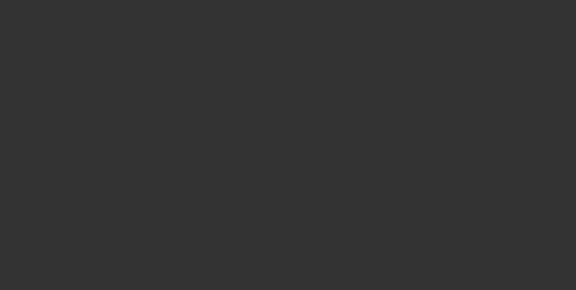
click at [81, 8] on div at bounding box center [288, 145] width 576 height 290
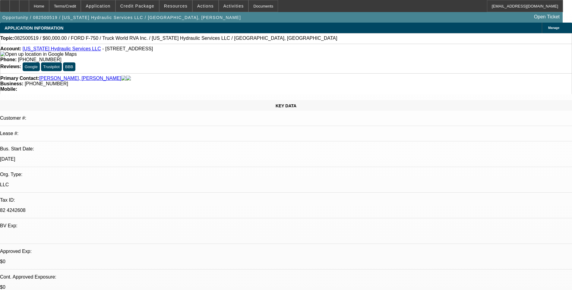
select select "0"
select select "2"
select select "0"
select select "6"
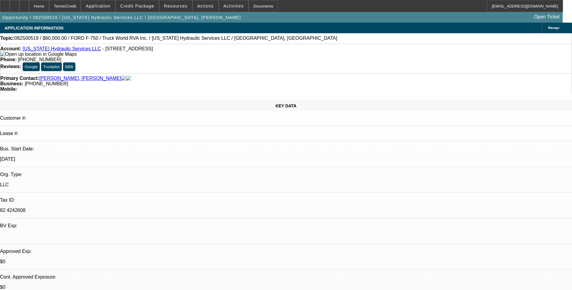
select select "0"
select select "6"
select select "0.1"
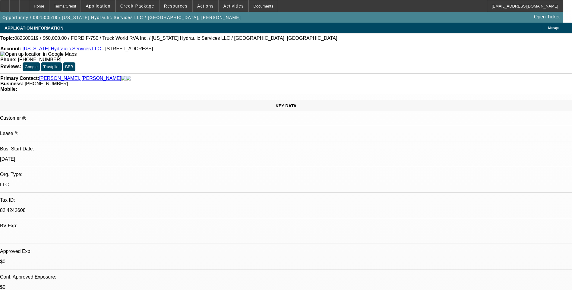
select select "0"
select select "6"
select select "0"
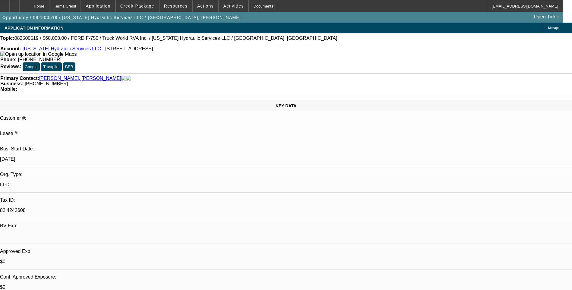
select select "0"
select select "6"
click at [81, 7] on div "Terms/Credit" at bounding box center [65, 6] width 32 height 12
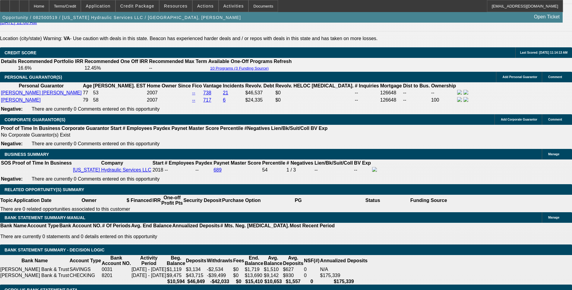
scroll to position [865, 0]
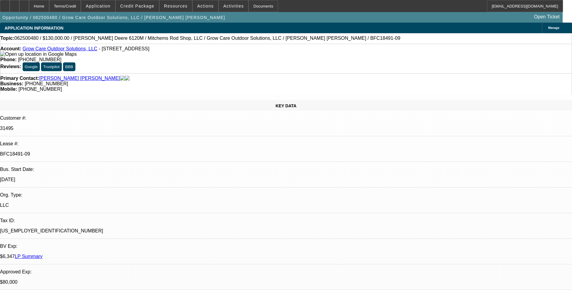
select select "0"
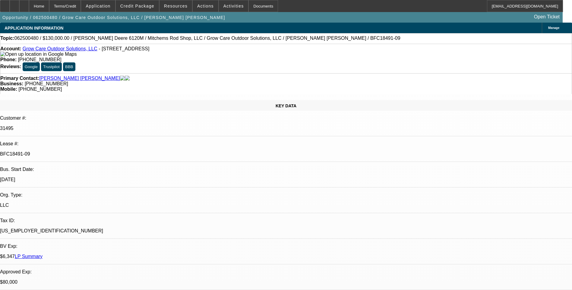
select select "0"
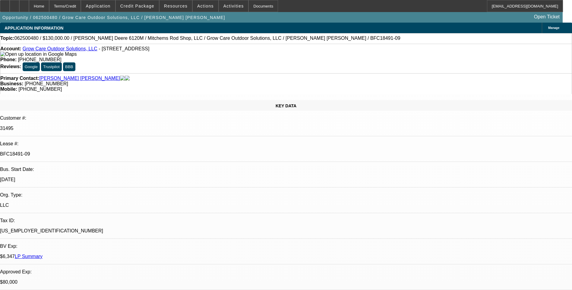
select select "2"
select select "0.1"
select select "1"
select select "6"
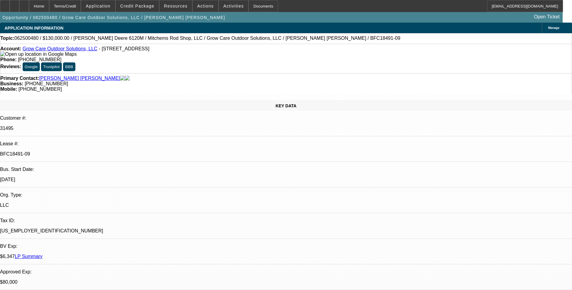
select select "1"
select select "6"
select select "1"
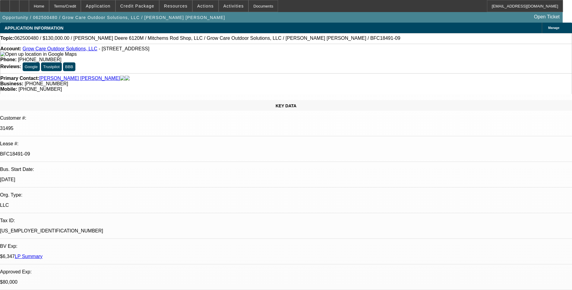
select select "6"
select select "1"
select select "2"
select select "4"
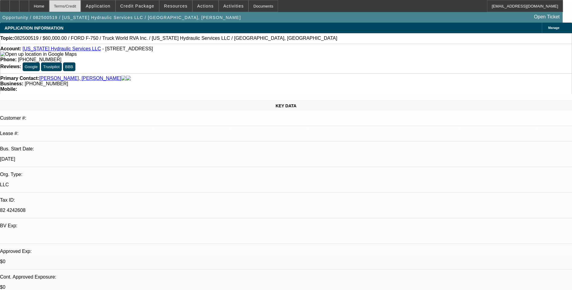
select select "0"
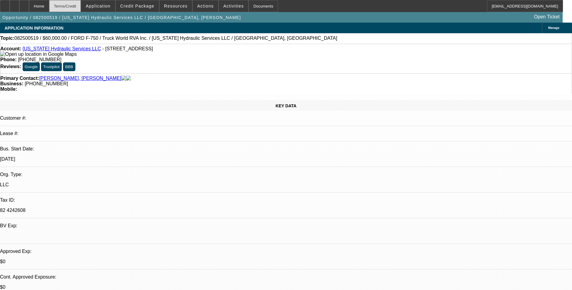
select select "0"
select select "0.1"
select select "0"
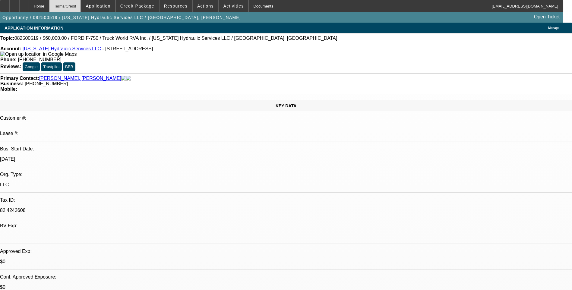
select select "0"
click at [78, 8] on div "Terms/Credit" at bounding box center [65, 6] width 32 height 12
select select "1"
select select "2"
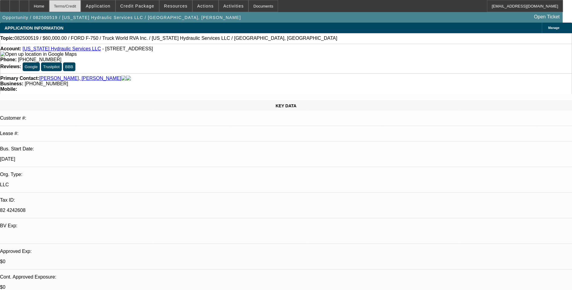
select select "6"
select select "1"
select select "6"
select select "1"
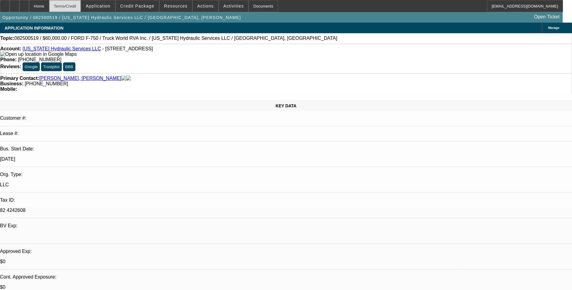
select select "1"
select select "6"
select select "1"
select select "6"
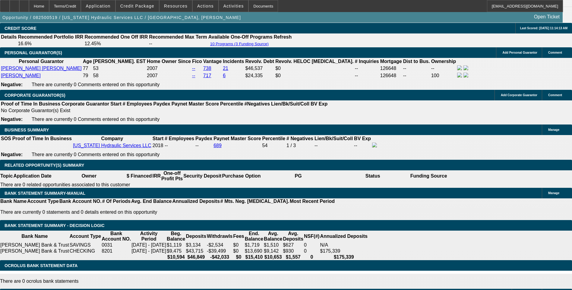
scroll to position [865, 0]
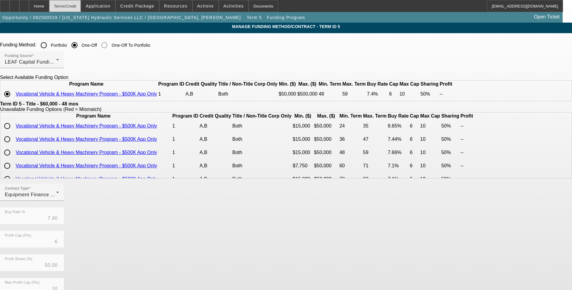
click at [77, 6] on div "Terms/Credit" at bounding box center [65, 6] width 32 height 12
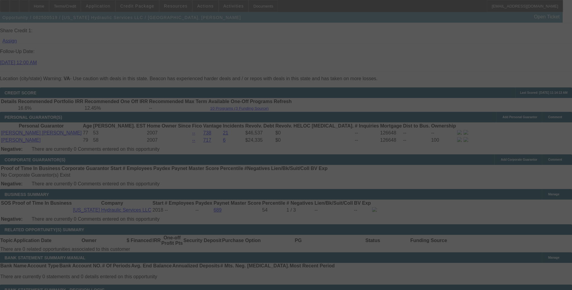
scroll to position [835, 0]
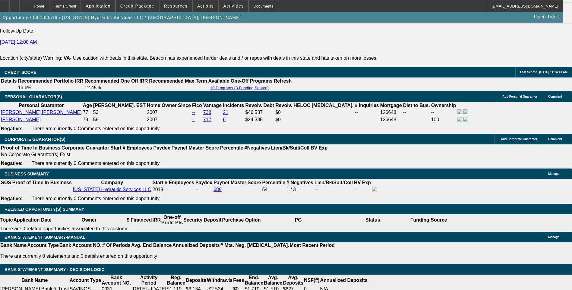
select select "0"
select select "2"
select select "0"
select select "6"
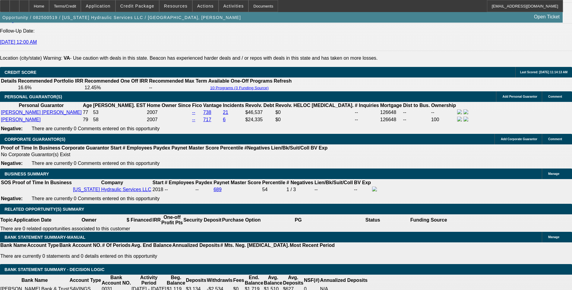
select select "0"
select select "6"
select select "0.1"
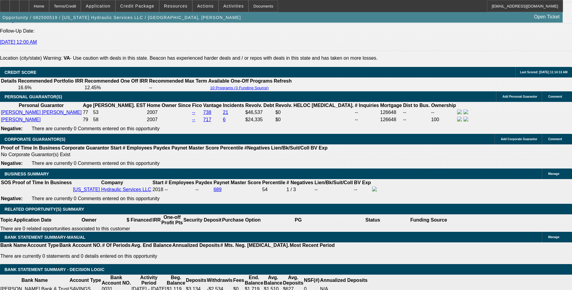
select select "0"
select select "6"
select select "0"
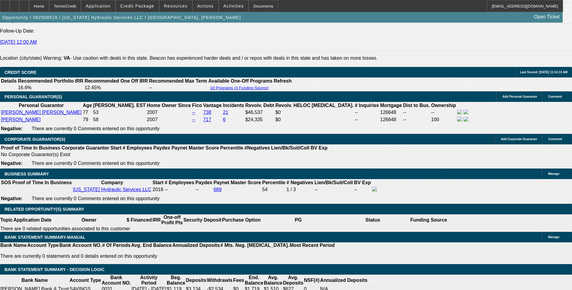
select select "0"
select select "6"
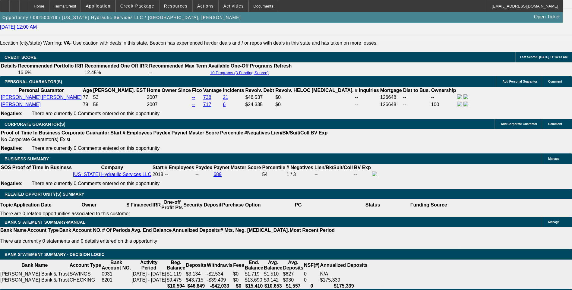
scroll to position [865, 0]
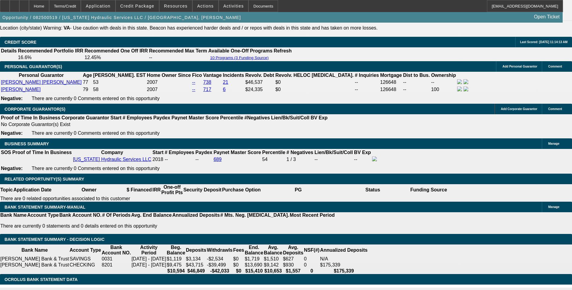
type input "UNKNOWN"
type input "10."
type input "$1,521.76"
type input "10.4"
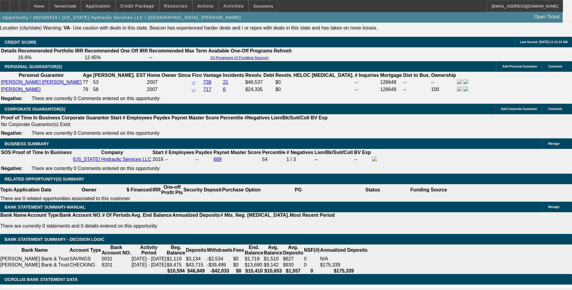
type input "$1,533.31"
type input "10.4"
type input "153"
type input "1530"
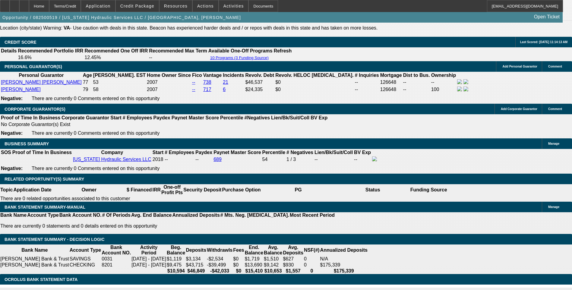
type input "10.3"
type input "$1,530.00"
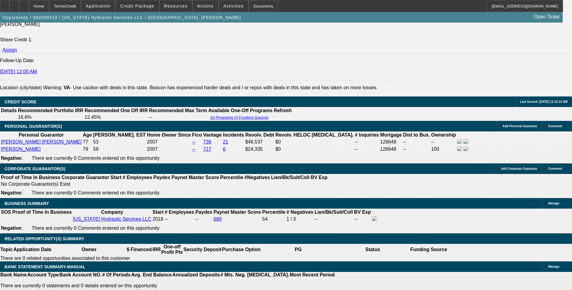
scroll to position [805, 0]
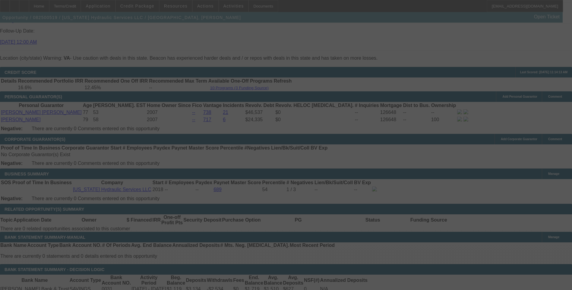
scroll to position [865, 0]
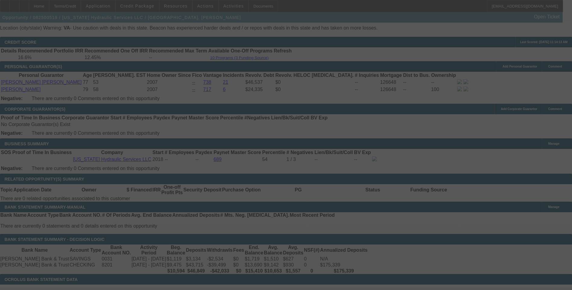
select select "0"
select select "2"
select select "0"
select select "6"
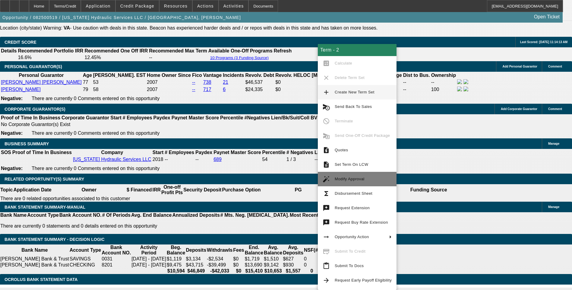
click at [351, 178] on span "Modify Approval" at bounding box center [349, 179] width 30 height 5
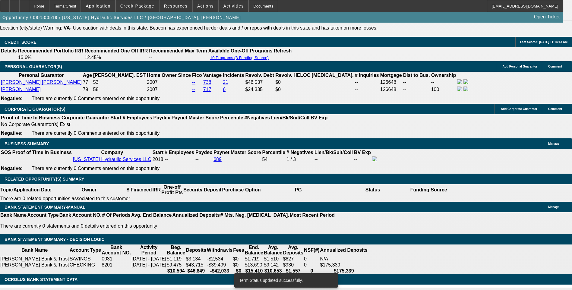
select select "0"
select select "6"
select select "0"
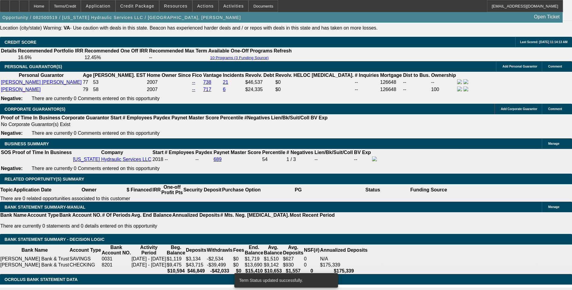
select select "0"
select select "2"
select select "0"
select select "6"
select select "0"
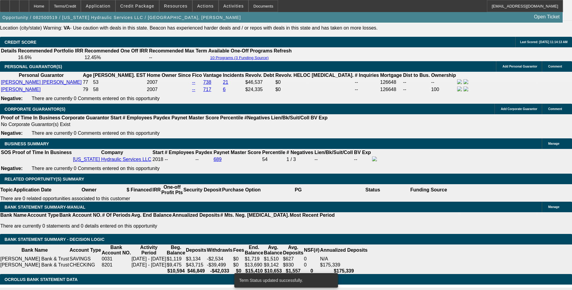
select select "0"
select select "6"
select select "0.1"
select select "0"
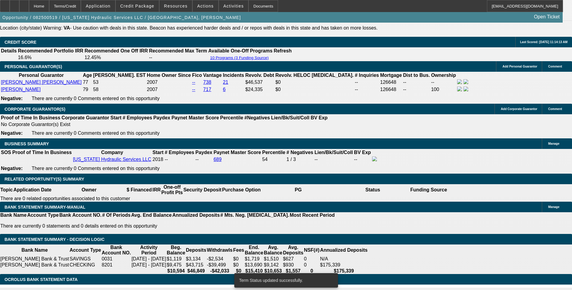
select select "0"
select select "6"
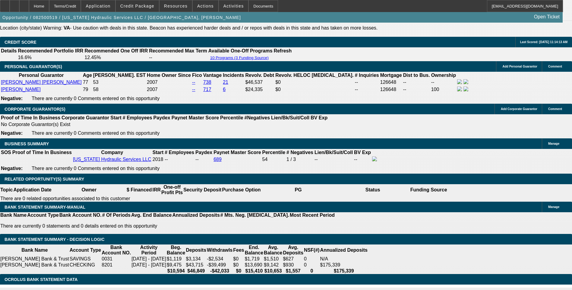
type input "10.3"
type input "UNKNOWN"
type input "$1,768.74"
type input "10.3"
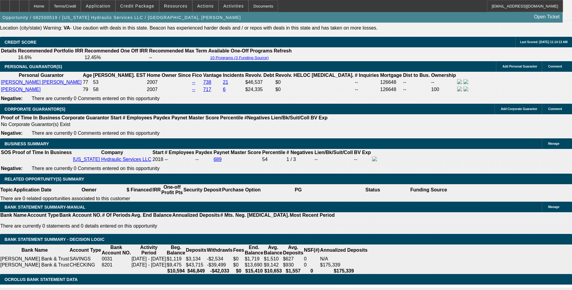
type input "0"
type input "$11,000.00"
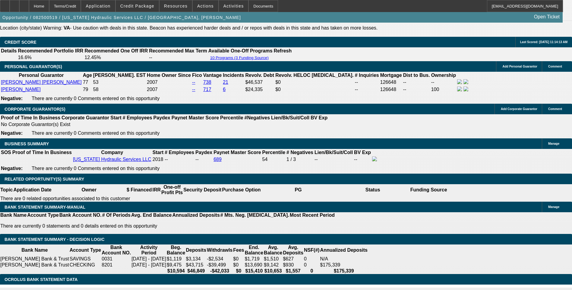
type input "14"
type input "1490"
type input "10.4"
type input "$1,490.00"
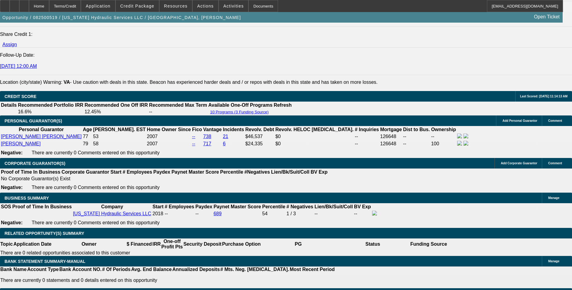
scroll to position [805, 0]
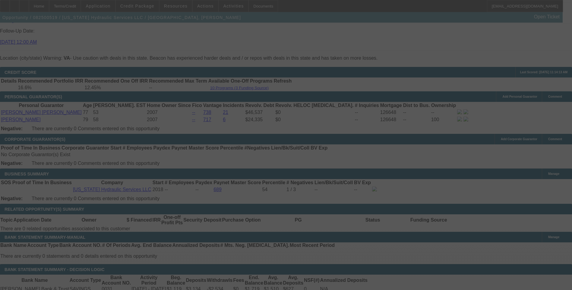
select select "0"
select select "6"
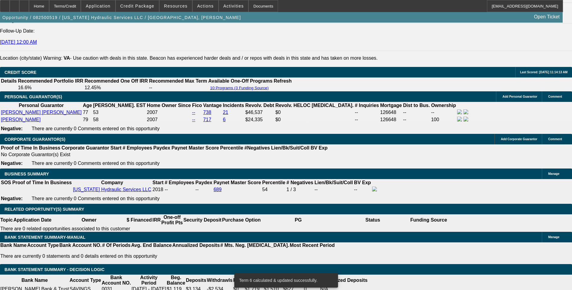
type input "14"
type input "UNKNOWN"
type input "1488"
type input "10.3"
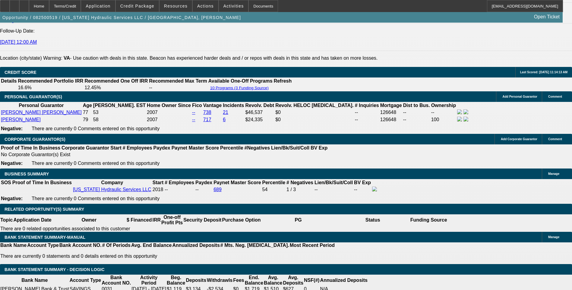
type input "$1,488.00"
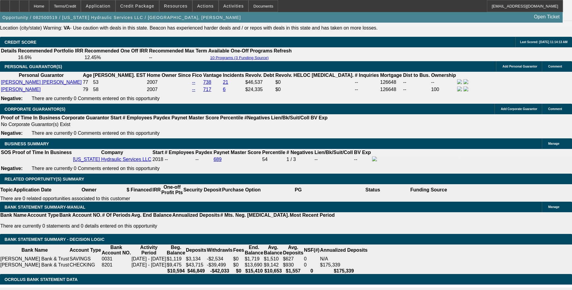
select select "2"
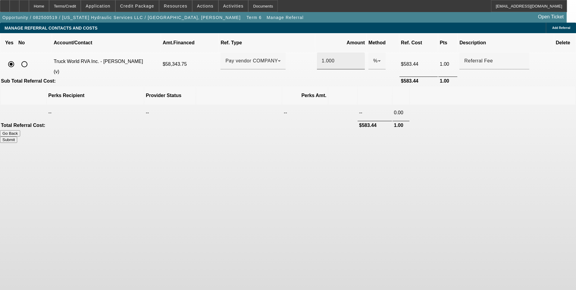
click at [322, 57] on input "1.000" at bounding box center [341, 60] width 38 height 7
click at [383, 177] on body "Home Terms/Credit Application Credit Package Resources Actions Activities Docum…" at bounding box center [288, 145] width 576 height 290
click at [17, 137] on button "Submit" at bounding box center [8, 140] width 17 height 6
type input "0.500"
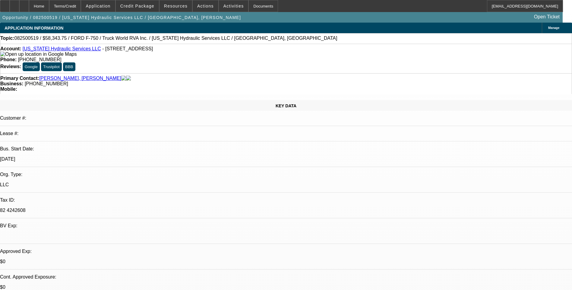
select select "0"
select select "2"
select select "0"
select select "6"
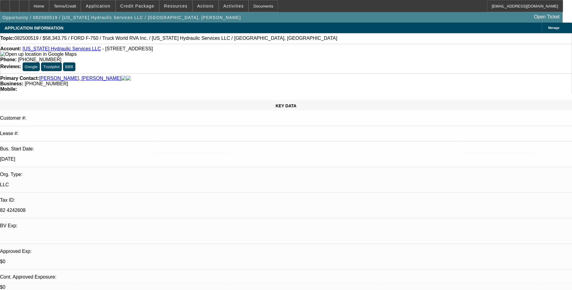
select select "0"
select select "2"
select select "0"
select select "6"
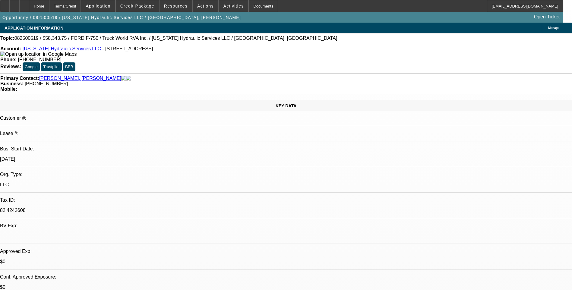
select select "0"
select select "6"
select select "0.1"
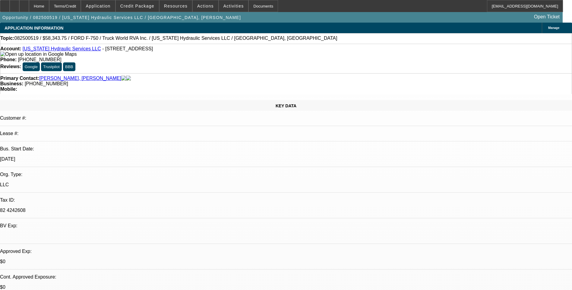
select select "0"
select select "6"
click at [81, 8] on div "Terms/Credit" at bounding box center [65, 6] width 32 height 12
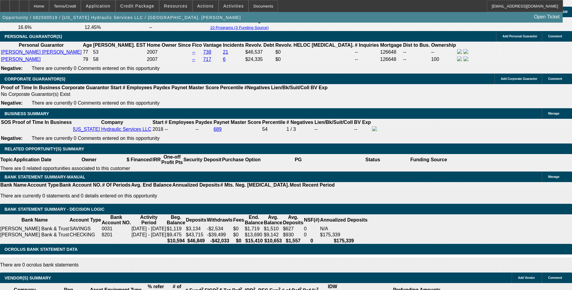
scroll to position [865, 0]
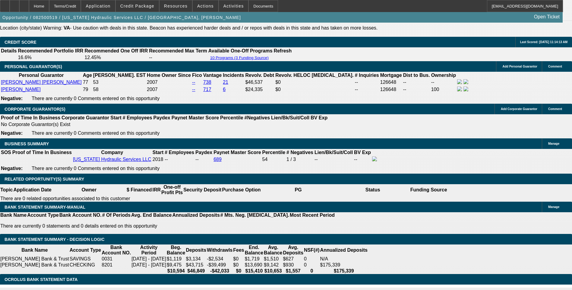
select select "0.1"
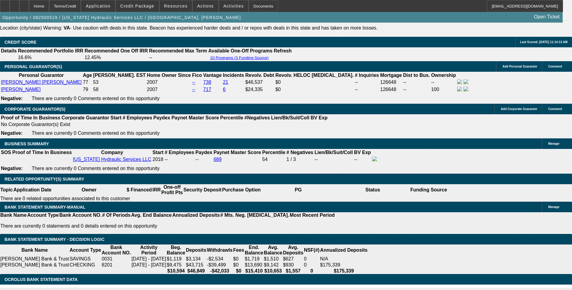
type input "$6,934.38"
type input "UNKNOWN"
type input "$1,597.50"
select select "2"
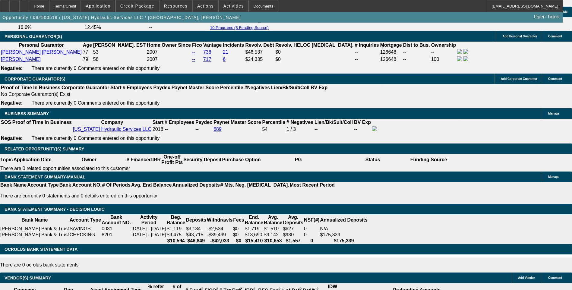
type input "10."
type input "$1,582.86"
type input "10.3"
type input "$1,591.87"
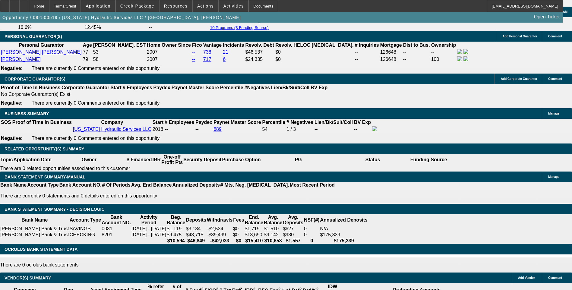
type input "10.3"
type input "1590"
type input "10.2"
type input "159"
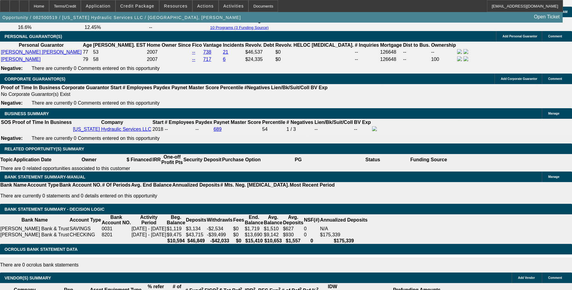
type input "1595"
type input "10.4"
type input "$1,595.00"
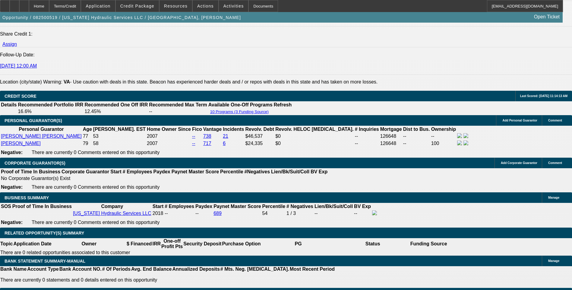
scroll to position [805, 0]
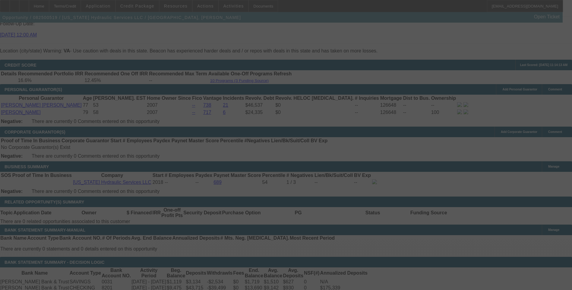
scroll to position [865, 0]
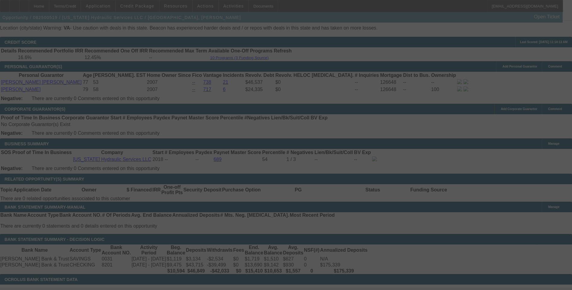
select select "0.1"
select select "0"
select select "2"
select select "0"
select select "6"
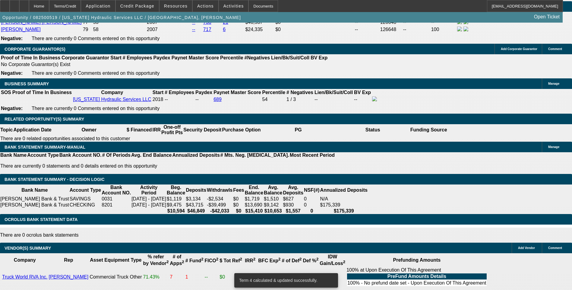
scroll to position [925, 0]
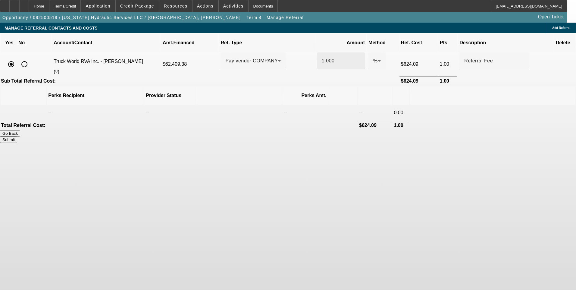
click at [322, 57] on input "1.000" at bounding box center [341, 60] width 38 height 7
click at [385, 193] on body "Home Terms/Credit Application Credit Package Resources Actions Activities Docum…" at bounding box center [288, 145] width 576 height 290
click at [17, 137] on button "Submit" at bounding box center [8, 140] width 17 height 6
type input "0.500"
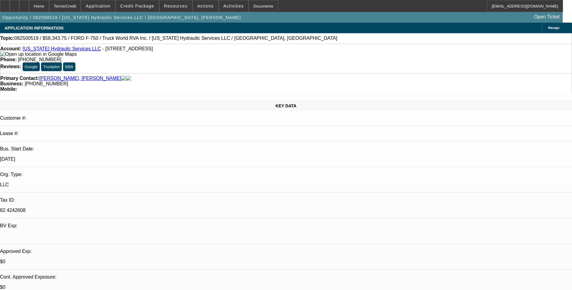
select select "0"
select select "2"
select select "0"
select select "6"
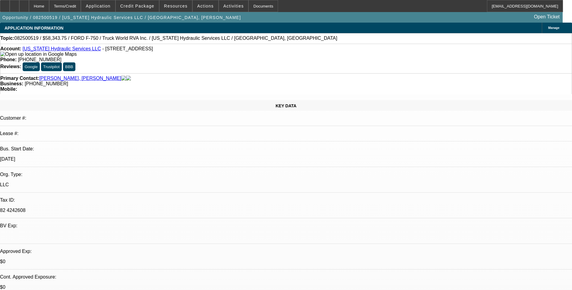
select select "0"
select select "2"
select select "0"
select select "6"
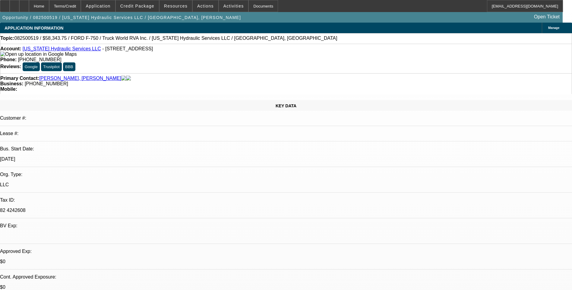
select select "0.1"
select select "0"
select select "2"
select select "0"
select select "6"
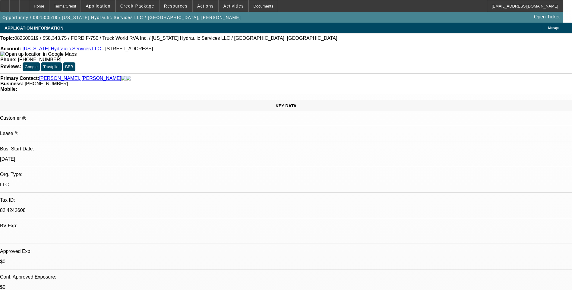
select select "0.1"
select select "0"
select select "6"
click at [80, 7] on div "Terms/Credit" at bounding box center [65, 6] width 32 height 12
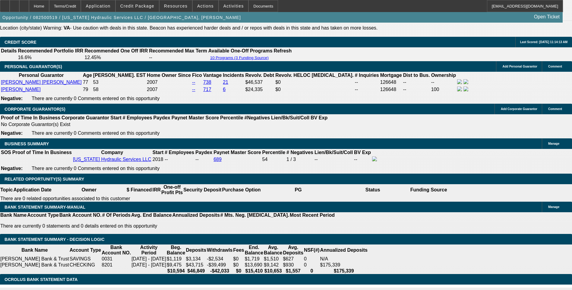
scroll to position [835, 0]
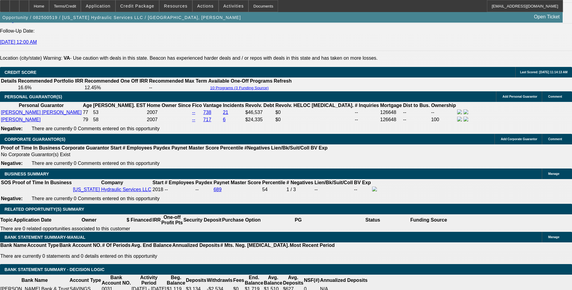
select select "0"
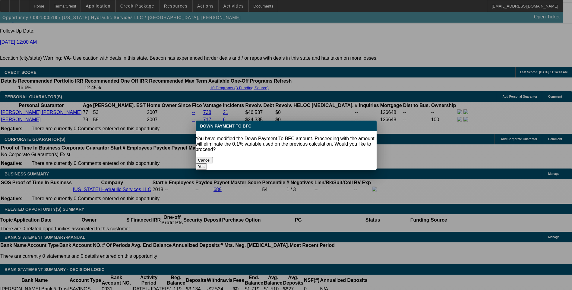
scroll to position [0, 0]
click at [207, 163] on button "Yes" at bounding box center [201, 166] width 11 height 6
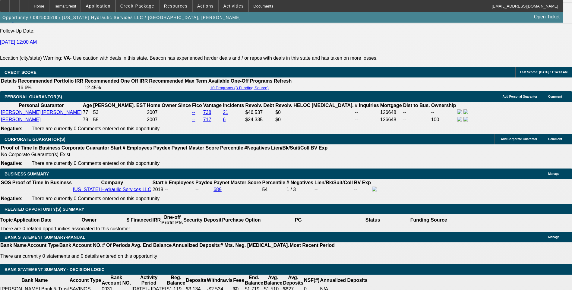
type input "$0.00"
type input "UNKNOWN"
type input "177"
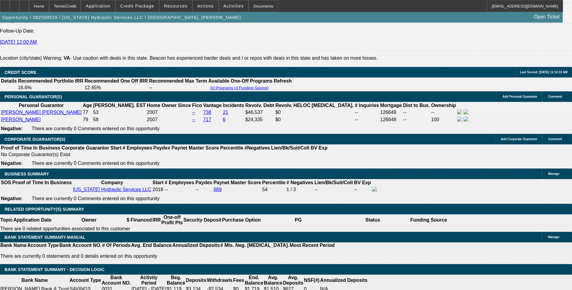
type input "1775"
type input "10.5"
type input "$1,775.00"
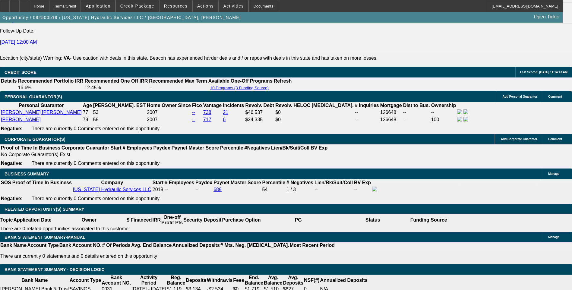
select select "3"
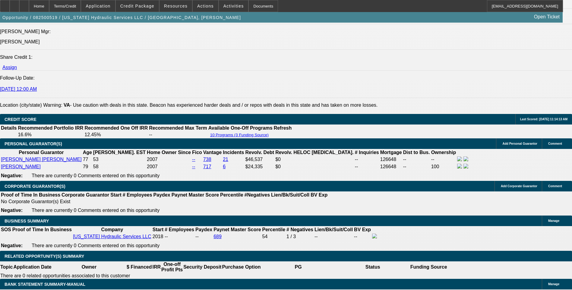
scroll to position [775, 0]
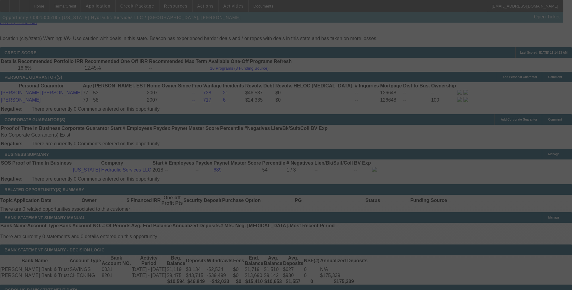
scroll to position [865, 0]
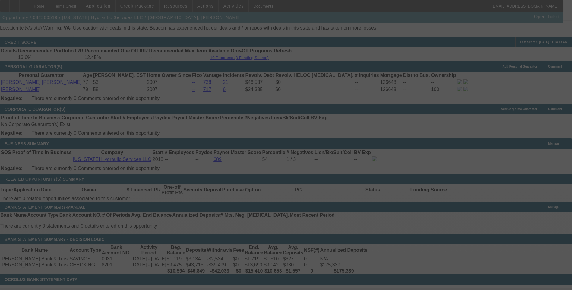
select select "0"
select select "3"
select select "0"
select select "6"
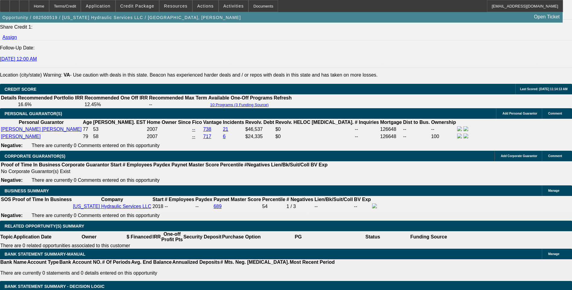
scroll to position [805, 0]
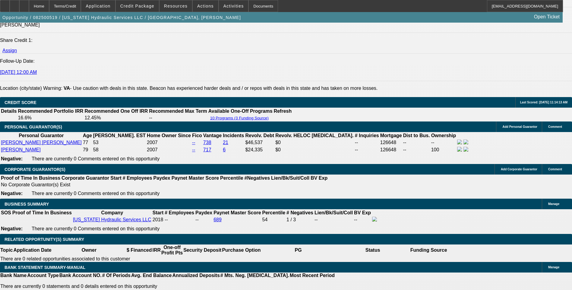
select select "0"
select select "6"
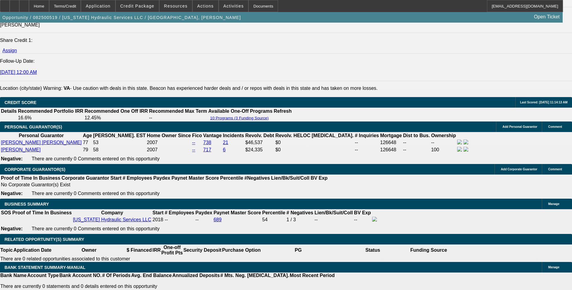
select select "0"
select select "6"
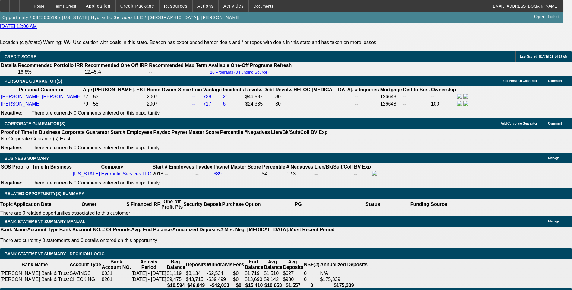
scroll to position [865, 0]
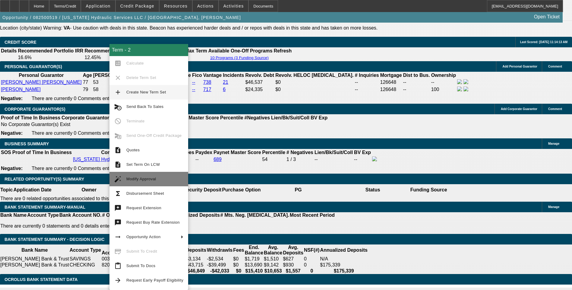
click at [148, 181] on span "Modify Approval" at bounding box center [141, 179] width 30 height 5
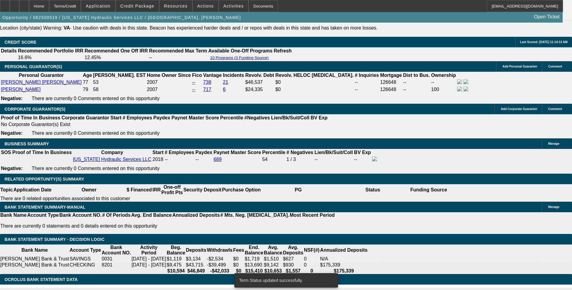
select select "0"
select select "6"
select select "0"
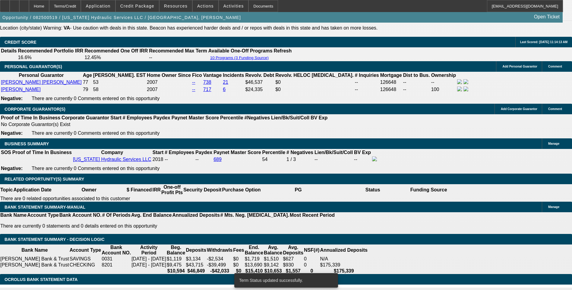
select select "0"
select select "2"
select select "0"
select select "6"
select select "0"
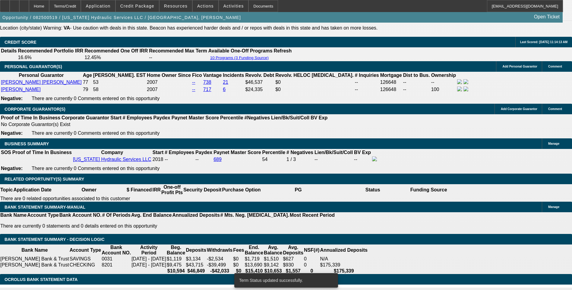
select select "0"
select select "2"
select select "0"
select select "6"
select select "0.1"
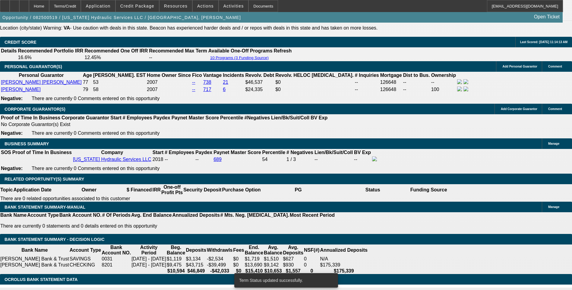
select select "0"
select select "2"
select select "0"
select select "6"
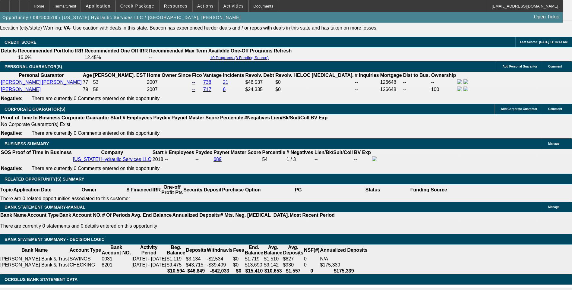
scroll to position [895, 0]
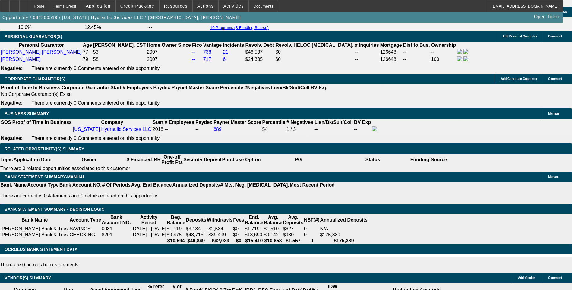
select select "0.1"
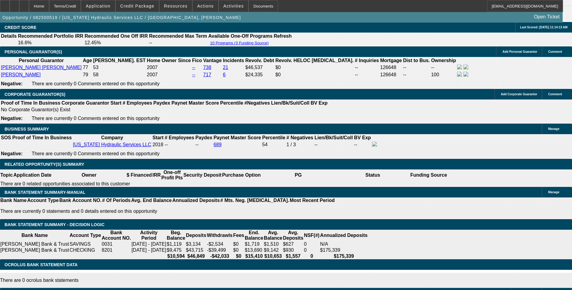
scroll to position [865, 0]
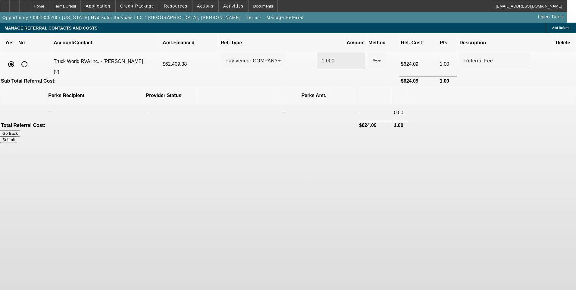
click at [322, 57] on input "1.000" at bounding box center [341, 60] width 38 height 7
drag, startPoint x: 374, startPoint y: 169, endPoint x: 408, endPoint y: 137, distance: 47.3
click at [375, 169] on body "Home Terms/Credit Application Credit Package Resources Actions Activities Docum…" at bounding box center [288, 145] width 576 height 290
click at [17, 137] on button "Submit" at bounding box center [8, 140] width 17 height 6
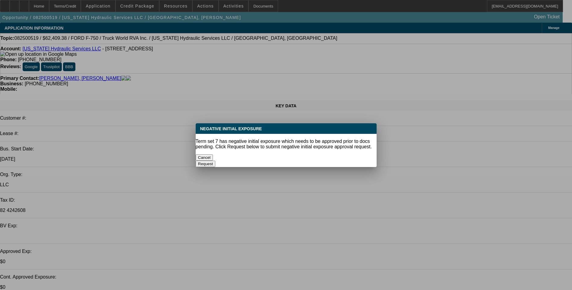
click at [213, 155] on button "Cancel" at bounding box center [204, 157] width 17 height 6
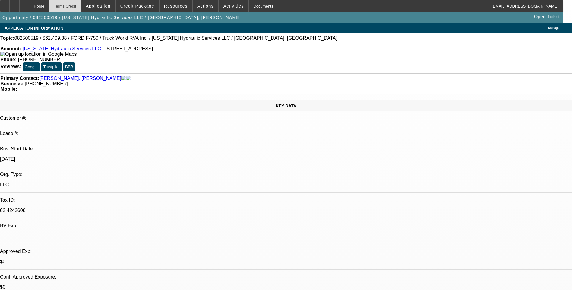
click at [81, 5] on div "Terms/Credit" at bounding box center [65, 6] width 32 height 12
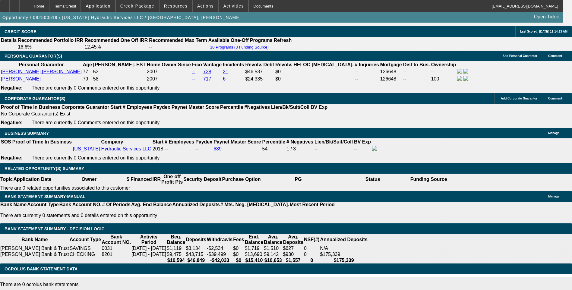
scroll to position [865, 0]
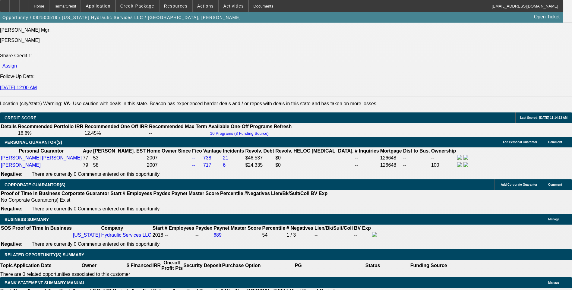
scroll to position [775, 0]
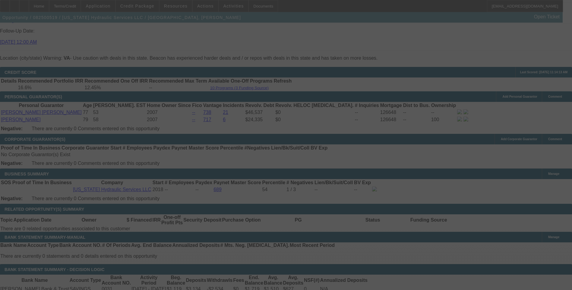
scroll to position [0, 0]
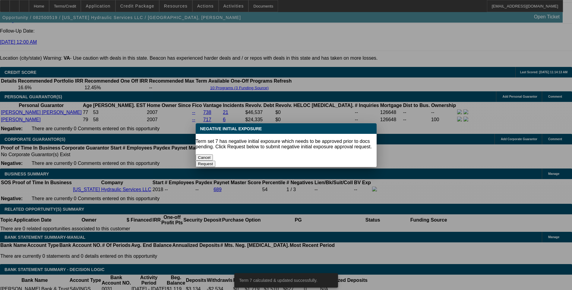
click at [213, 155] on button "Cancel" at bounding box center [204, 157] width 17 height 6
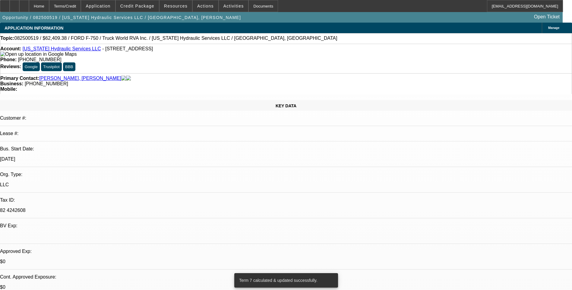
scroll to position [835, 0]
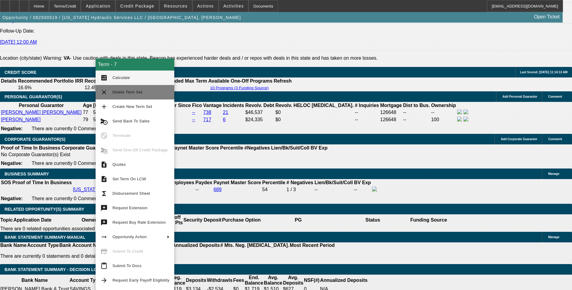
click at [104, 94] on mat-icon "clear" at bounding box center [103, 92] width 7 height 7
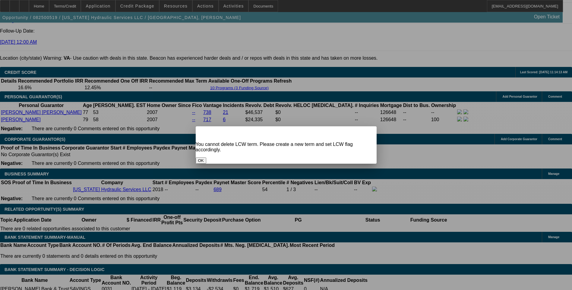
scroll to position [0, 0]
click at [206, 157] on button "OK" at bounding box center [201, 160] width 11 height 6
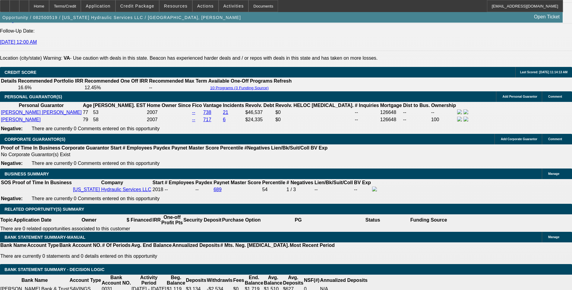
scroll to position [835, 0]
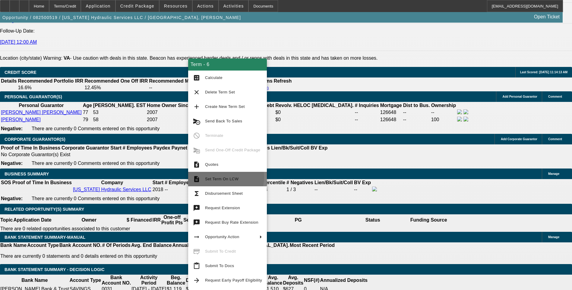
click at [224, 177] on span "Set Term On LCW" at bounding box center [221, 179] width 33 height 5
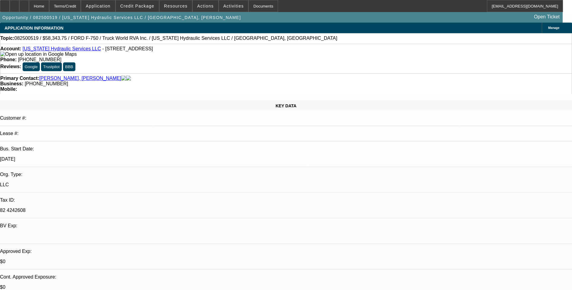
select select "0.1"
select select "0"
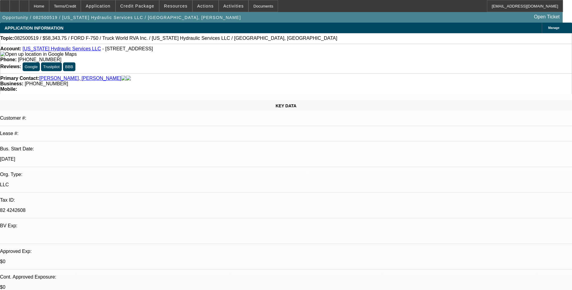
select select "0"
select select "0.1"
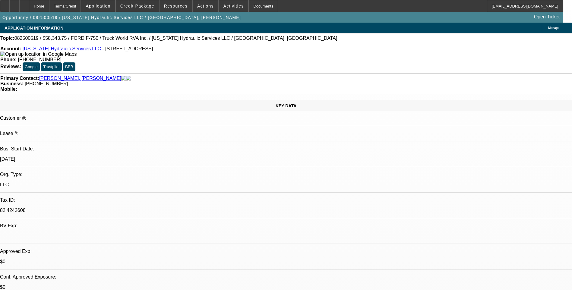
select select "0"
select select "1"
select select "2"
select select "6"
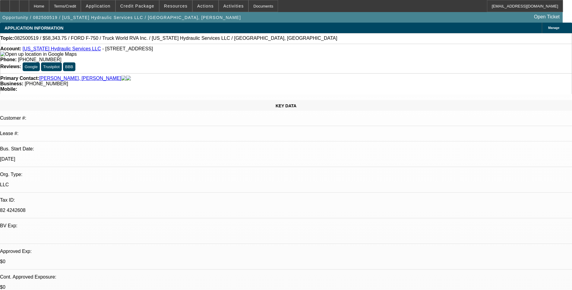
select select "1"
select select "2"
select select "6"
select select "1"
select select "2"
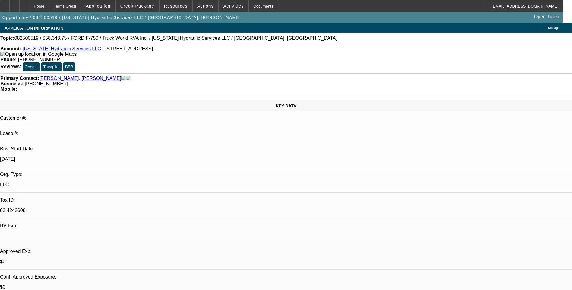
select select "6"
select select "1"
select select "2"
select select "6"
click at [77, 8] on div "Terms/Credit" at bounding box center [65, 6] width 32 height 12
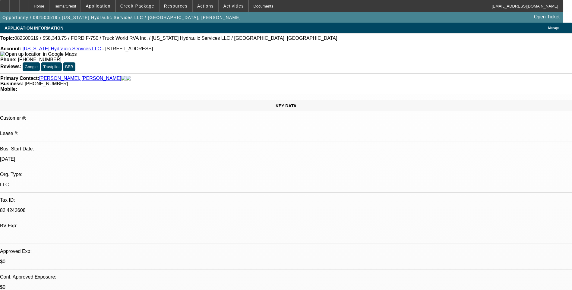
scroll to position [835, 0]
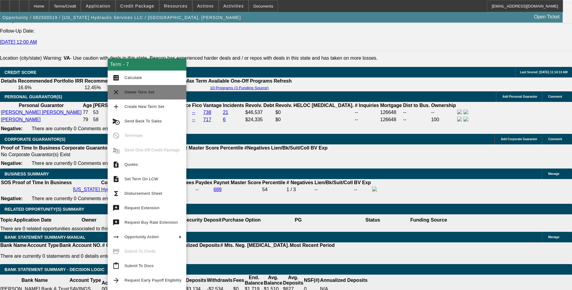
click at [116, 92] on mat-icon "clear" at bounding box center [115, 92] width 7 height 7
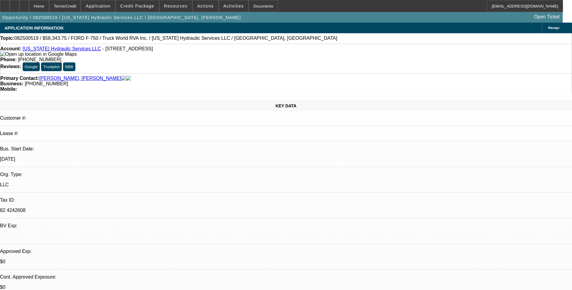
select select "0"
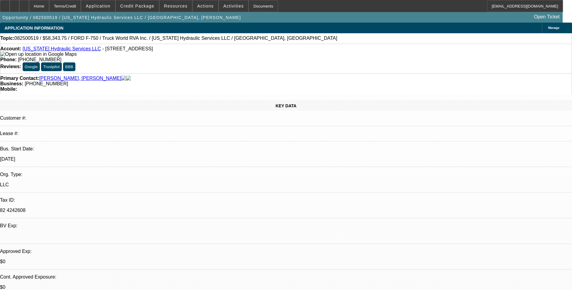
select select "0"
select select "0.1"
select select "0"
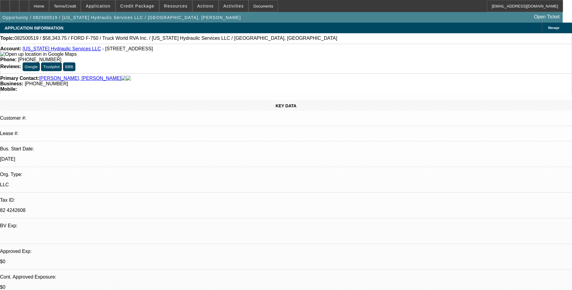
select select "0"
select select "1"
select select "2"
select select "6"
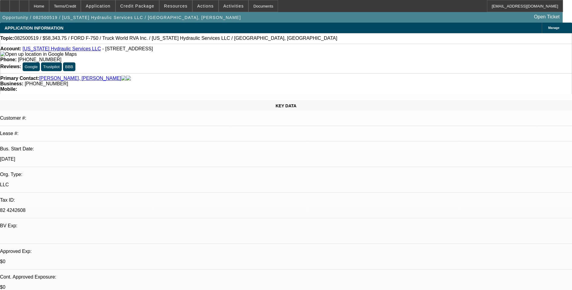
select select "1"
select select "2"
select select "6"
select select "1"
select select "2"
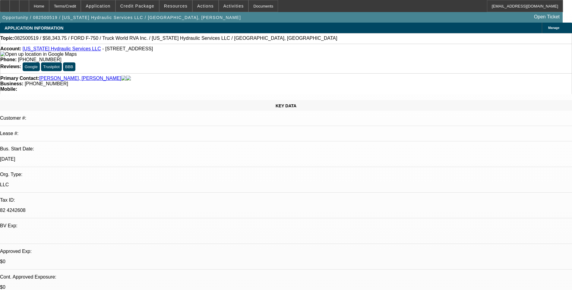
select select "6"
select select "1"
select select "3"
select select "6"
click at [81, 8] on div "Terms/Credit" at bounding box center [65, 6] width 32 height 12
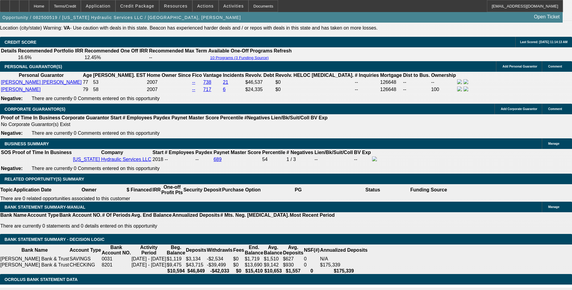
scroll to position [60, 0]
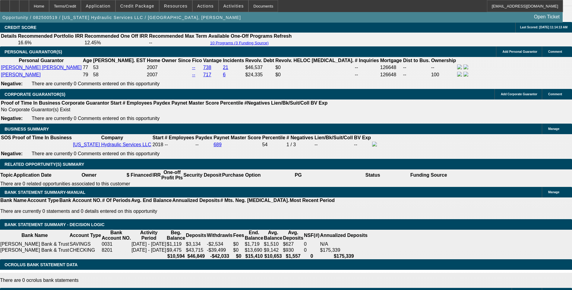
scroll to position [865, 0]
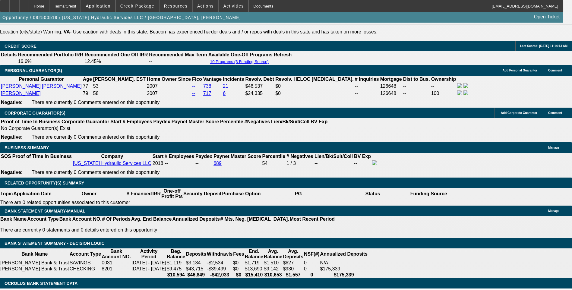
scroll to position [874, 0]
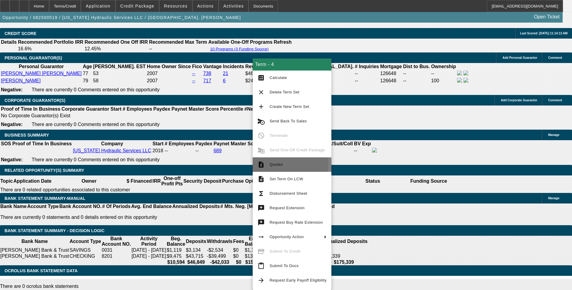
click at [283, 164] on span "Quotes" at bounding box center [297, 164] width 57 height 7
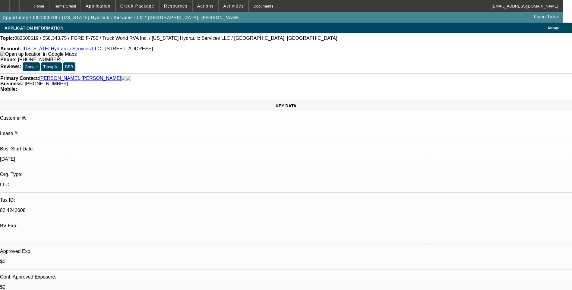
scroll to position [0, 0]
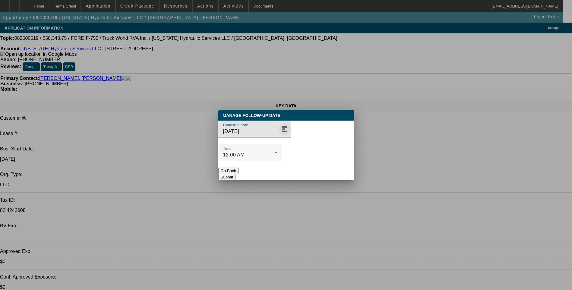
click at [277, 136] on span "Open calendar" at bounding box center [284, 129] width 14 height 14
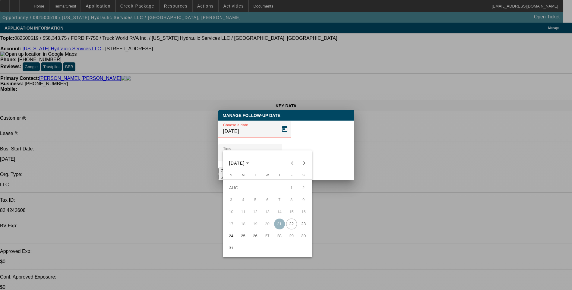
click at [243, 238] on span "25" at bounding box center [243, 236] width 11 height 11
type input "8/25/2025"
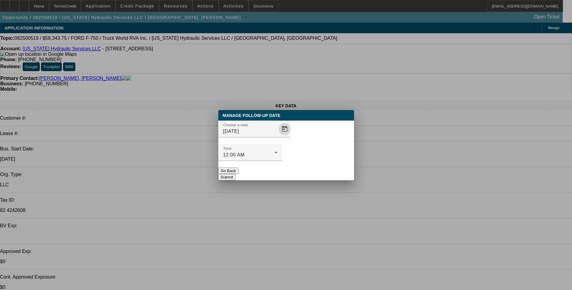
click at [235, 174] on button "Submit" at bounding box center [226, 177] width 17 height 6
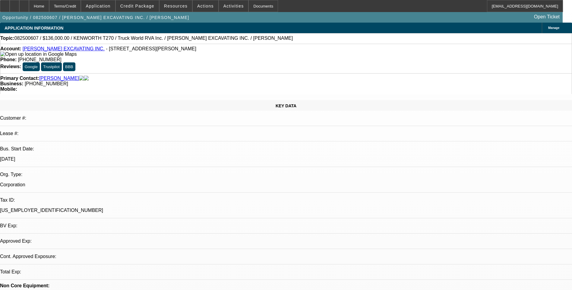
select select "0"
select select "1"
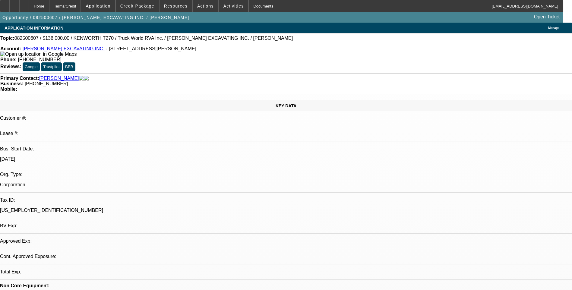
select select "6"
click at [81, 4] on div "Terms/Credit" at bounding box center [65, 6] width 32 height 12
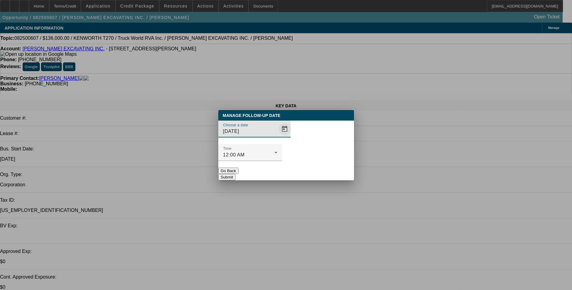
click at [277, 136] on span "Open calendar" at bounding box center [284, 129] width 14 height 14
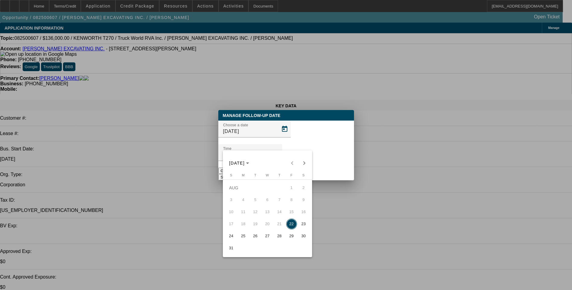
click at [243, 237] on span "25" at bounding box center [243, 236] width 11 height 11
type input "[DATE]"
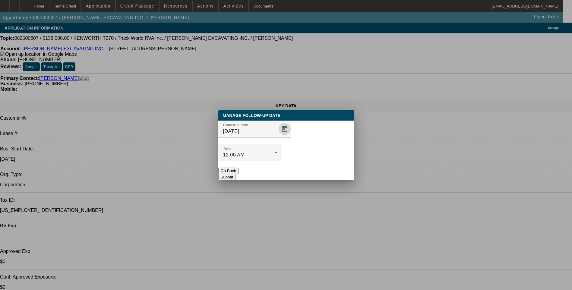
click at [235, 174] on button "Submit" at bounding box center [226, 177] width 17 height 6
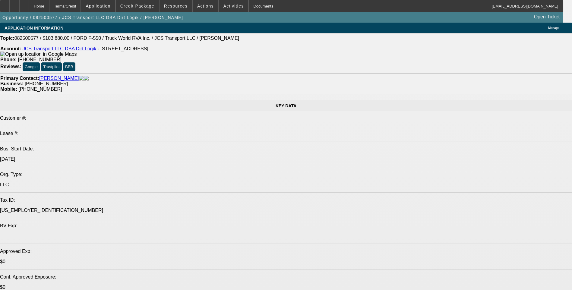
select select "0"
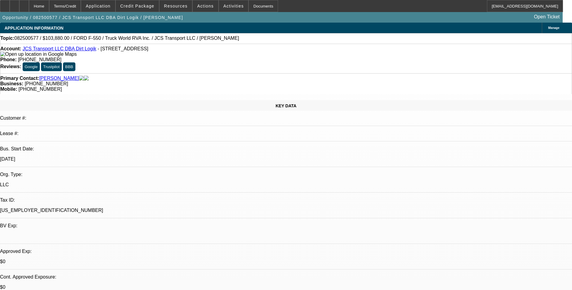
select select "0"
select select "1"
select select "6"
click at [75, 8] on div "Terms/Credit" at bounding box center [65, 6] width 32 height 12
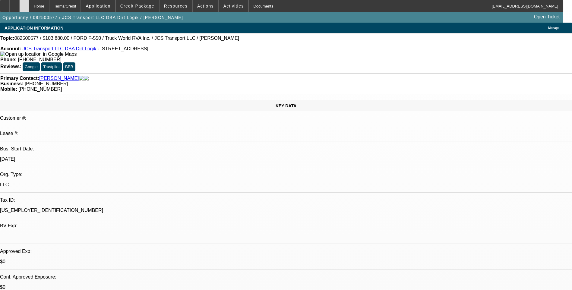
click at [29, 5] on div at bounding box center [24, 6] width 10 height 12
select select "0"
select select "6"
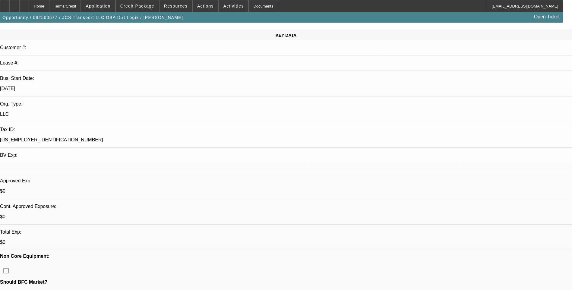
scroll to position [60, 0]
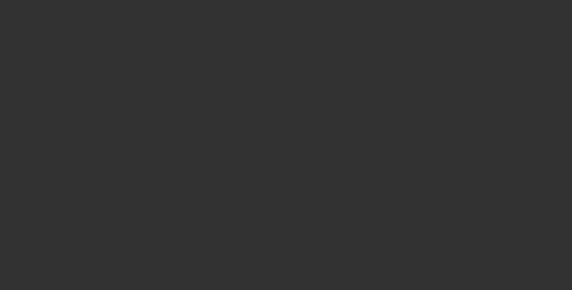
scroll to position [0, 0]
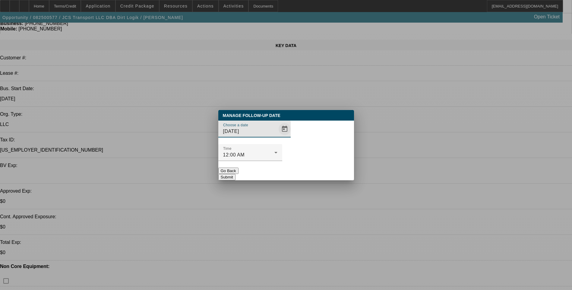
click at [277, 136] on span "Open calendar" at bounding box center [284, 129] width 14 height 14
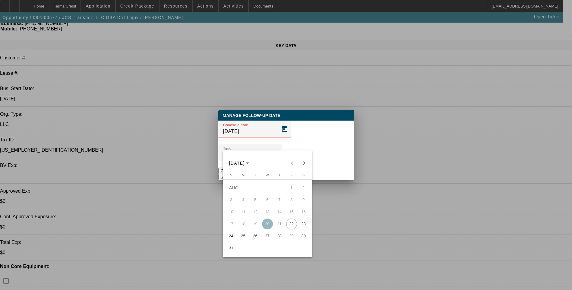
click at [243, 237] on span "25" at bounding box center [243, 236] width 11 height 11
type input "[DATE]"
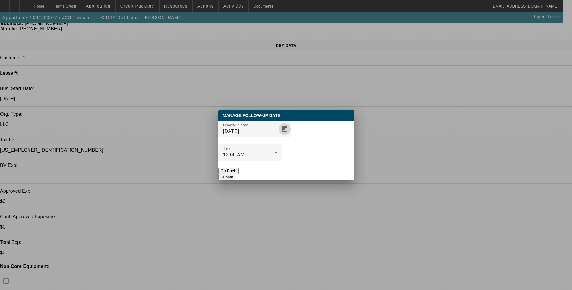
click at [235, 174] on button "Submit" at bounding box center [226, 177] width 17 height 6
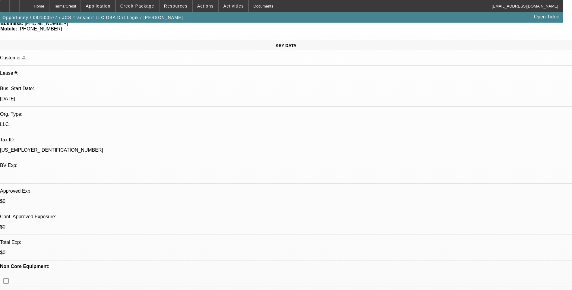
scroll to position [60, 0]
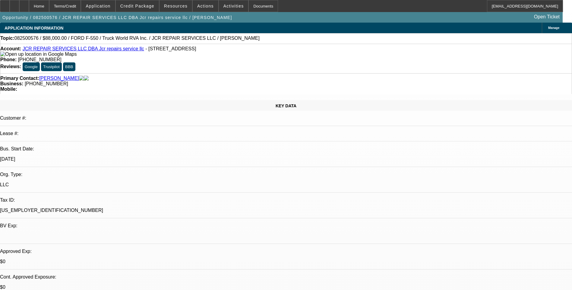
select select "0"
select select "2"
select select "0.1"
select select "1"
select select "2"
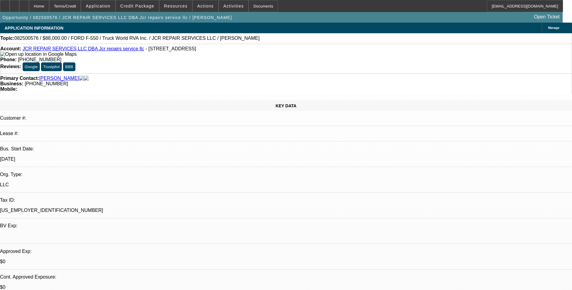
select select "4"
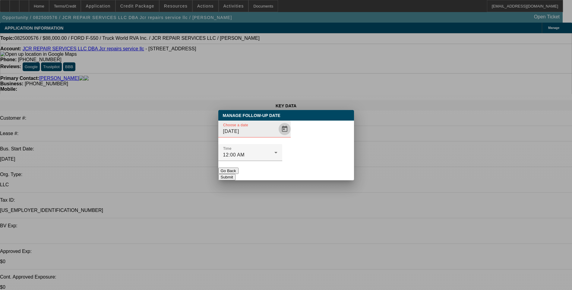
click at [277, 136] on span "Open calendar" at bounding box center [284, 129] width 14 height 14
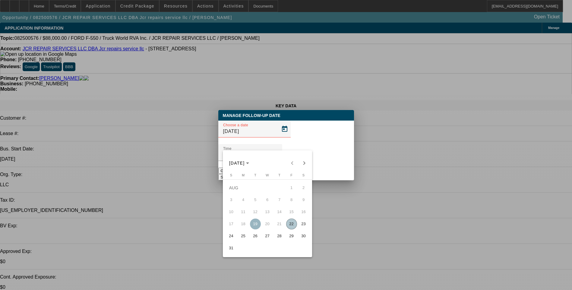
click at [246, 235] on span "25" at bounding box center [243, 236] width 11 height 11
type input "[DATE]"
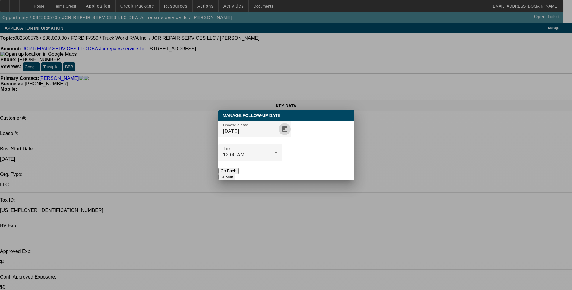
click at [235, 174] on button "Submit" at bounding box center [226, 177] width 17 height 6
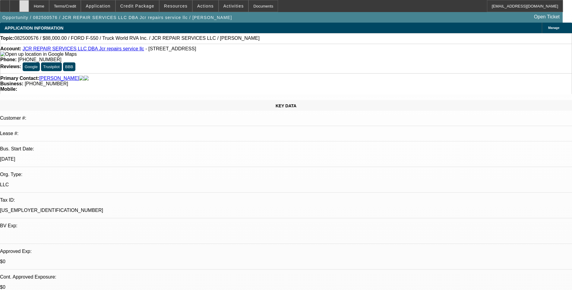
click at [24, 4] on icon at bounding box center [24, 4] width 0 height 0
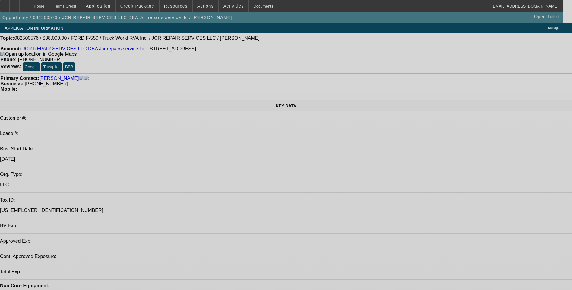
select select "0"
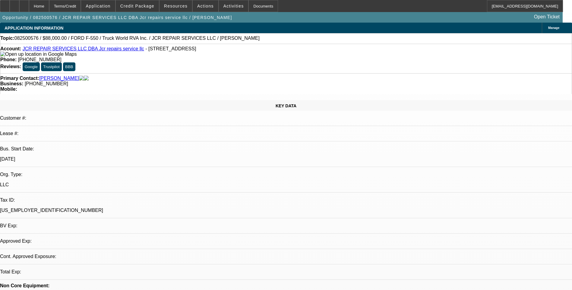
select select "2"
select select "0.1"
select select "1"
select select "2"
select select "4"
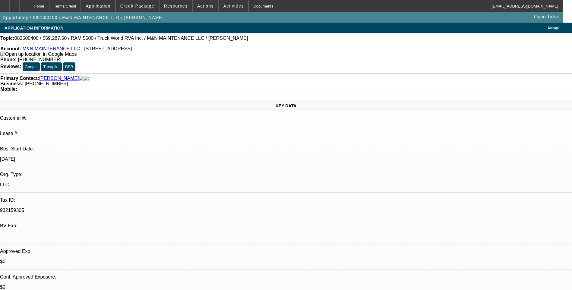
select select "0.1"
select select "0"
select select "0.1"
select select "0"
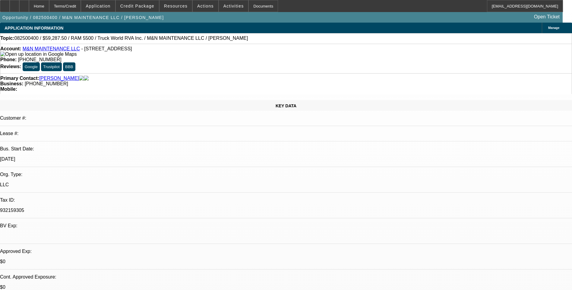
select select "0"
select select "0.1"
select select "0"
select select "1"
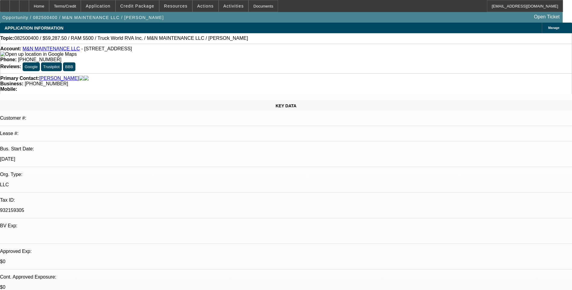
select select "1"
select select "6"
select select "1"
select select "6"
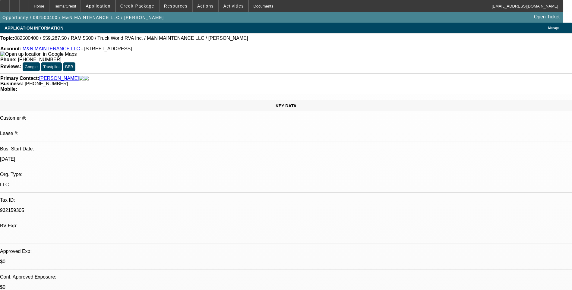
select select "1"
select select "6"
click at [81, 7] on div "Terms/Credit" at bounding box center [65, 6] width 32 height 12
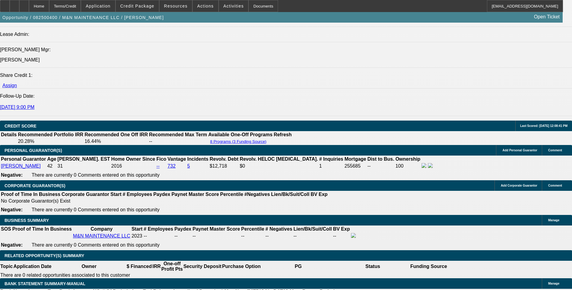
scroll to position [806, 0]
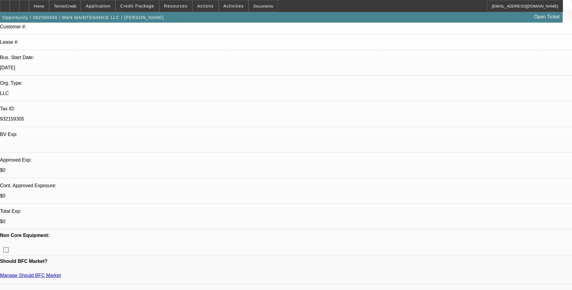
scroll to position [0, 0]
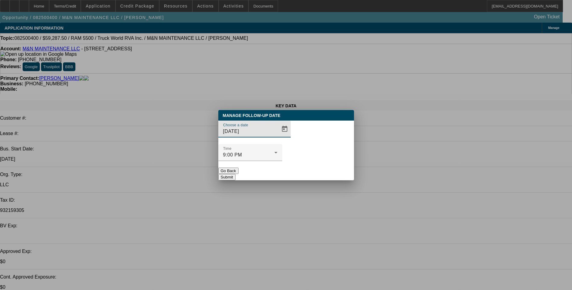
click at [277, 136] on span "Open calendar" at bounding box center [284, 129] width 14 height 14
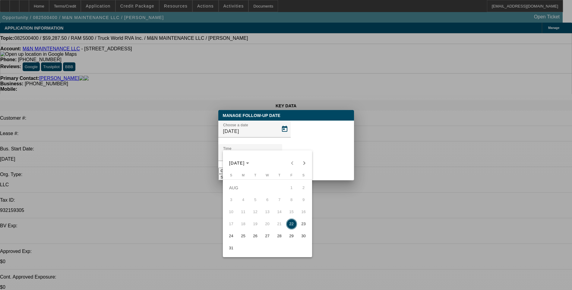
click at [243, 236] on span "25" at bounding box center [243, 236] width 11 height 11
type input "8/25/2025"
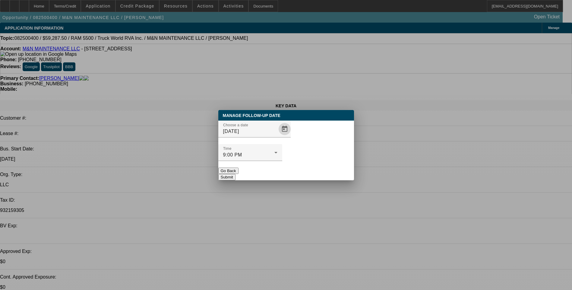
click at [235, 174] on button "Submit" at bounding box center [226, 177] width 17 height 6
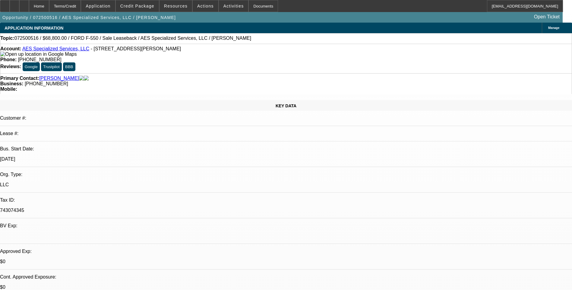
select select "0"
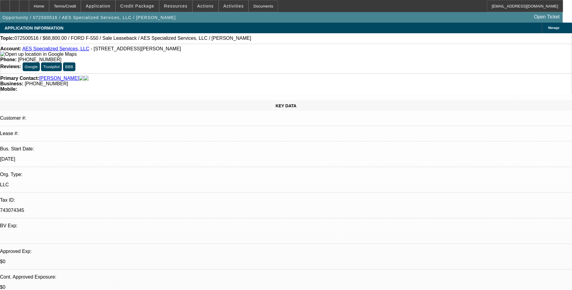
select select "0"
select select "0.2"
select select "0"
select select "0.1"
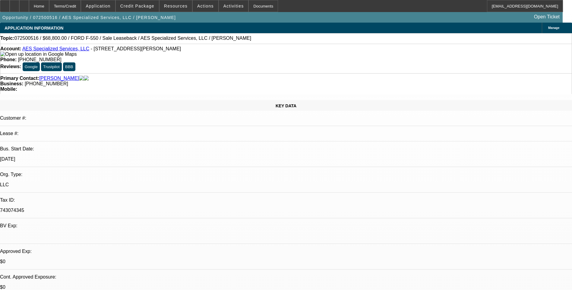
select select "0"
select select "1"
select select "6"
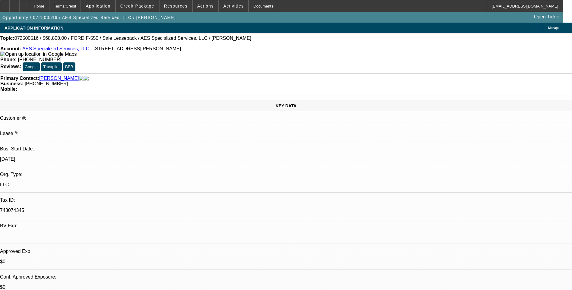
select select "1"
select select "6"
select select "1"
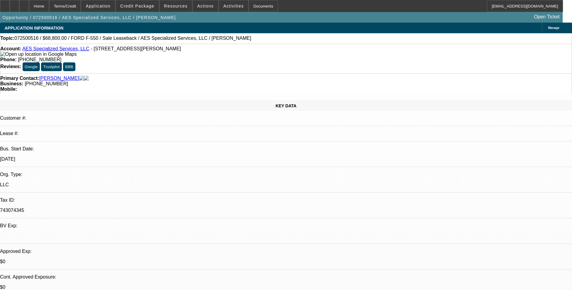
select select "6"
select select "1"
select select "6"
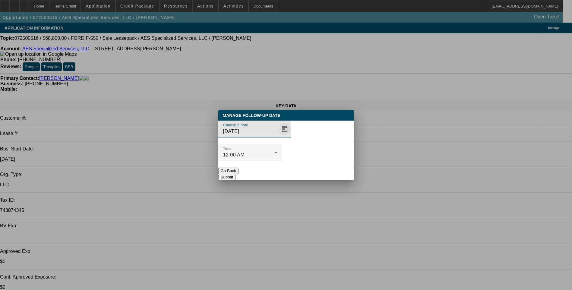
click at [277, 136] on span "Open calendar" at bounding box center [284, 129] width 14 height 14
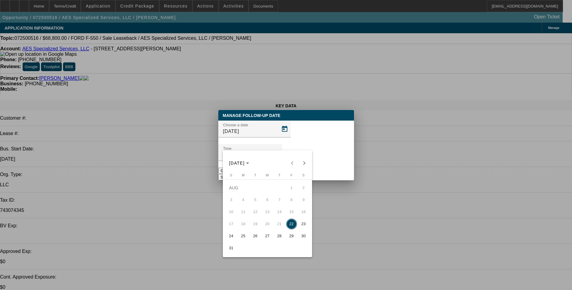
click at [243, 237] on span "25" at bounding box center [243, 236] width 11 height 11
type input "[DATE]"
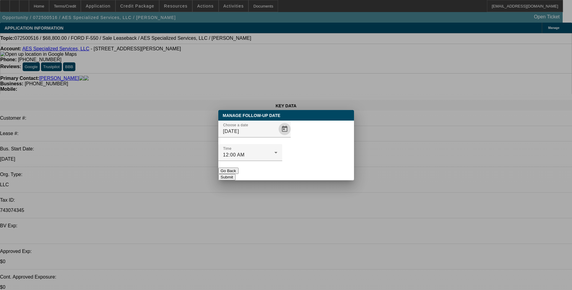
click at [235, 174] on button "Submit" at bounding box center [226, 177] width 17 height 6
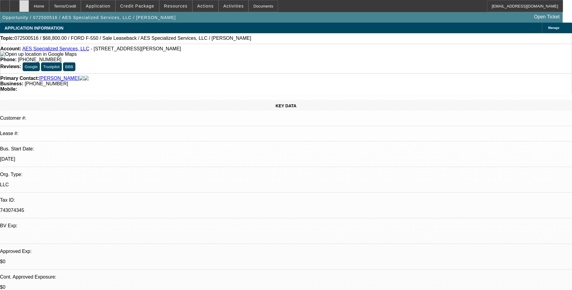
click at [29, 8] on div at bounding box center [24, 6] width 10 height 12
select select "0"
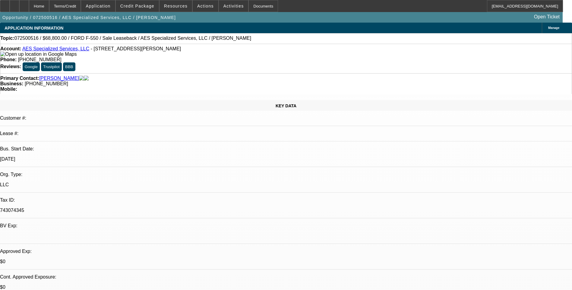
select select "0"
select select "0.2"
select select "0"
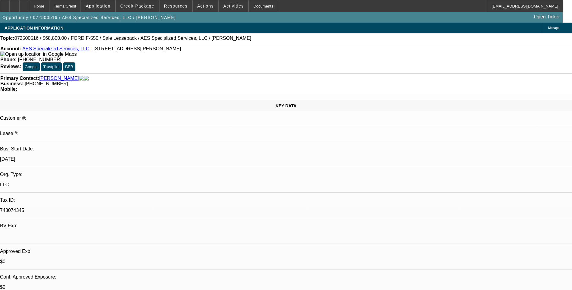
select select "0.1"
select select "0"
select select "1"
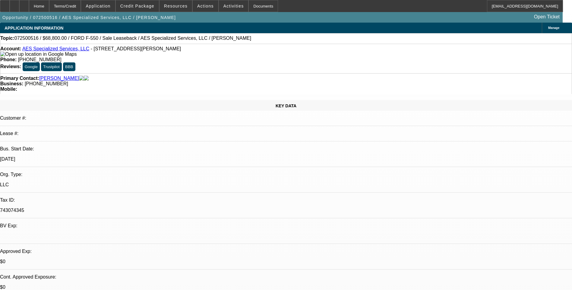
select select "6"
select select "1"
select select "6"
select select "1"
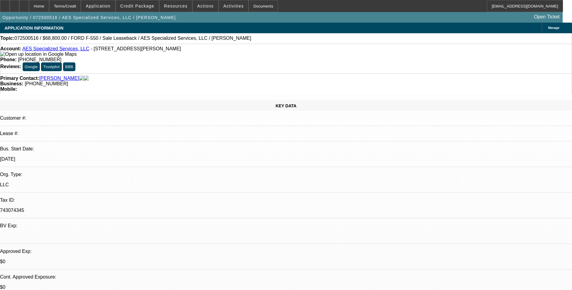
select select "1"
select select "6"
select select "1"
select select "6"
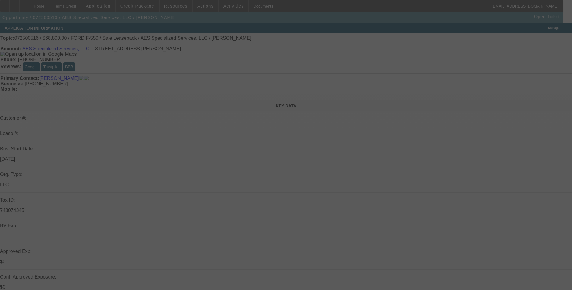
select select "0"
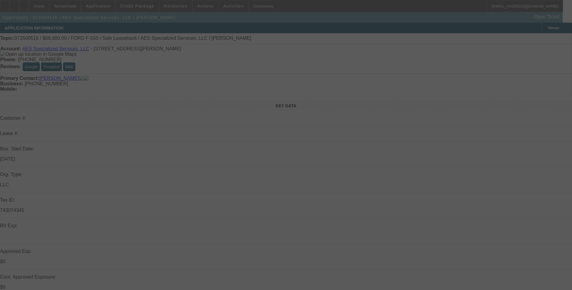
select select "0"
select select "0.2"
select select "0"
select select "0.1"
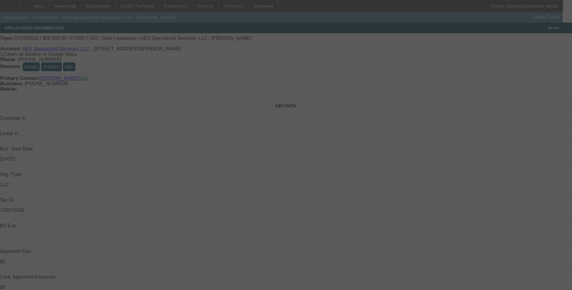
select select "0"
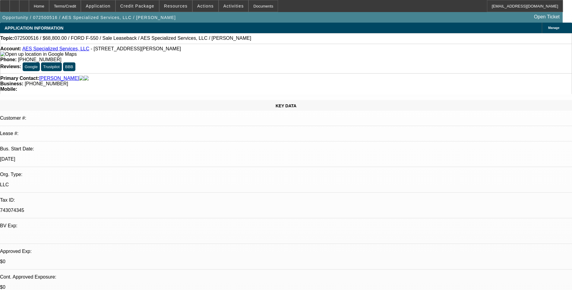
select select "1"
select select "6"
select select "1"
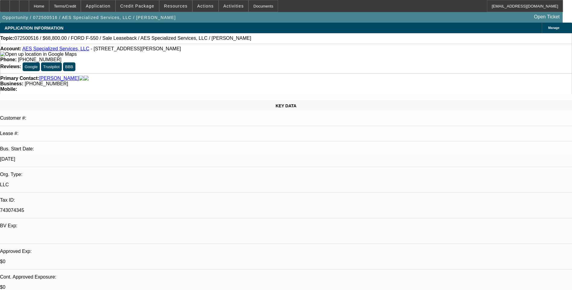
select select "6"
select select "1"
select select "6"
select select "1"
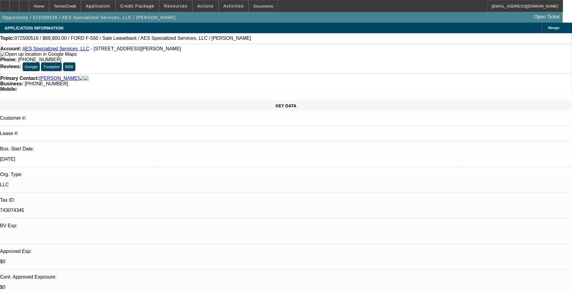
select select "1"
select select "6"
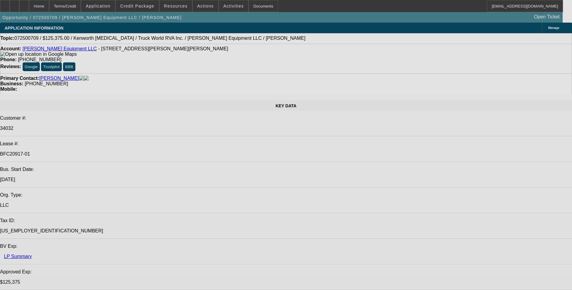
select select "0.15"
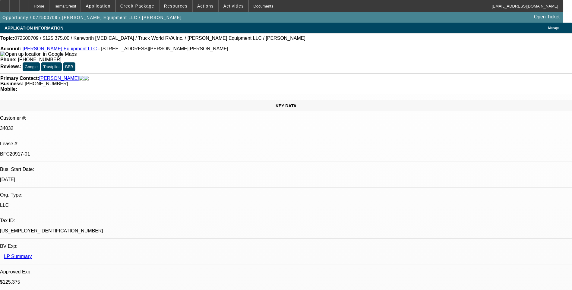
select select "2"
select select "0"
select select "0.15"
select select "2"
select select "0"
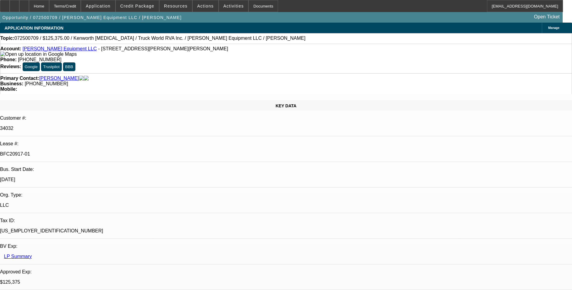
select select "0"
select select "2"
select select "0"
select select "2"
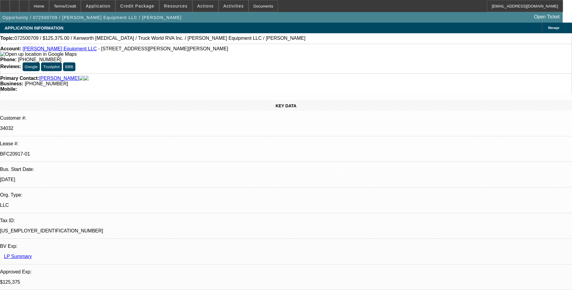
select select "0"
select select "1"
select select "2"
select select "6"
select select "1"
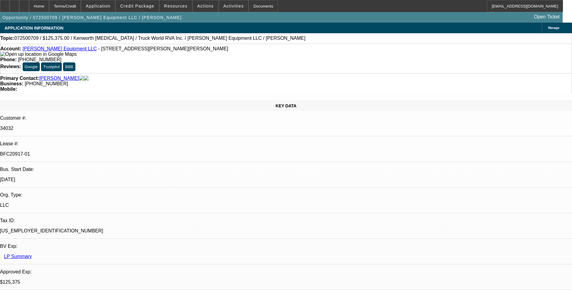
select select "2"
select select "6"
select select "1"
select select "2"
select select "6"
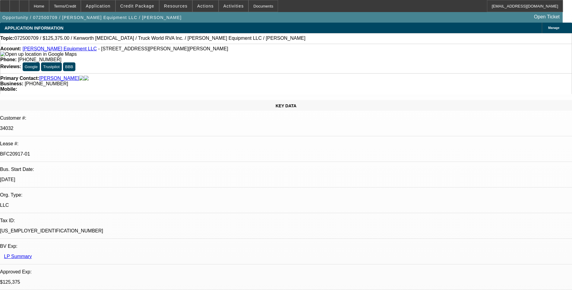
select select "1"
select select "2"
select select "6"
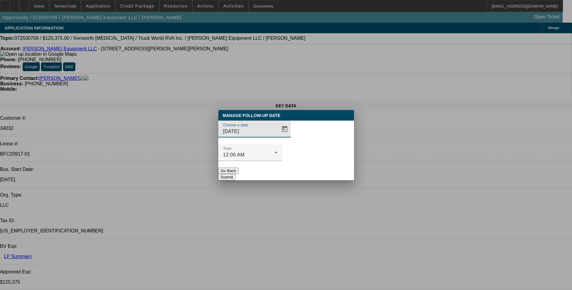
click at [277, 136] on span "Open calendar" at bounding box center [284, 129] width 14 height 14
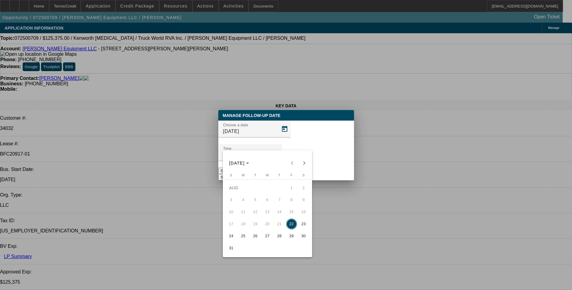
click at [243, 238] on span "25" at bounding box center [243, 236] width 11 height 11
type input "[DATE]"
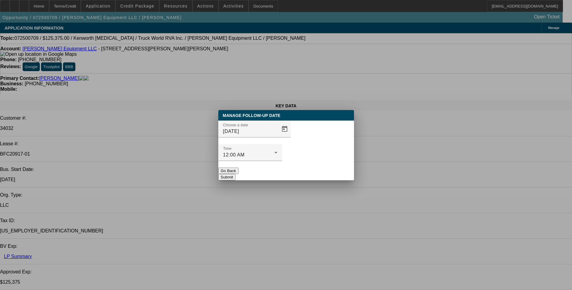
click at [235, 174] on button "Submit" at bounding box center [226, 177] width 17 height 6
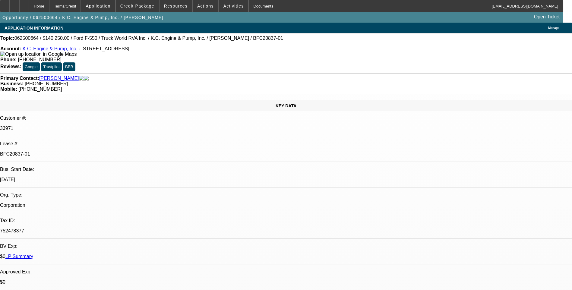
select select "0"
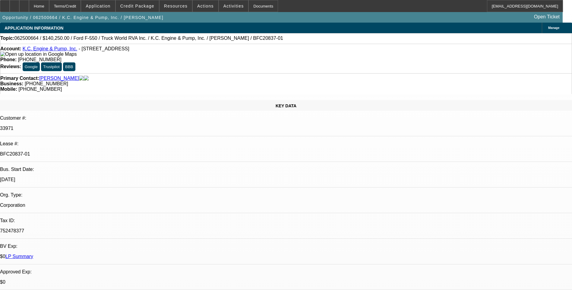
select select "0"
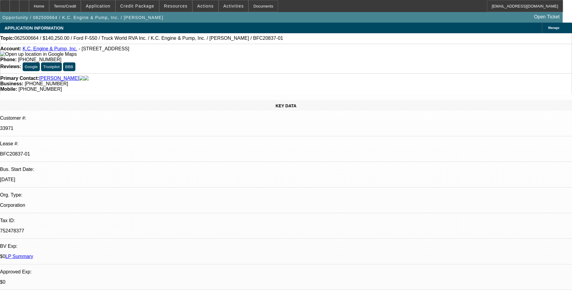
select select "0"
select select "1"
select select "6"
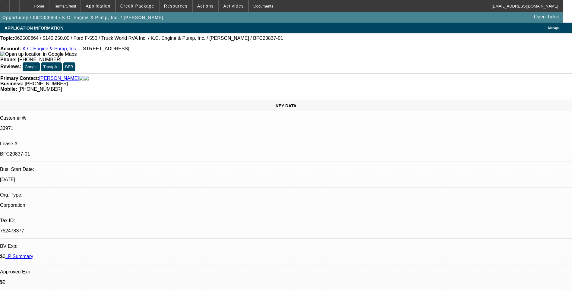
select select "1"
select select "6"
select select "1"
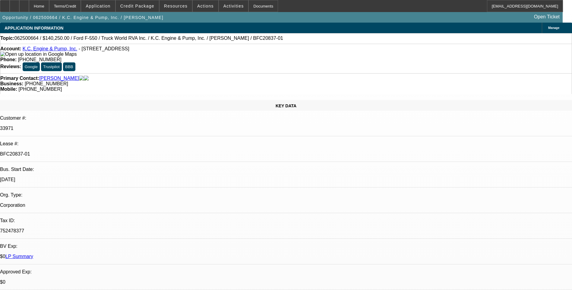
select select "6"
select select "1"
select select "6"
click at [10, 4] on div at bounding box center [5, 6] width 10 height 12
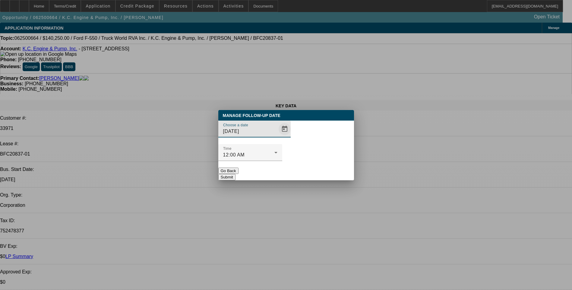
click at [277, 136] on span "Open calendar" at bounding box center [284, 129] width 14 height 14
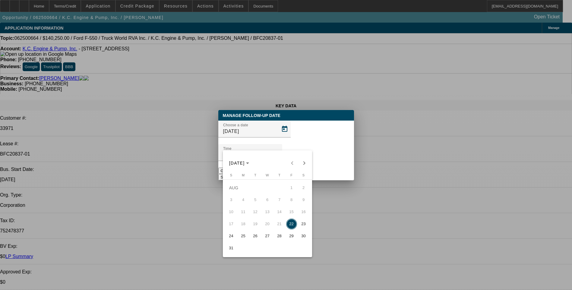
click at [291, 240] on span "29" at bounding box center [291, 236] width 11 height 11
type input "[DATE]"
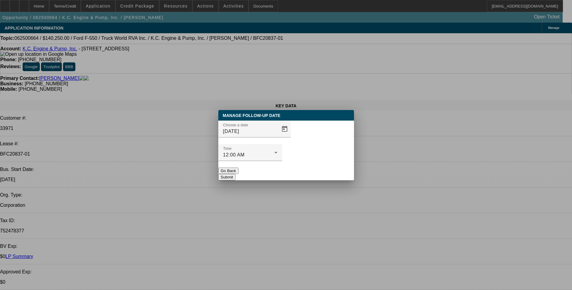
click at [235, 174] on button "Submit" at bounding box center [226, 177] width 17 height 6
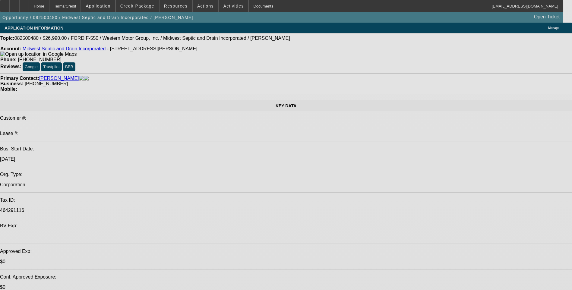
select select "0"
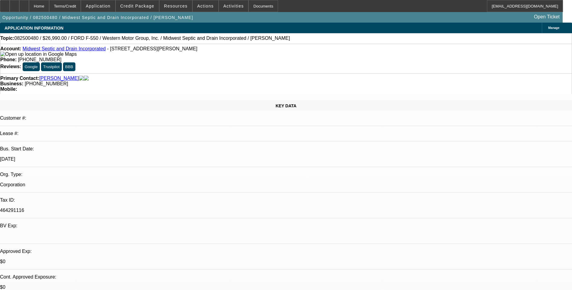
select select "0"
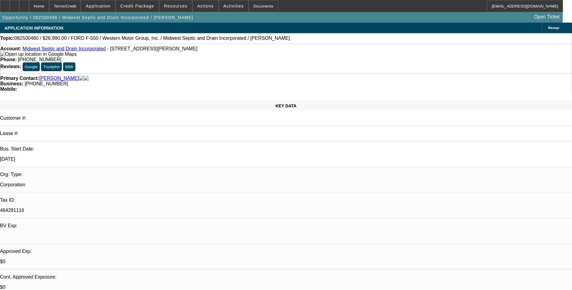
select select "0"
select select "1"
select select "6"
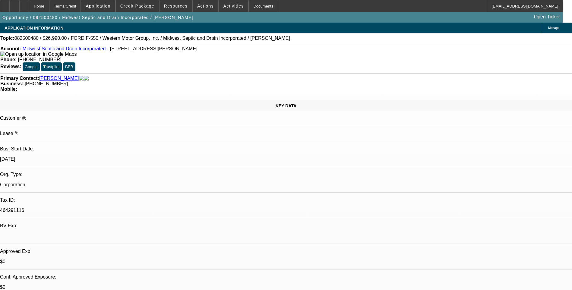
select select "1"
select select "6"
select select "1"
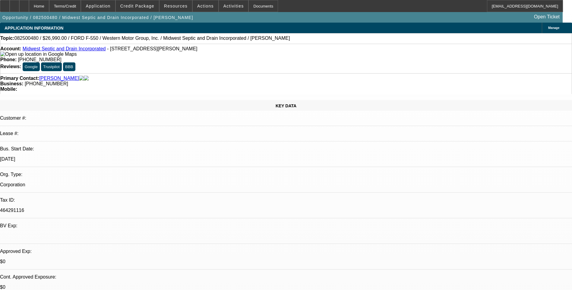
select select "6"
select select "1"
select select "6"
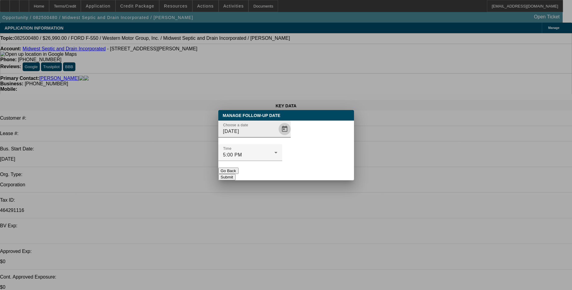
click at [277, 136] on span "Open calendar" at bounding box center [284, 129] width 14 height 14
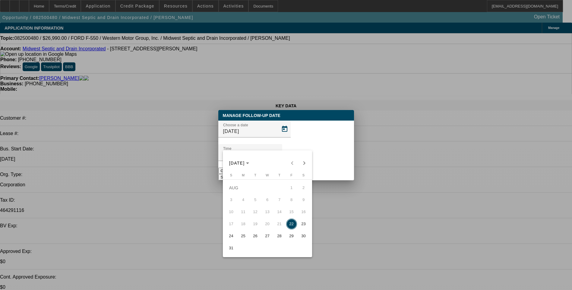
click at [243, 237] on span "25" at bounding box center [243, 236] width 11 height 11
type input "[DATE]"
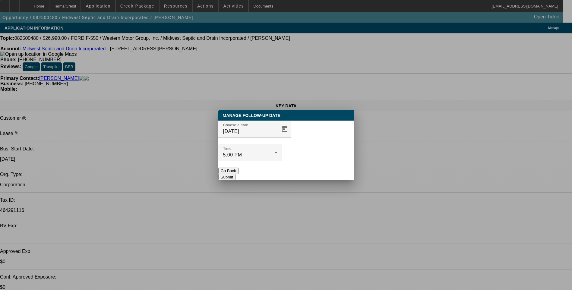
click at [235, 174] on button "Submit" at bounding box center [226, 177] width 17 height 6
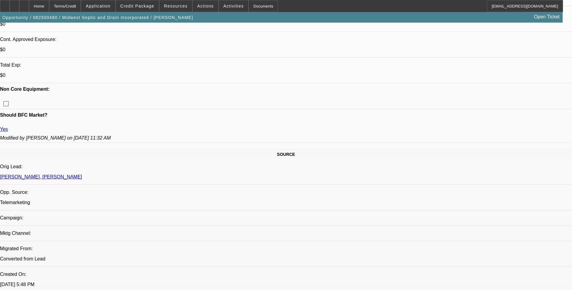
scroll to position [241, 0]
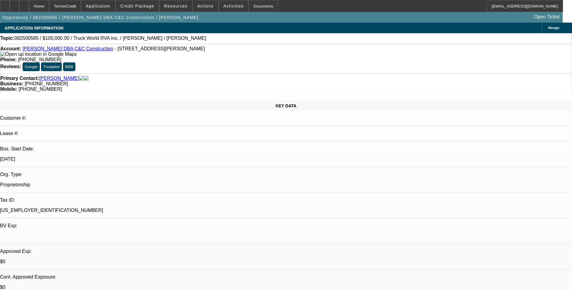
select select "0"
select select "2"
select select "0.1"
select select "1"
select select "2"
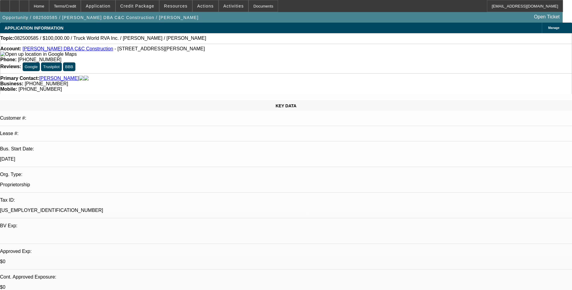
select select "4"
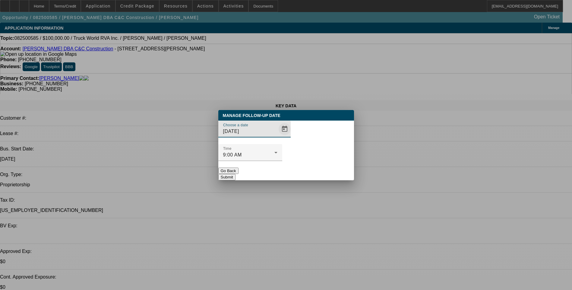
click at [277, 136] on span "Open calendar" at bounding box center [284, 129] width 14 height 14
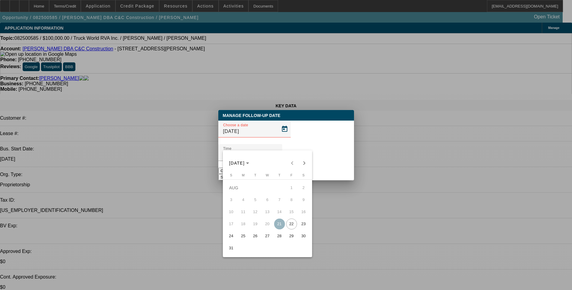
click at [268, 239] on span "27" at bounding box center [267, 236] width 11 height 11
type input "[DATE]"
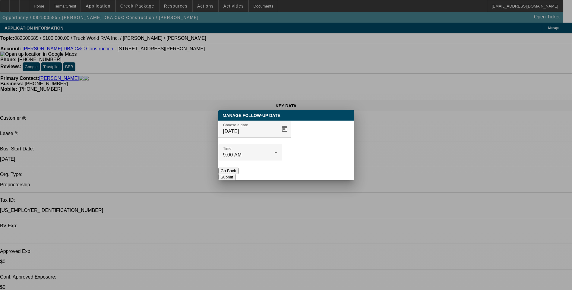
click at [235, 174] on button "Submit" at bounding box center [226, 177] width 17 height 6
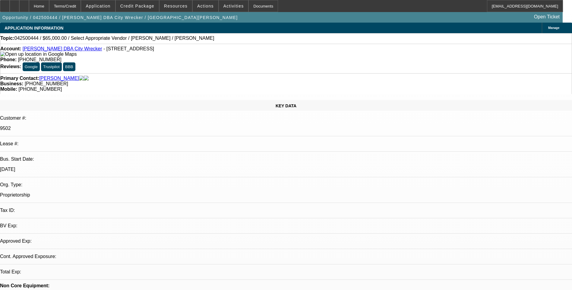
select select "0"
select select "2"
select select "0.1"
select select "1"
select select "2"
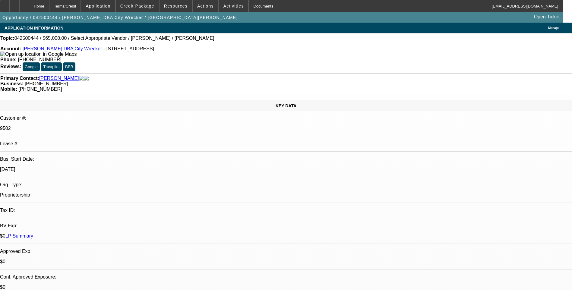
select select "4"
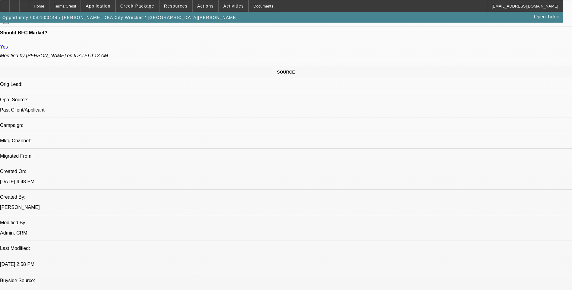
scroll to position [331, 0]
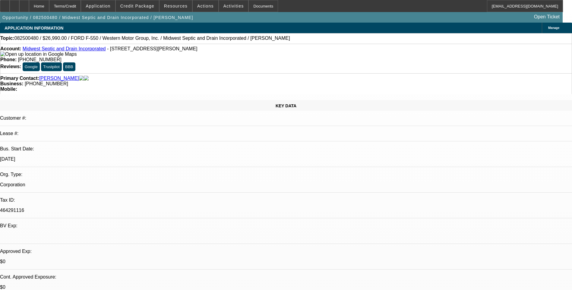
select select "0"
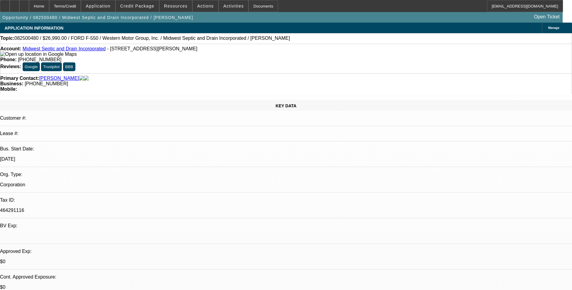
select select "0"
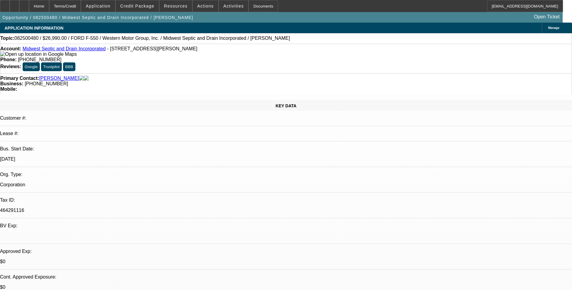
select select "0"
select select "1"
select select "6"
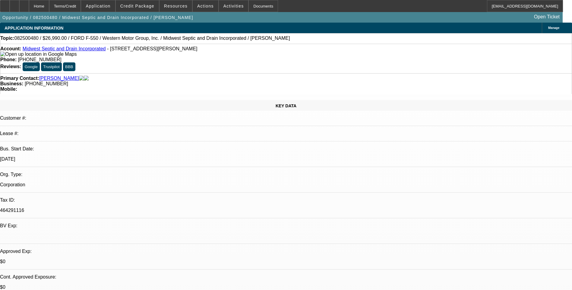
select select "1"
select select "6"
select select "1"
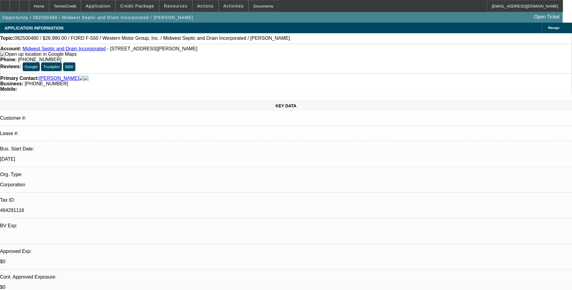
select select "6"
select select "1"
select select "6"
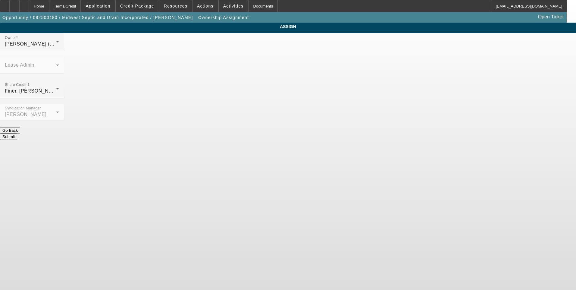
click at [56, 48] on div "[PERSON_NAME] (Lvl 6)" at bounding box center [30, 43] width 51 height 7
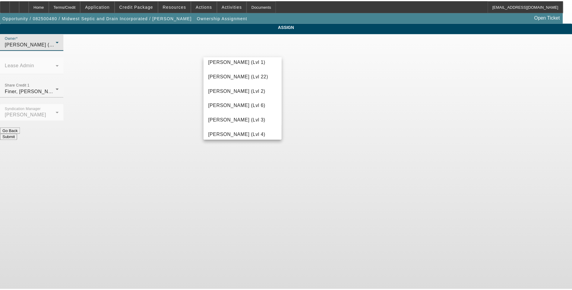
scroll to position [877, 0]
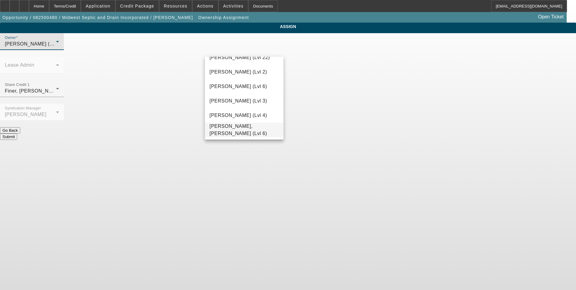
click at [237, 130] on span "[PERSON_NAME], [PERSON_NAME] (Lvl 6)" at bounding box center [244, 130] width 69 height 14
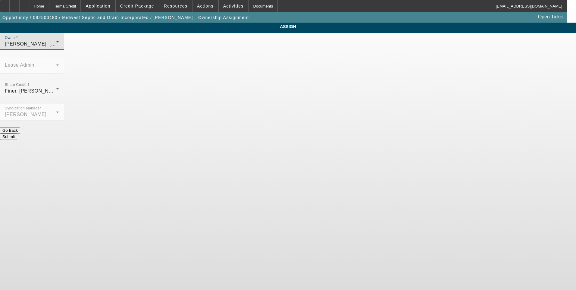
click at [17, 133] on button "Submit" at bounding box center [8, 136] width 17 height 6
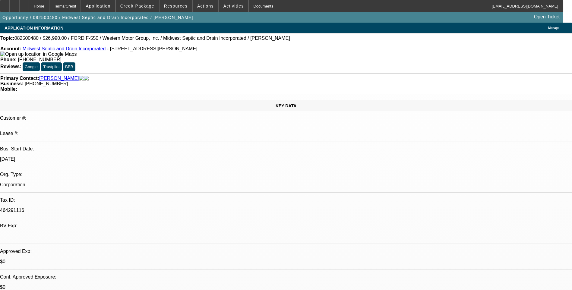
select select "0"
select select "6"
select select "0"
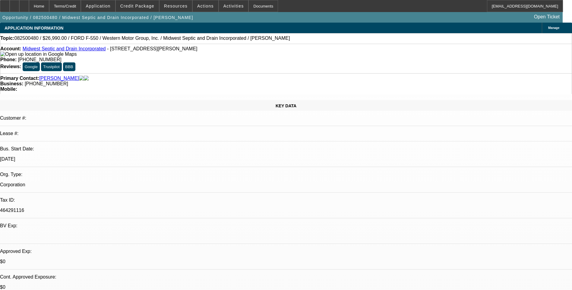
select select "0"
select select "6"
select select "0"
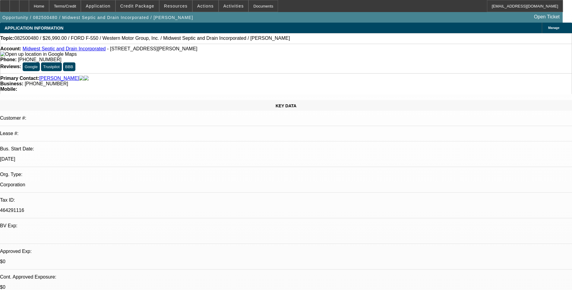
select select "0"
select select "6"
select select "0"
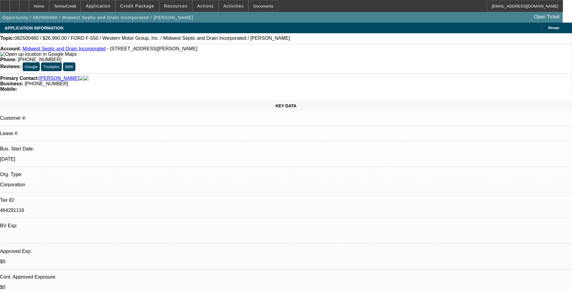
select select "6"
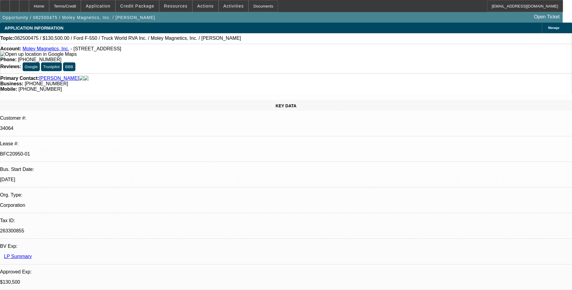
select select "0.1"
select select "0"
select select "0.1"
select select "0"
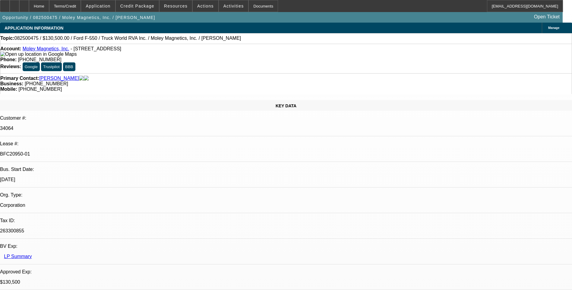
select select "0"
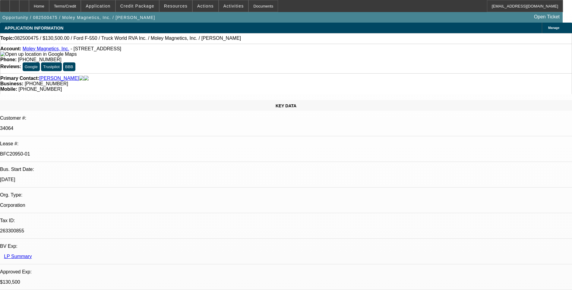
select select "0"
select select "1"
select select "6"
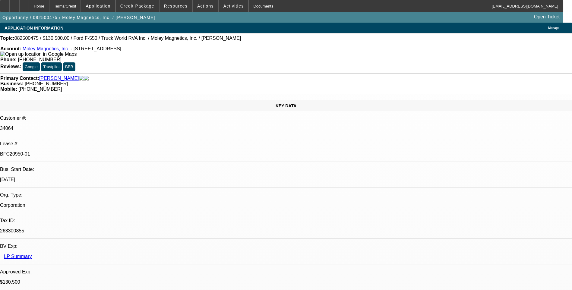
select select "1"
select select "6"
select select "1"
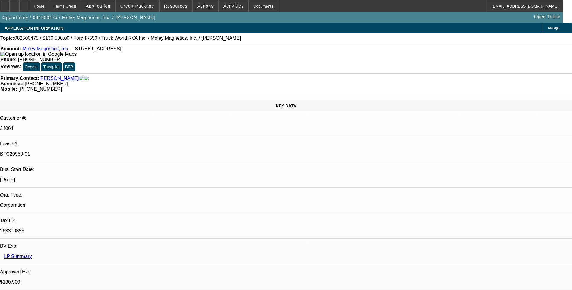
select select "6"
select select "1"
select select "6"
click at [72, 8] on div "Terms/Credit" at bounding box center [65, 6] width 32 height 12
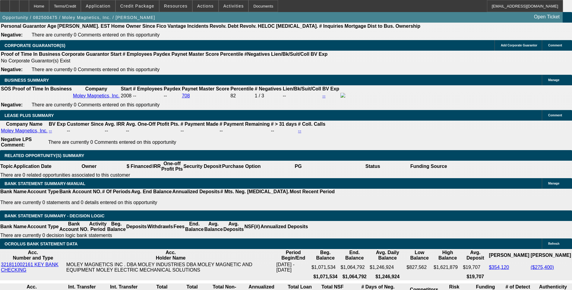
scroll to position [925, 0]
